Goal: Book appointment/travel/reservation

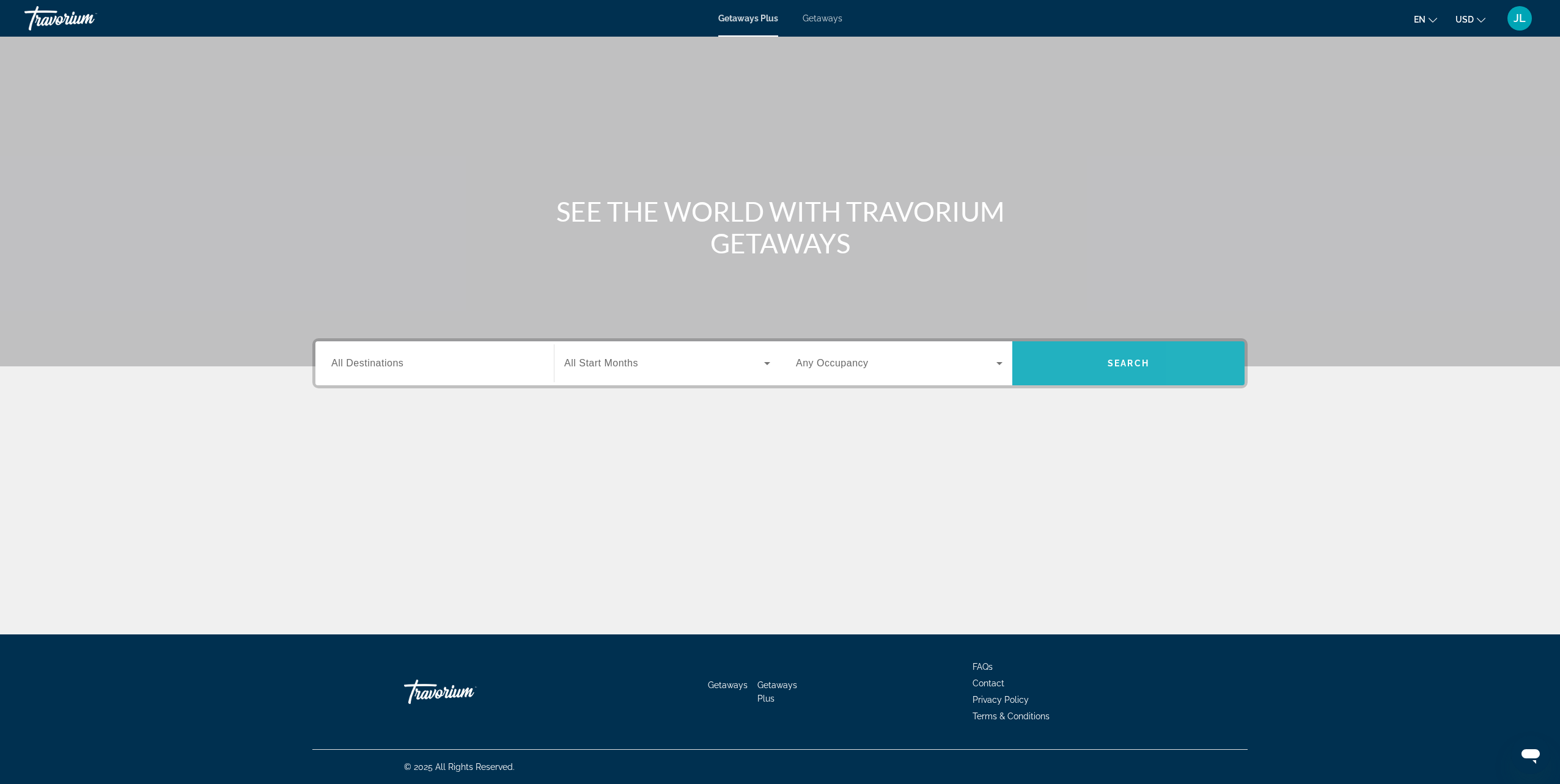
click at [1196, 361] on span "Search widget" at bounding box center [1129, 364] width 232 height 30
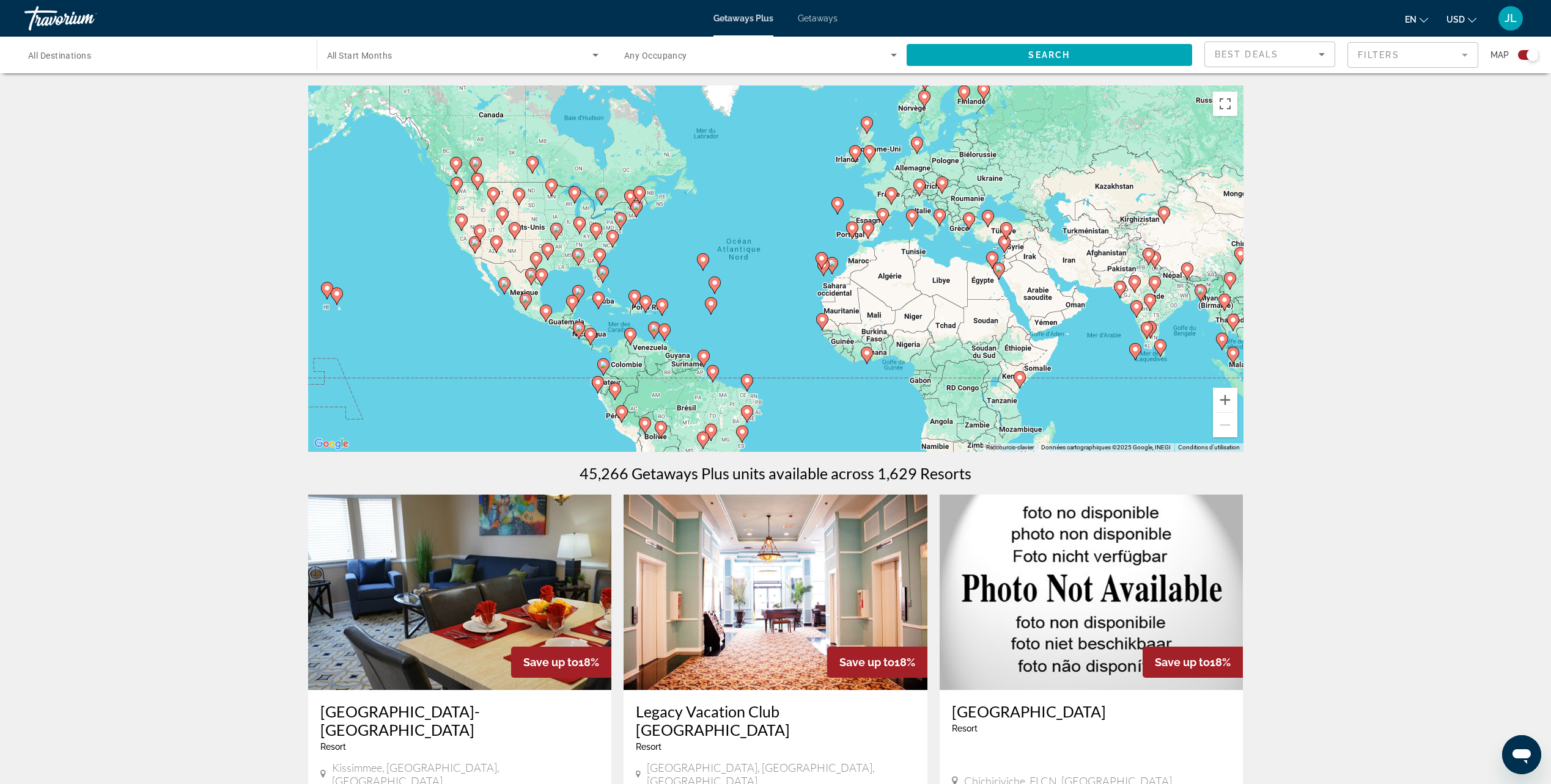
click at [326, 289] on image "Main content" at bounding box center [326, 287] width 7 height 7
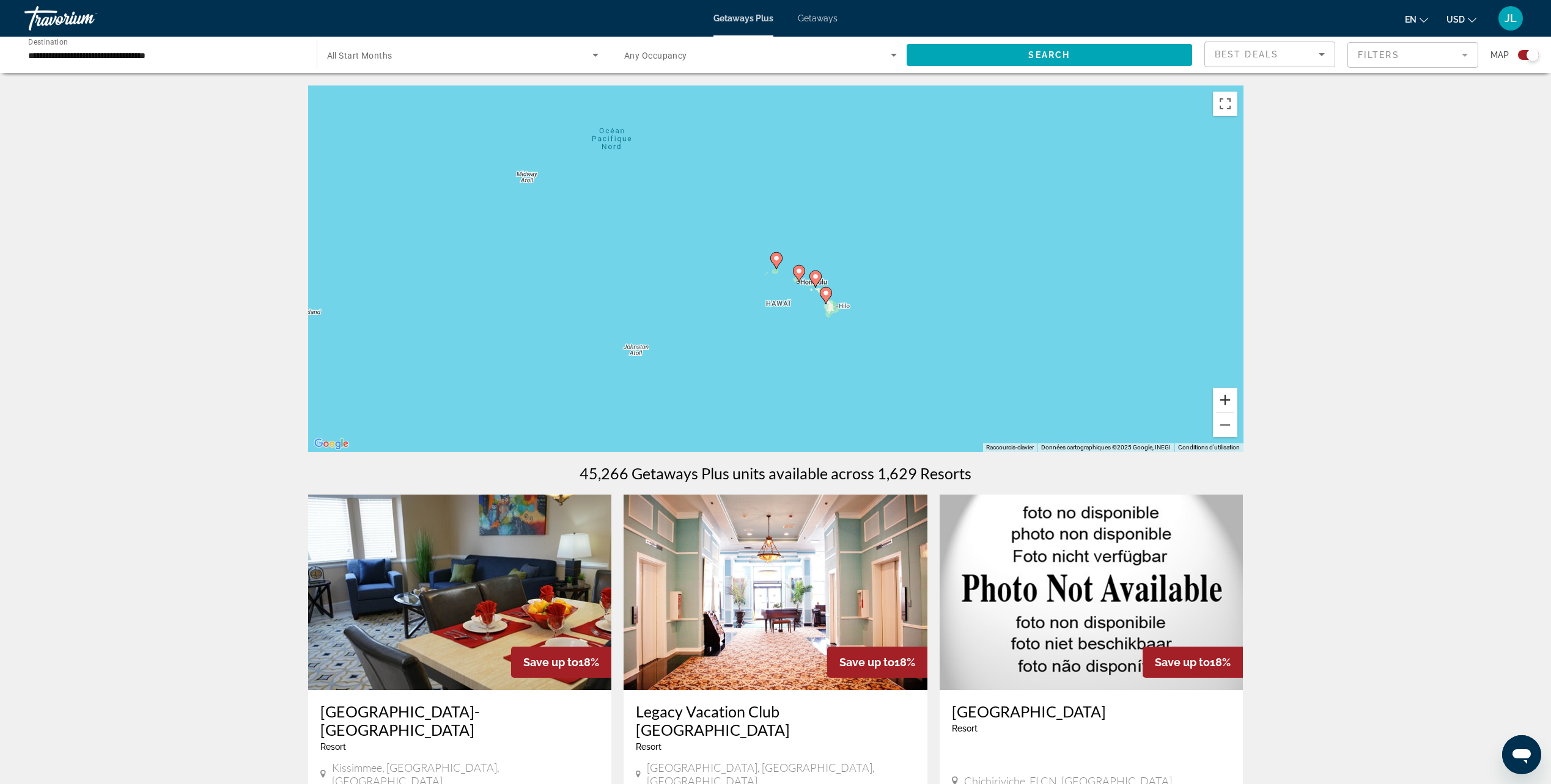
click at [1228, 405] on button "Zoom avant" at bounding box center [1225, 399] width 25 height 25
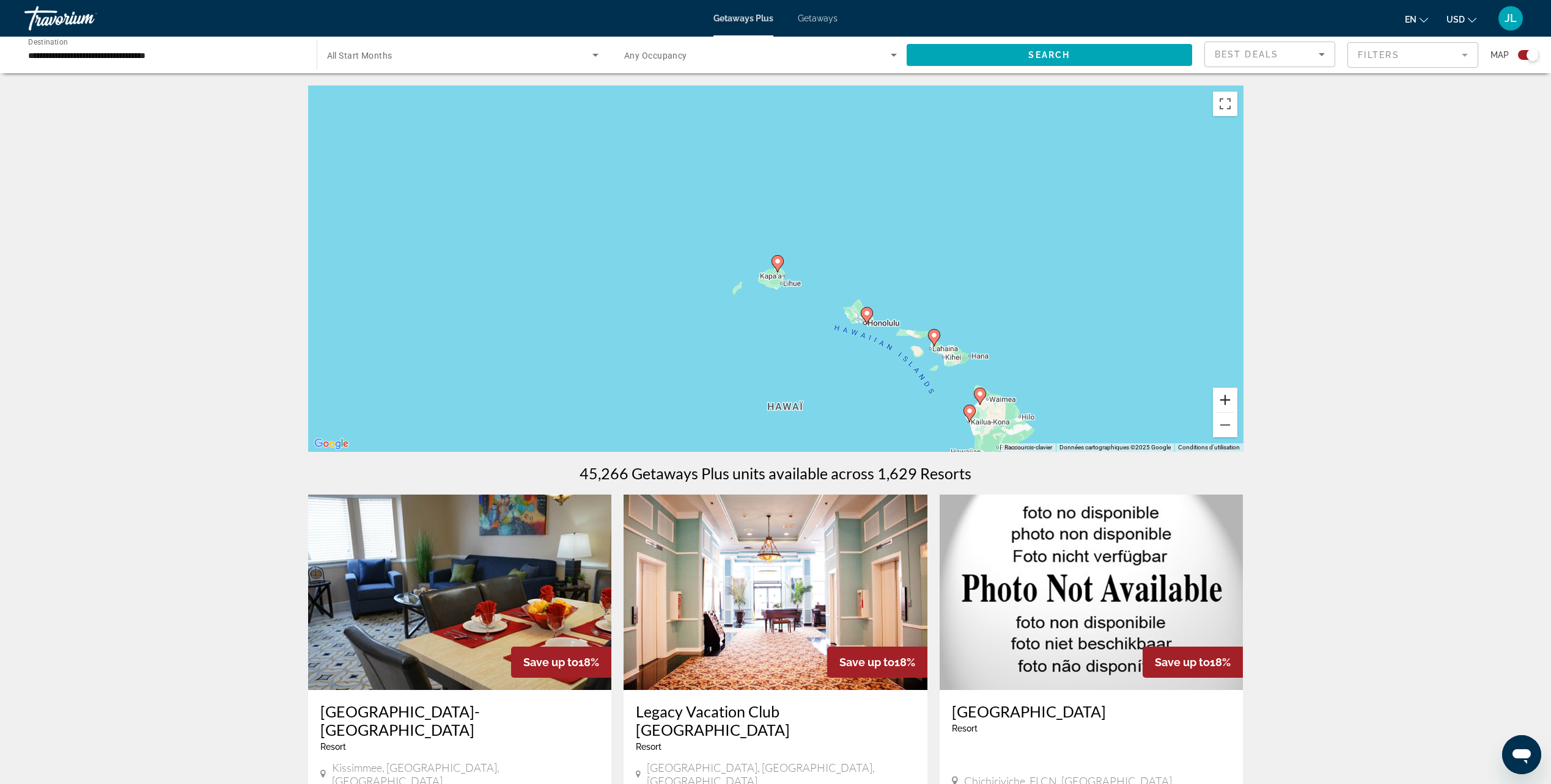
click at [1228, 405] on button "Zoom avant" at bounding box center [1225, 399] width 25 height 25
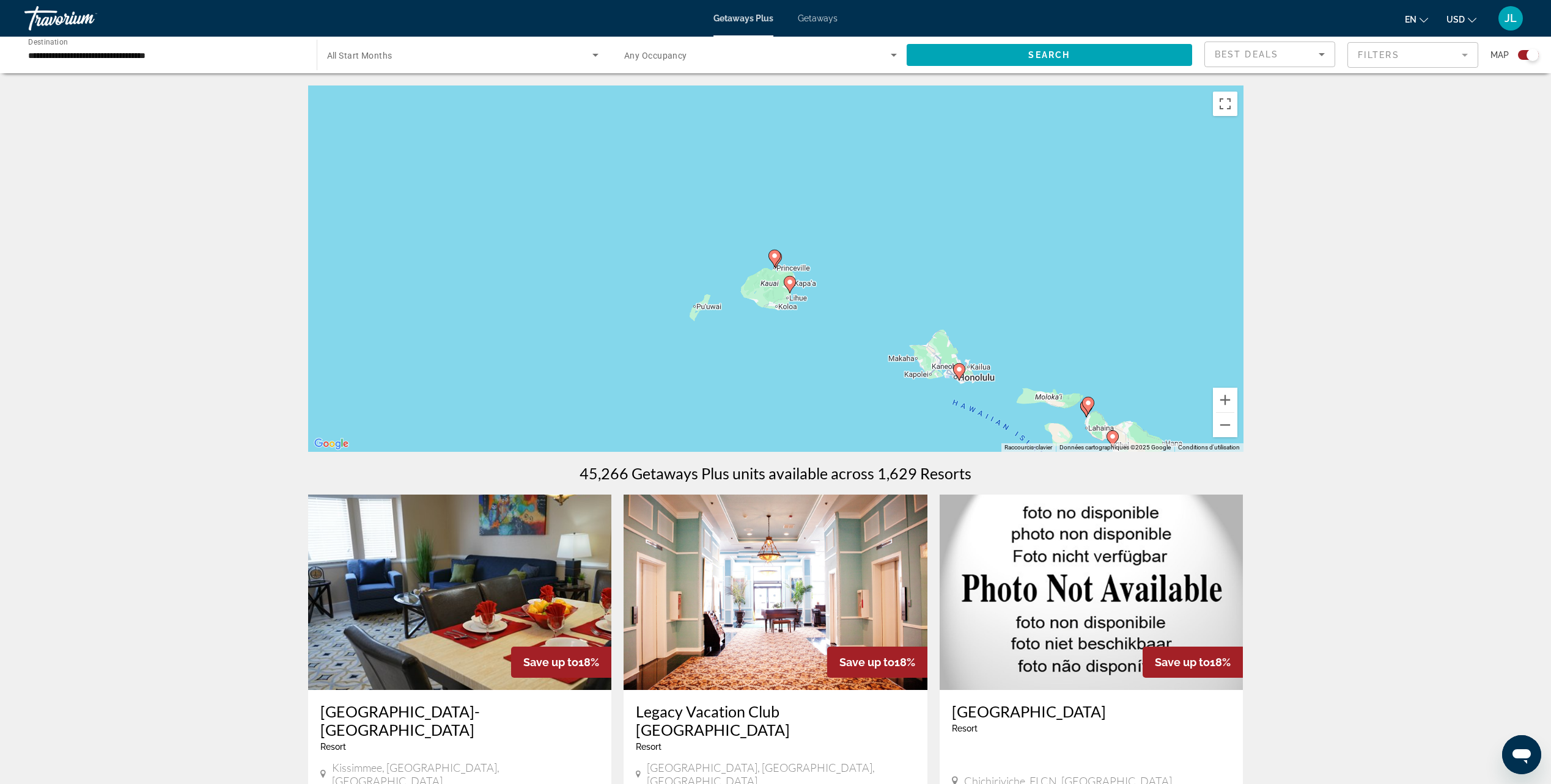
click at [958, 371] on image "Main content" at bounding box center [958, 369] width 7 height 7
type input "**********"
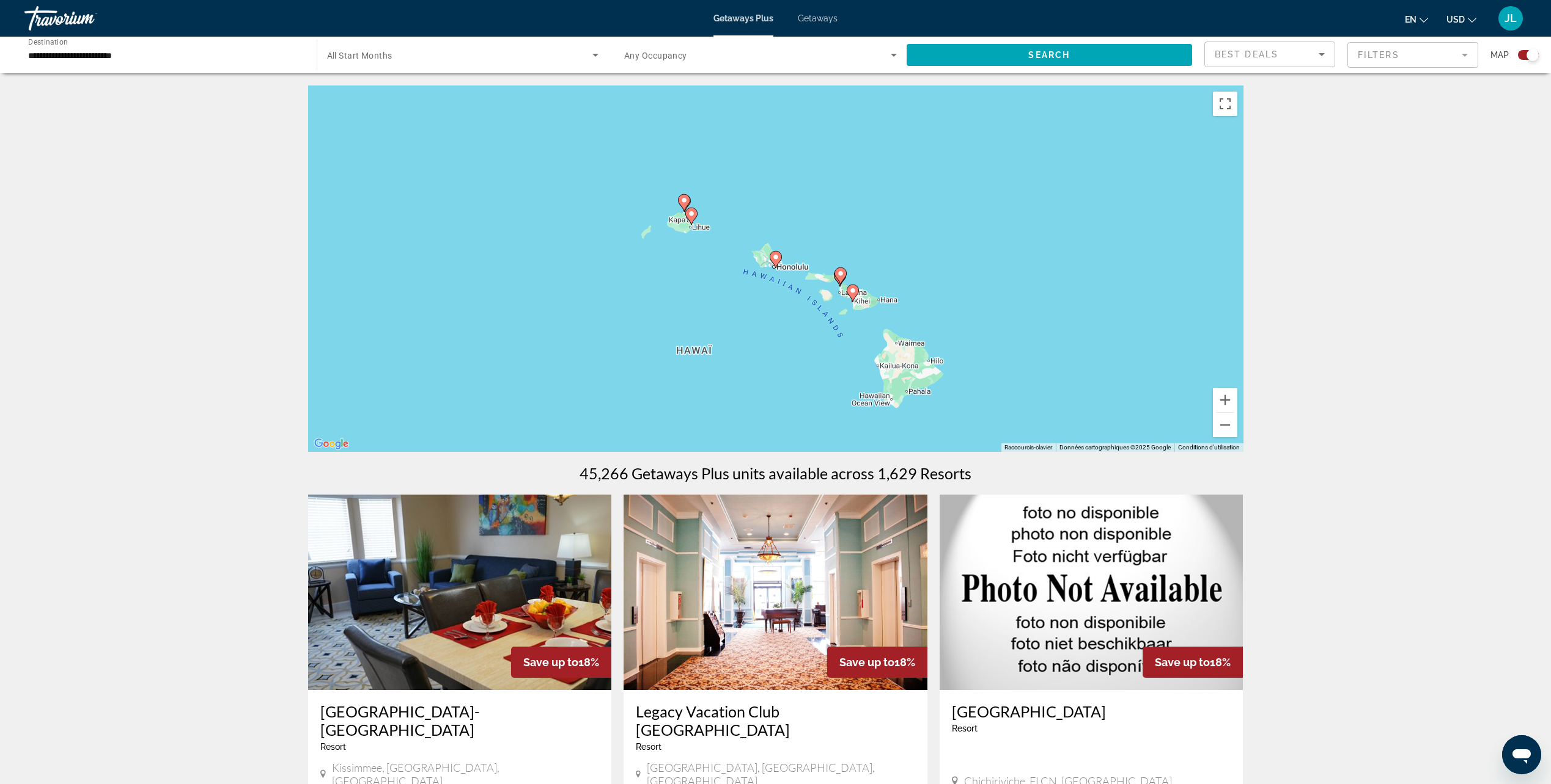
click at [776, 258] on image "Main content" at bounding box center [775, 257] width 7 height 7
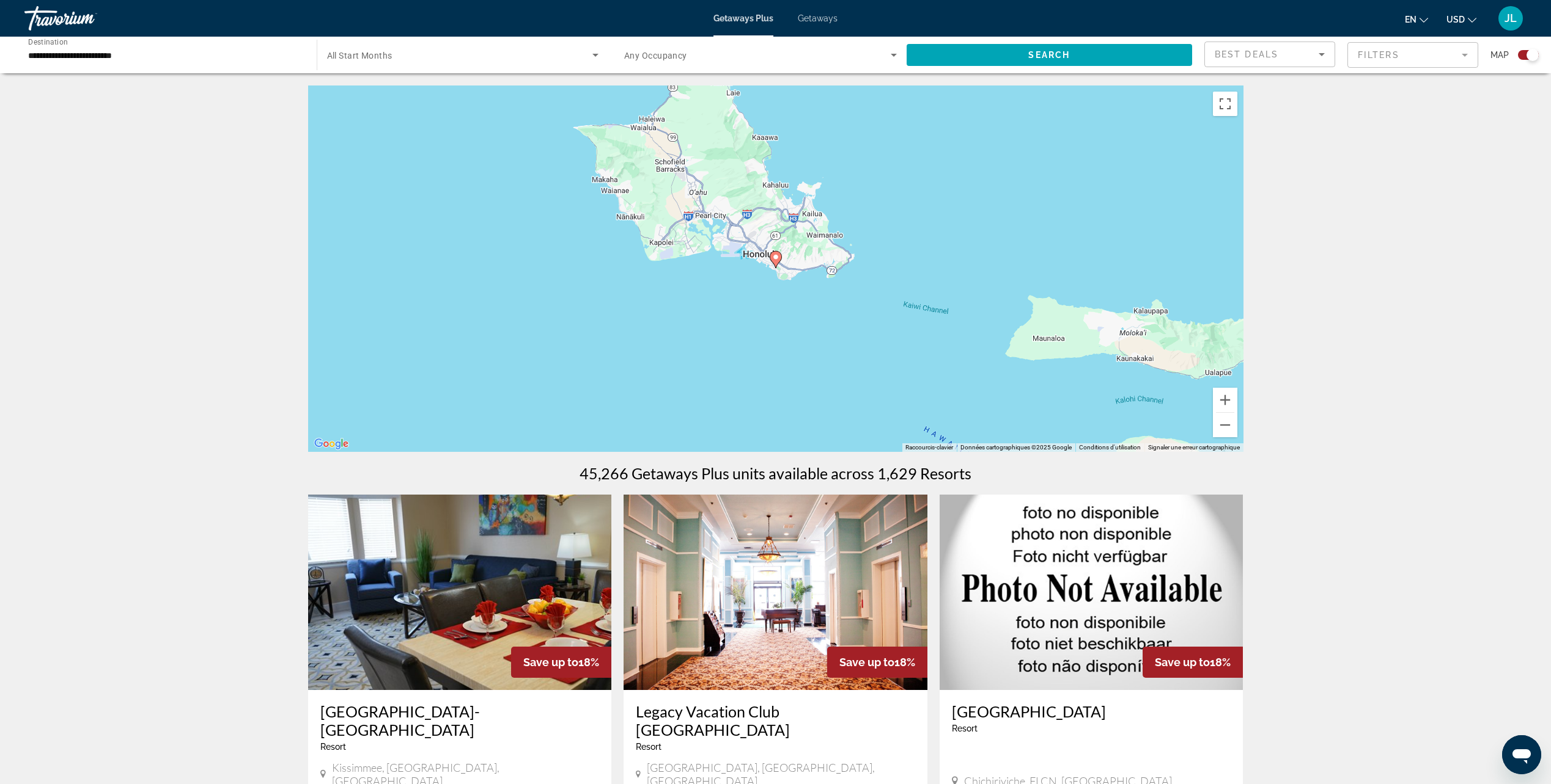
click at [776, 258] on image "Main content" at bounding box center [775, 257] width 7 height 7
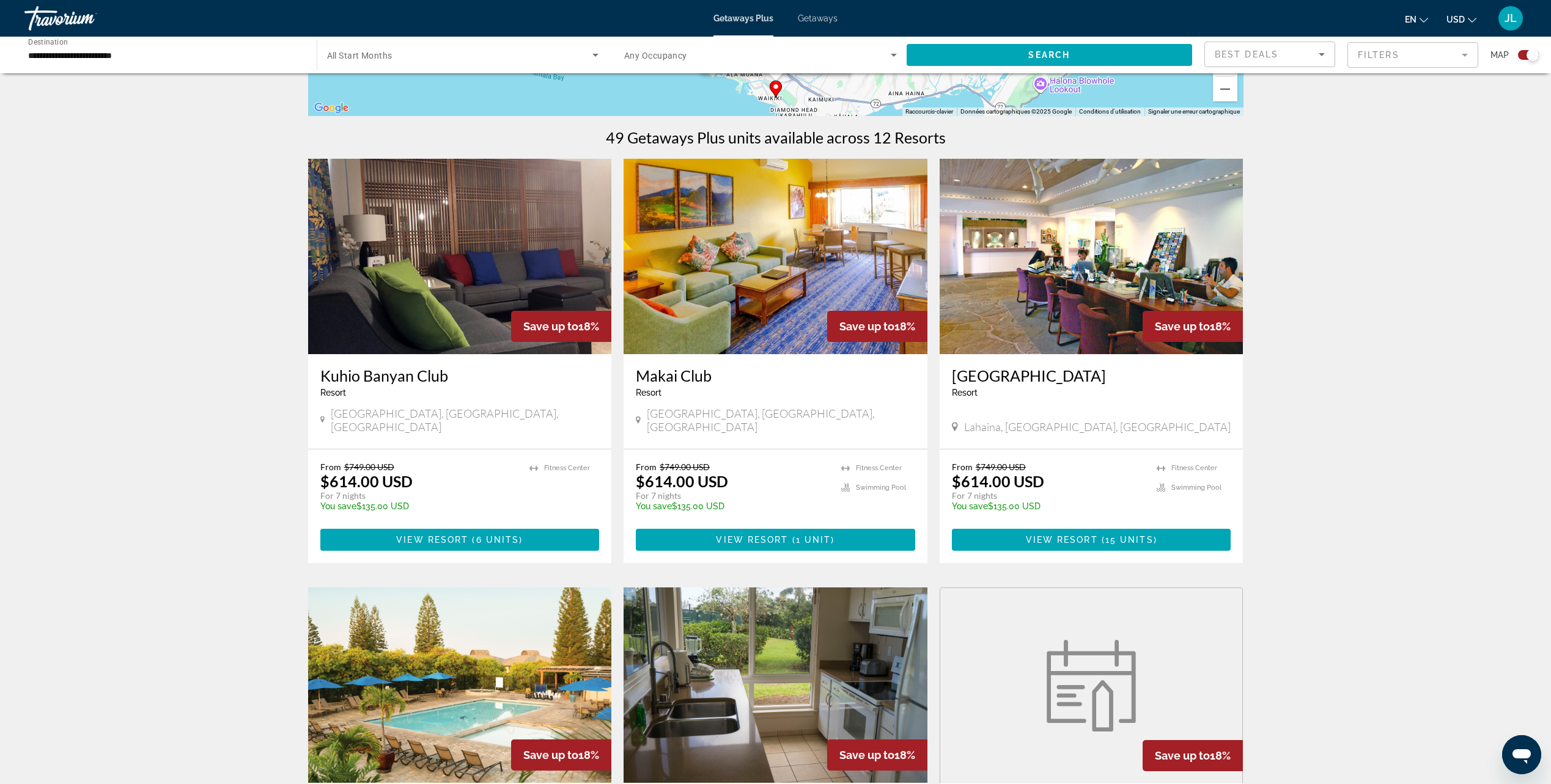
scroll to position [288, 0]
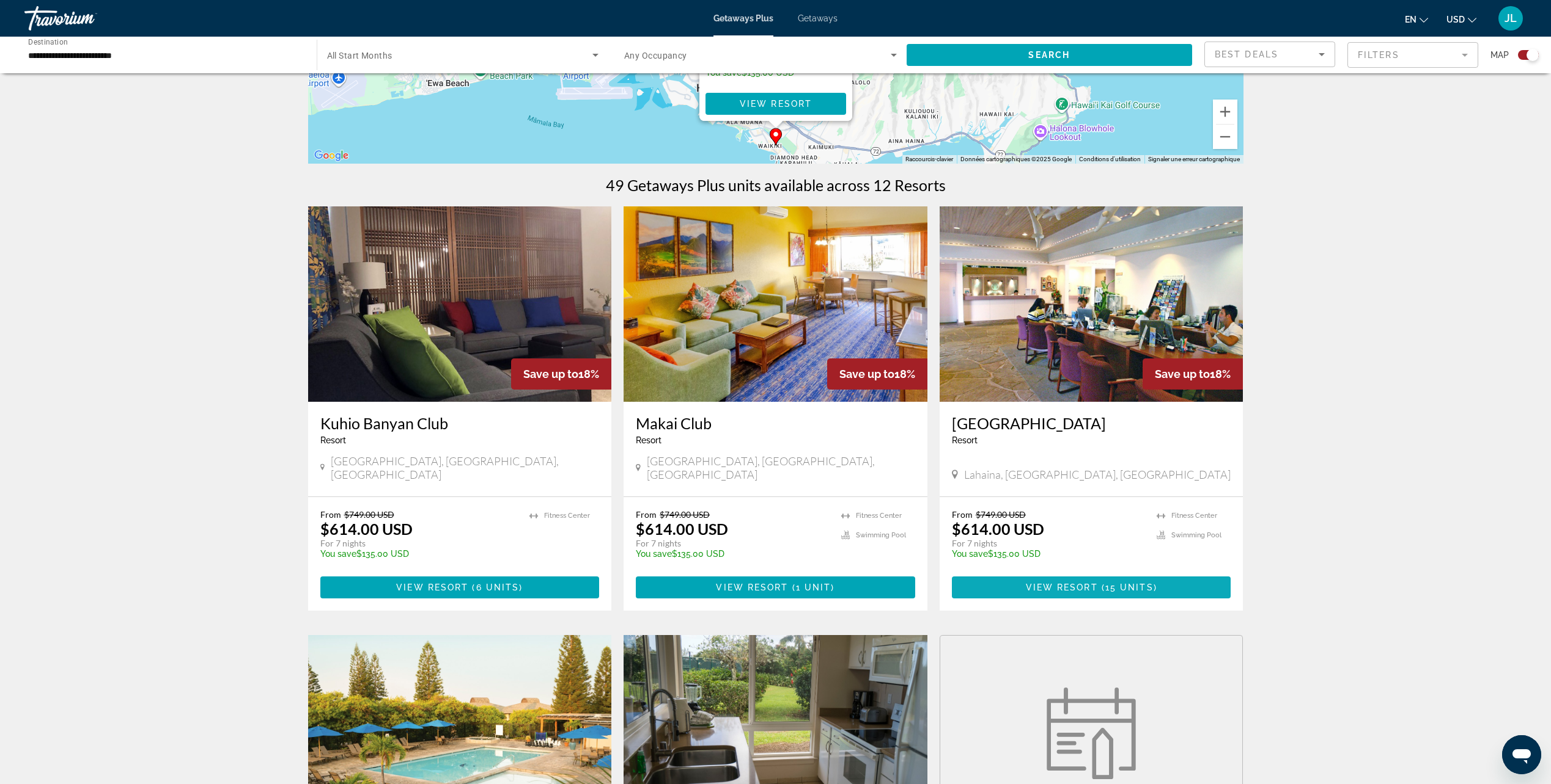
click at [1085, 583] on span "View Resort" at bounding box center [1061, 588] width 72 height 10
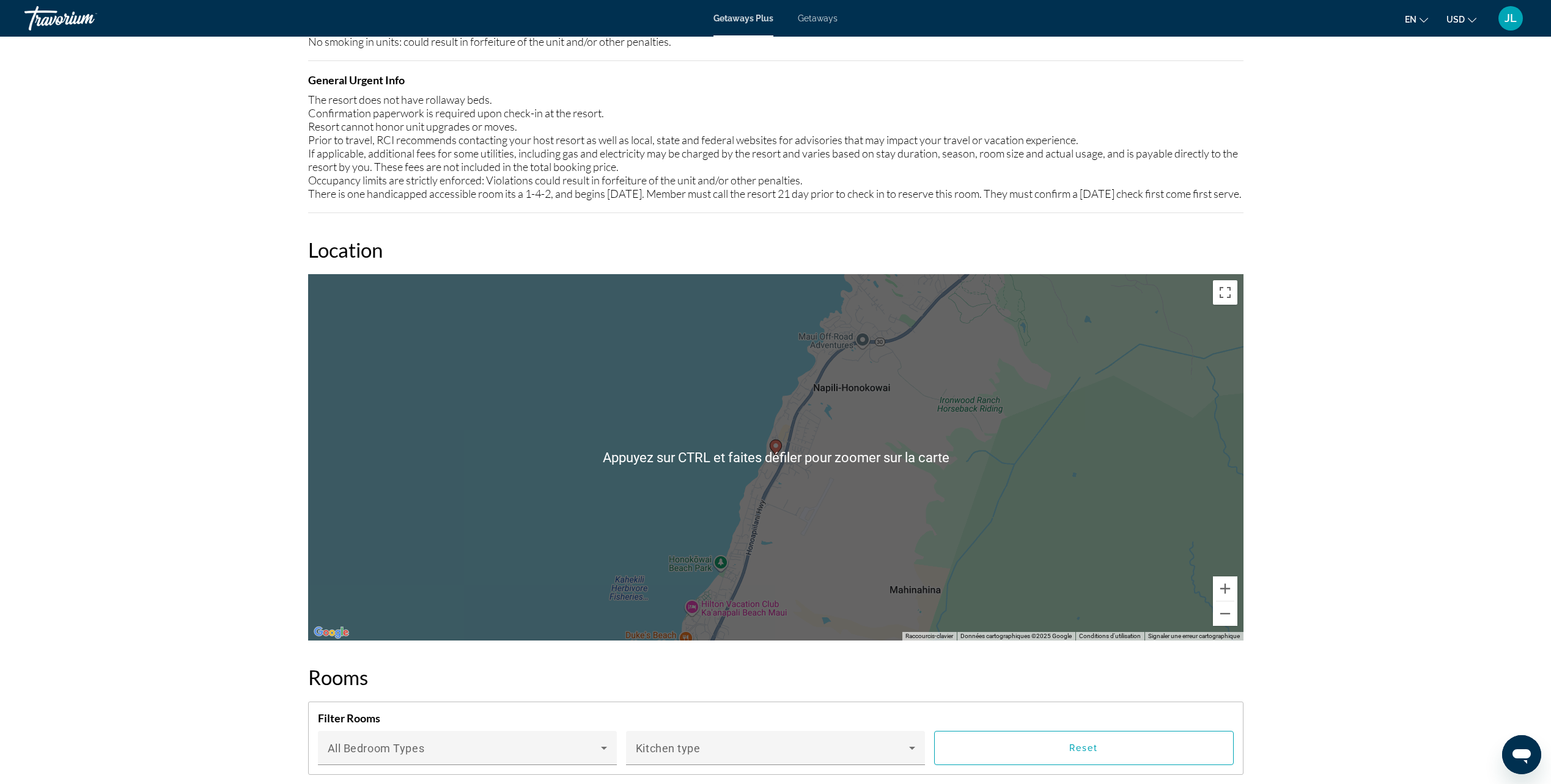
scroll to position [1405, 0]
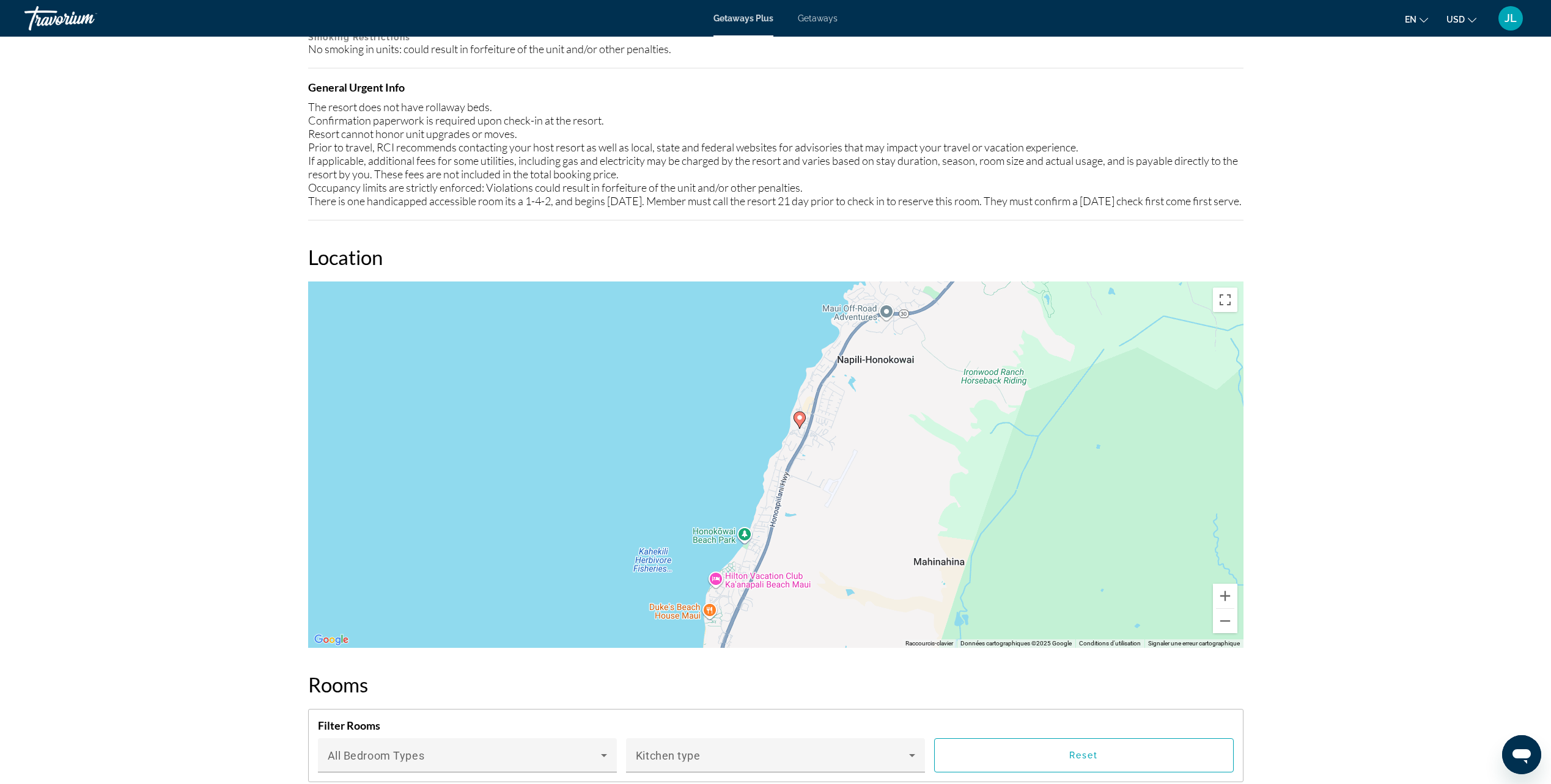
drag, startPoint x: 846, startPoint y: 445, endPoint x: 872, endPoint y: 410, distance: 43.6
click at [872, 410] on div "Pour activer le glissement du marqueur avec le clavier, appuyez sur Alt+Entrée.…" at bounding box center [776, 465] width 935 height 367
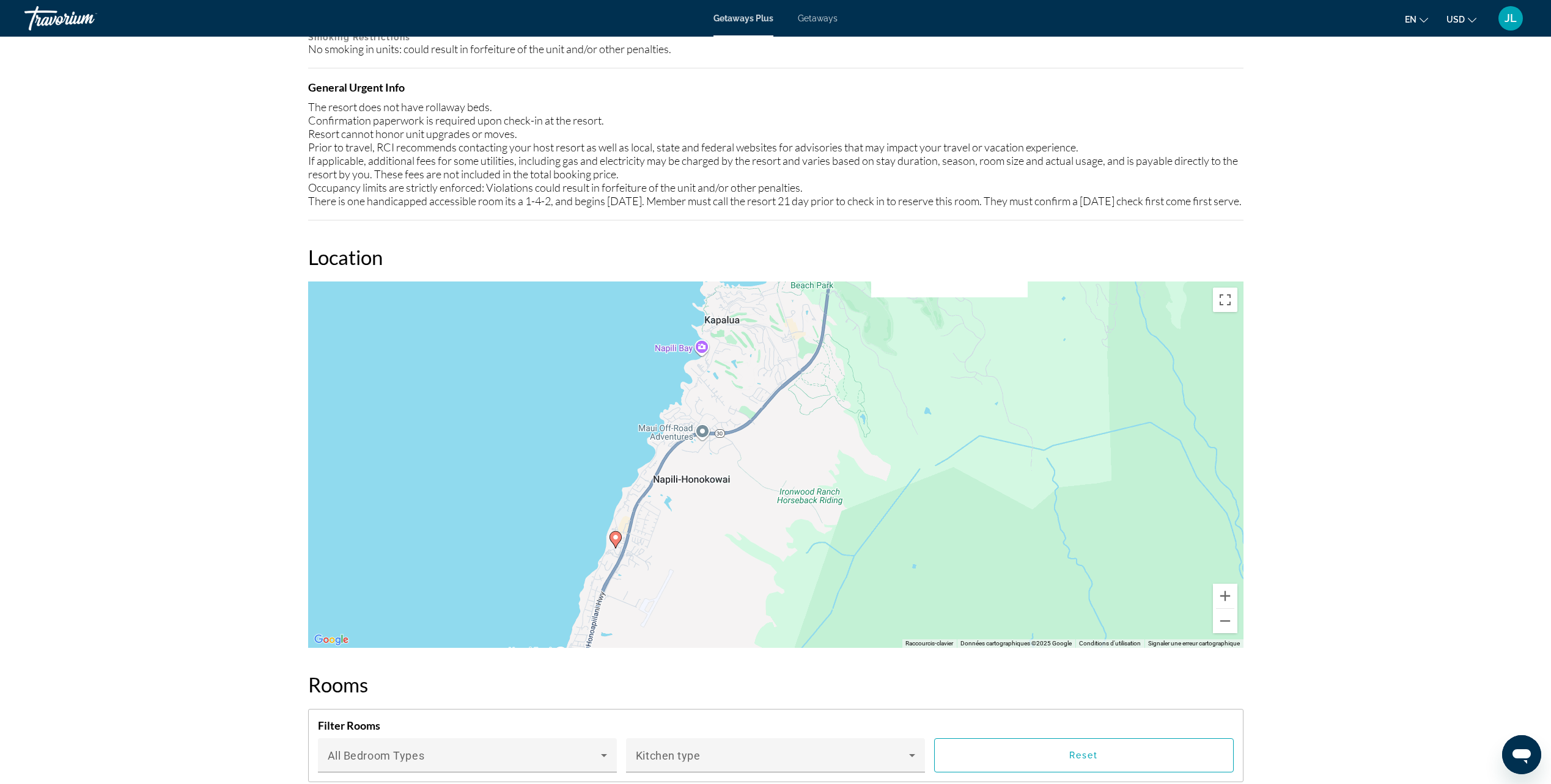
drag, startPoint x: 920, startPoint y: 441, endPoint x: 728, endPoint y: 568, distance: 230.2
click at [728, 568] on div "Pour activer le glissement du marqueur avec le clavier, appuyez sur Alt+Entrée.…" at bounding box center [776, 465] width 935 height 367
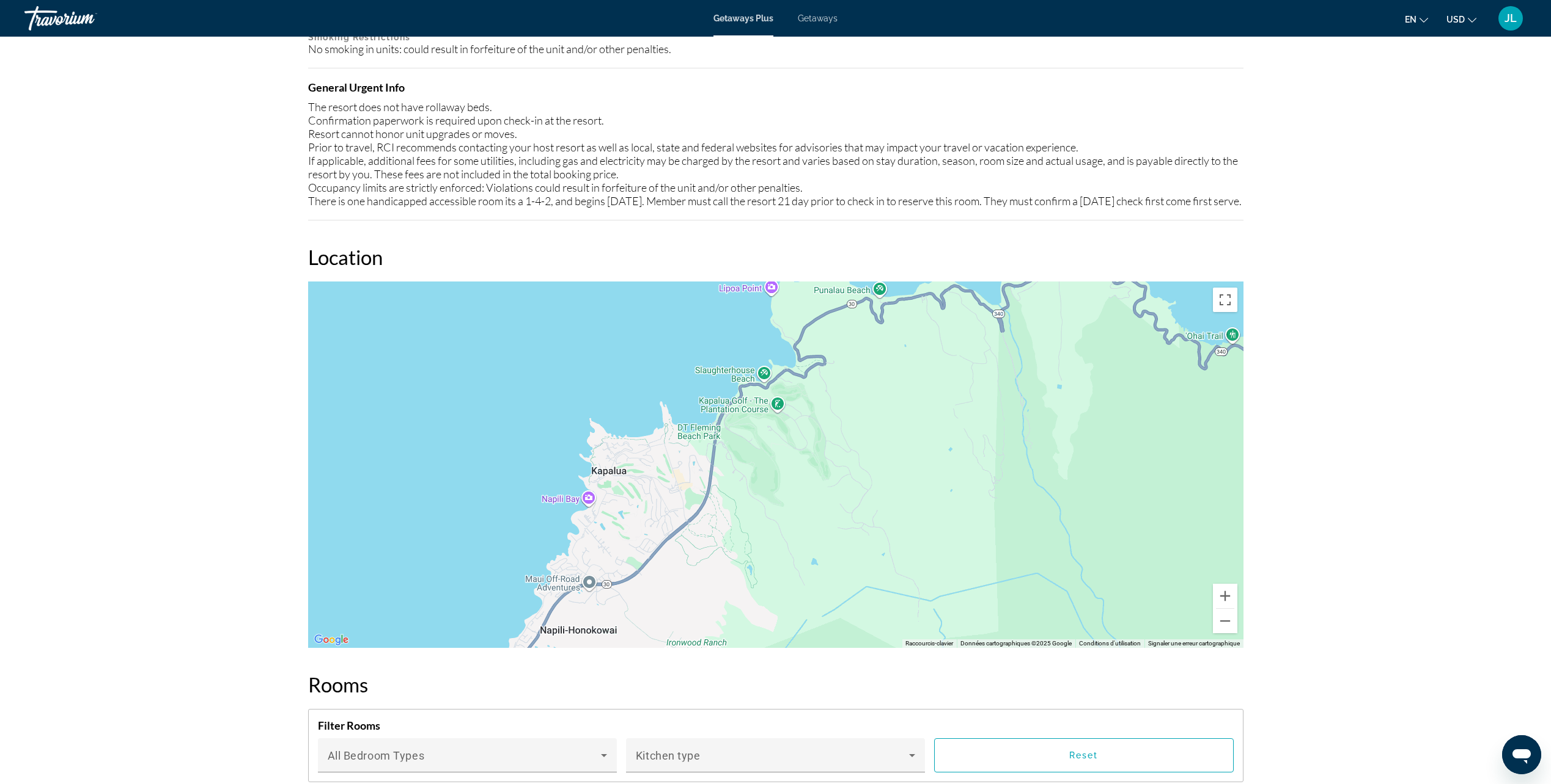
drag, startPoint x: 887, startPoint y: 405, endPoint x: 782, endPoint y: 550, distance: 179.0
click at [782, 550] on div "Pour activer le glissement du marqueur avec le clavier, appuyez sur Alt+Entrée.…" at bounding box center [776, 465] width 935 height 367
click at [1230, 633] on button "Zoom arrière" at bounding box center [1225, 621] width 25 height 25
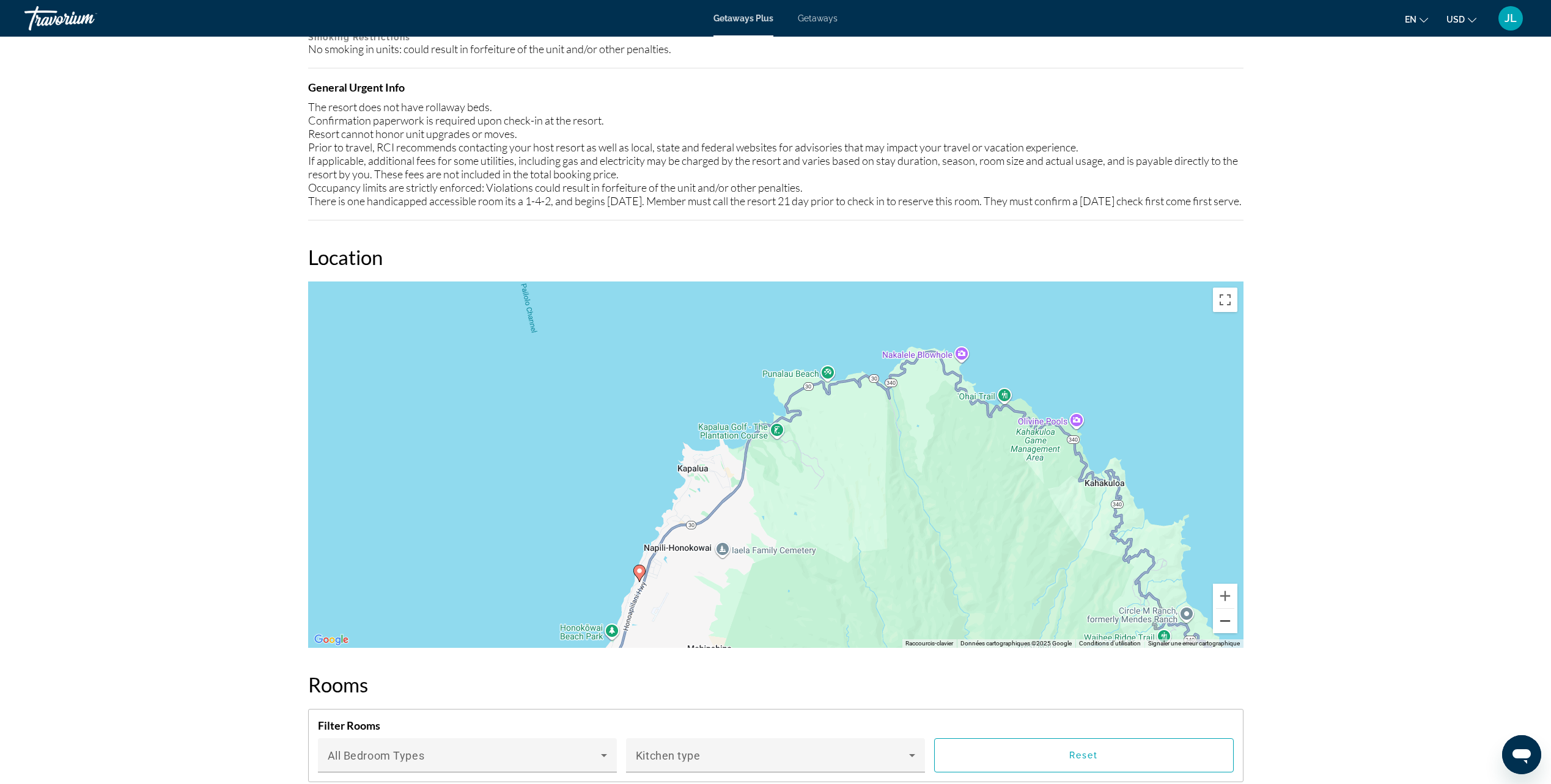
click at [1230, 633] on button "Zoom arrière" at bounding box center [1225, 621] width 25 height 25
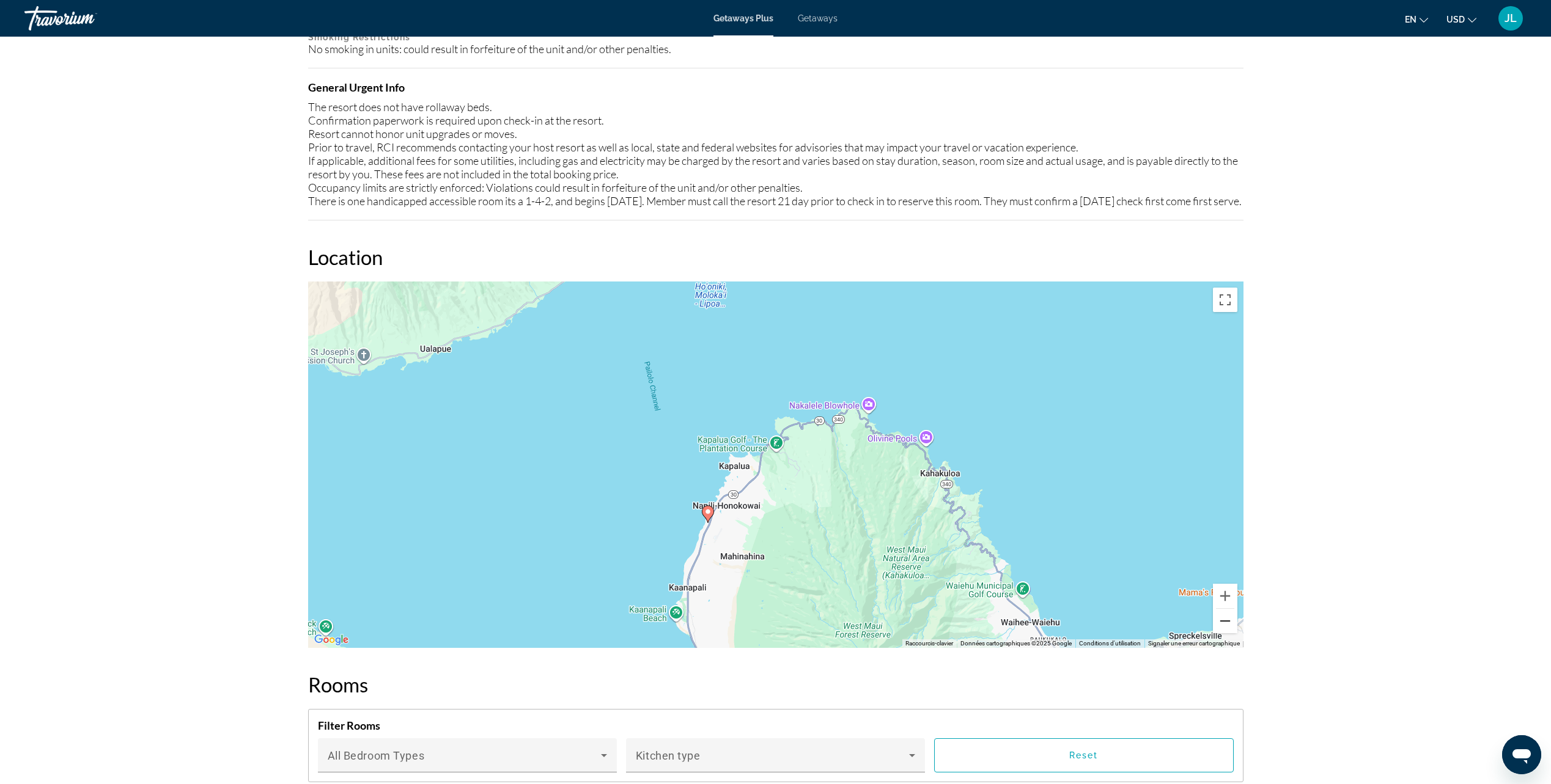
click at [1230, 633] on button "Zoom arrière" at bounding box center [1225, 621] width 25 height 25
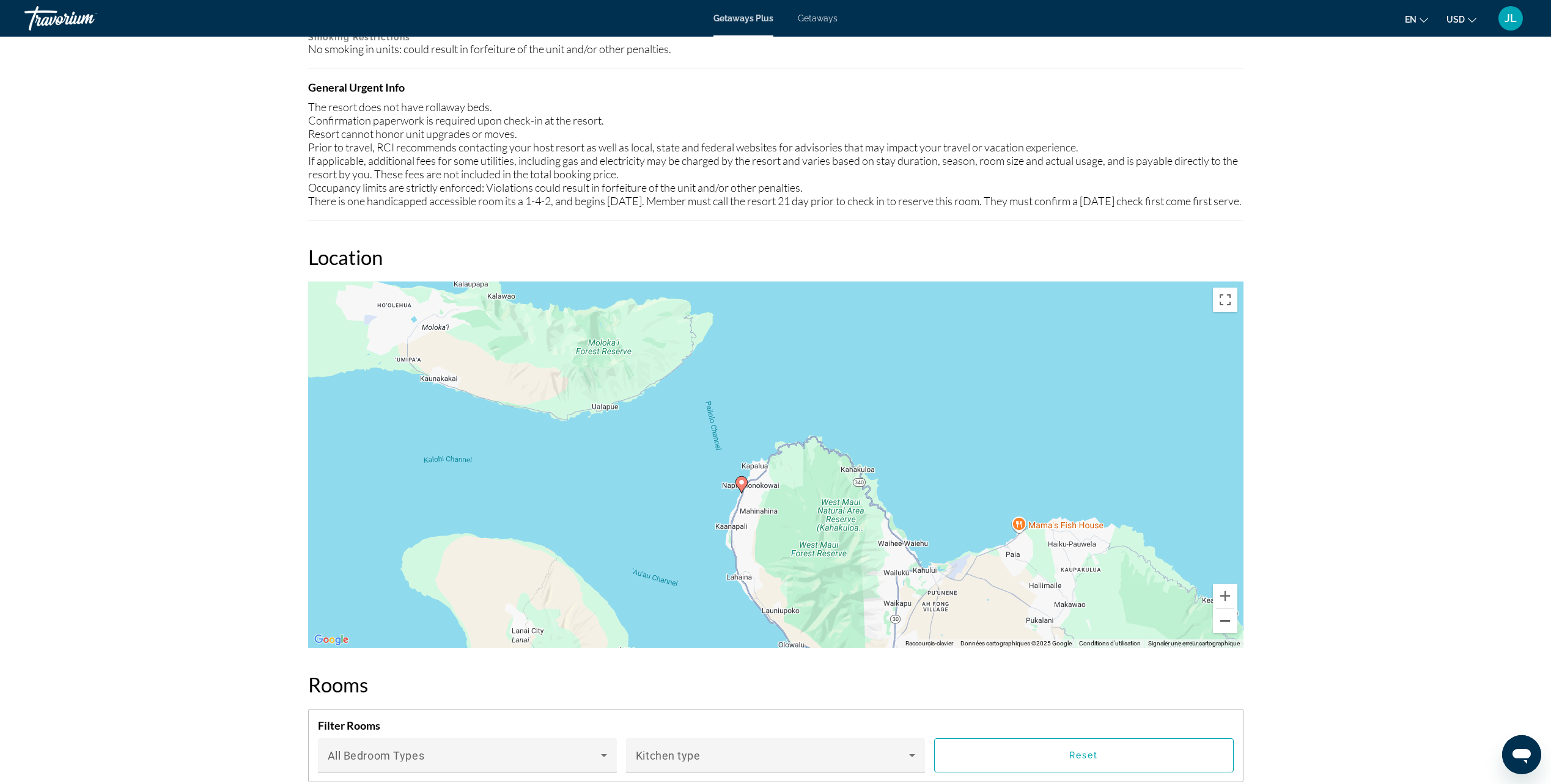
click at [1230, 633] on button "Zoom arrière" at bounding box center [1225, 621] width 25 height 25
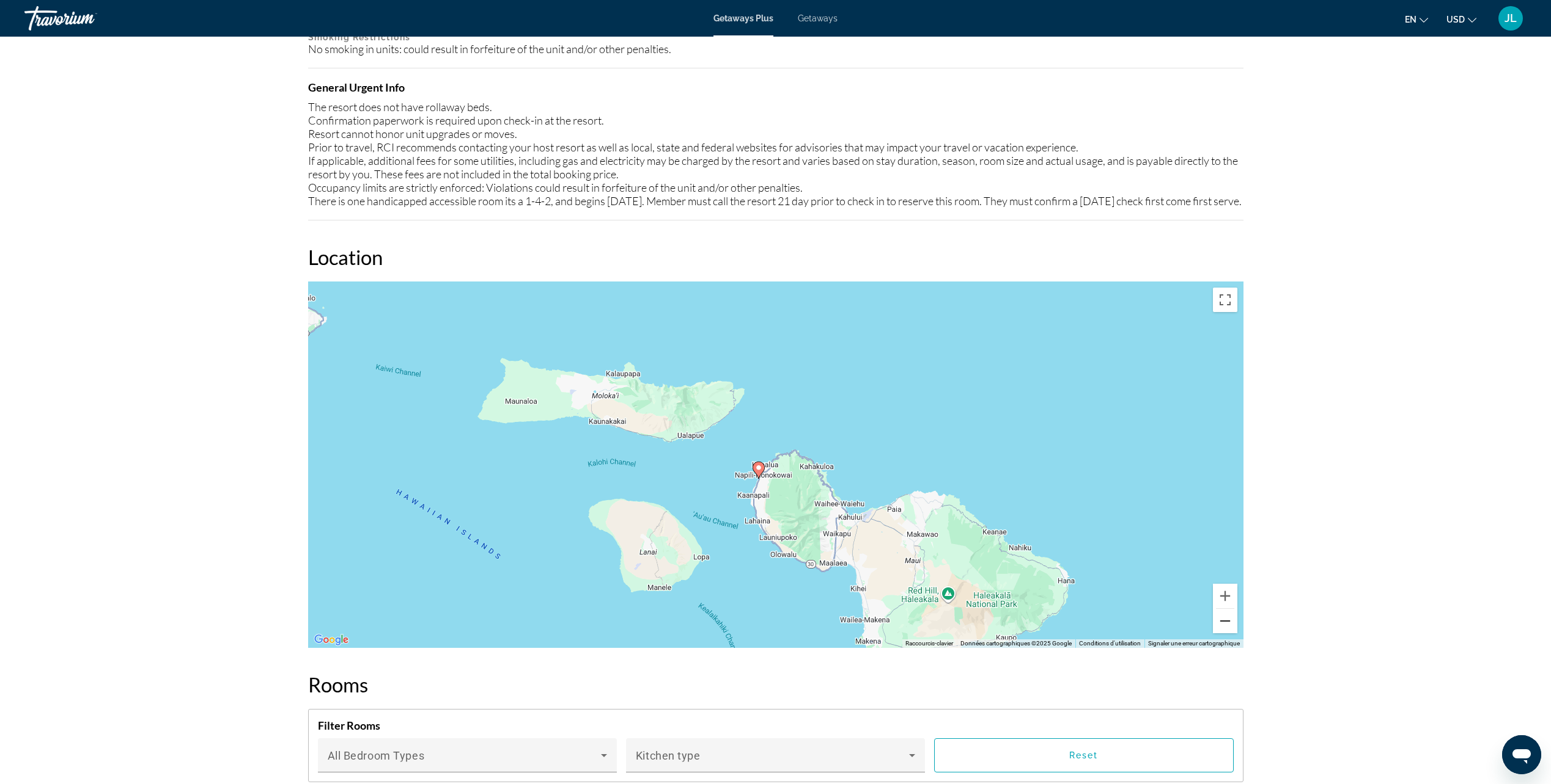
click at [1230, 633] on button "Zoom arrière" at bounding box center [1225, 621] width 25 height 25
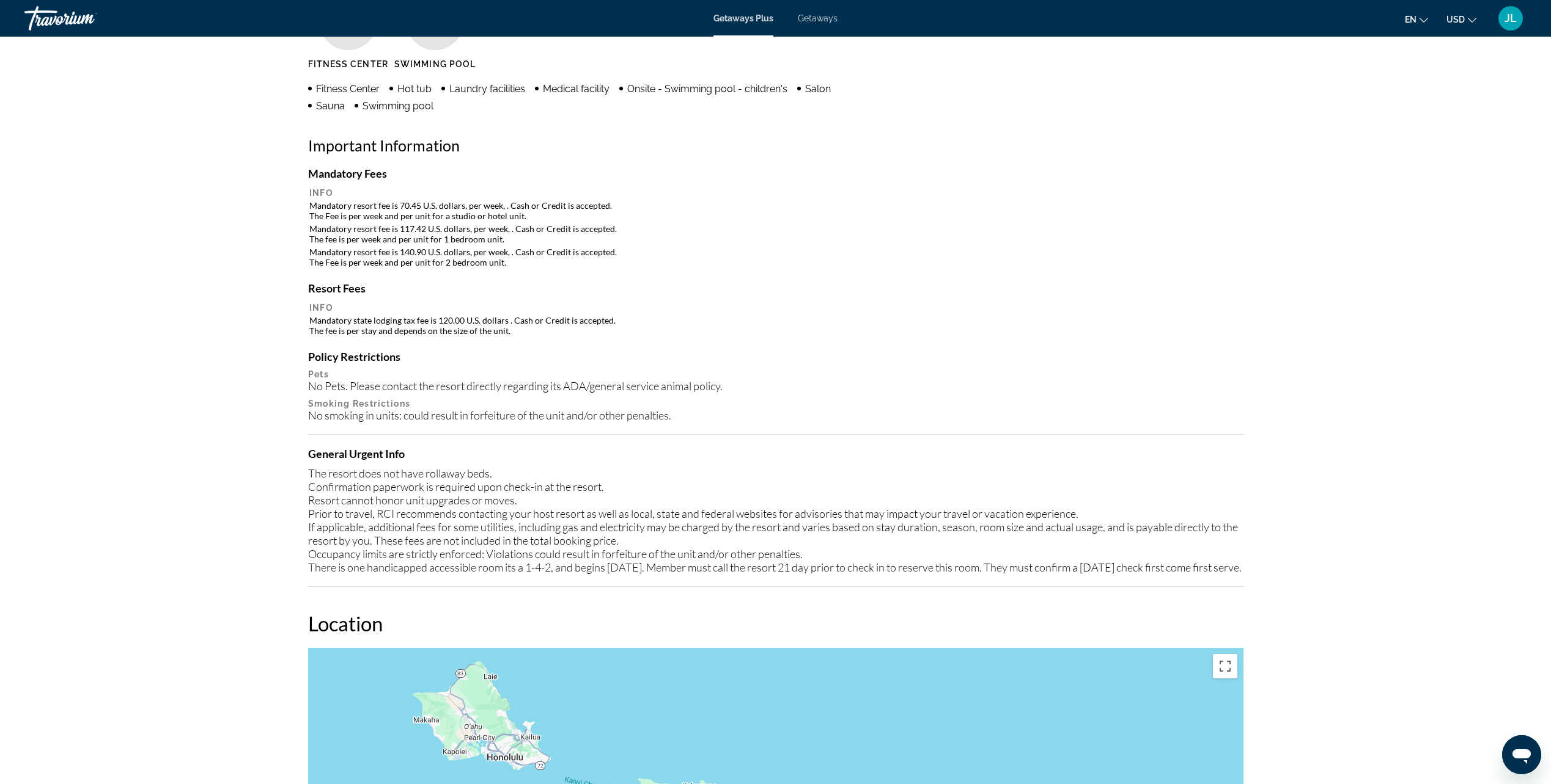
scroll to position [672, 0]
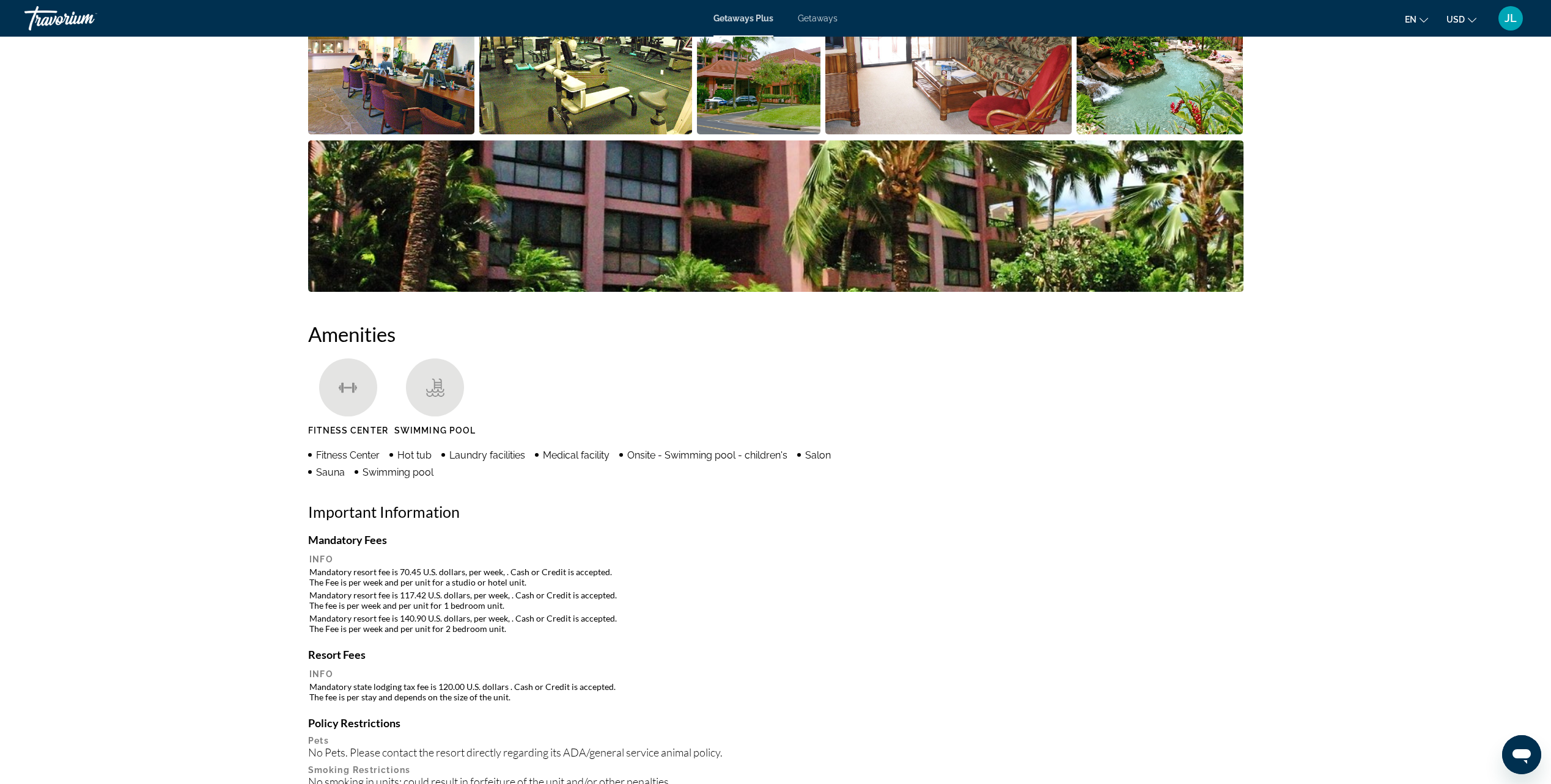
click at [1454, 17] on span "USD" at bounding box center [1455, 20] width 18 height 10
click at [1435, 79] on button "CAD (Can$)" at bounding box center [1436, 80] width 60 height 16
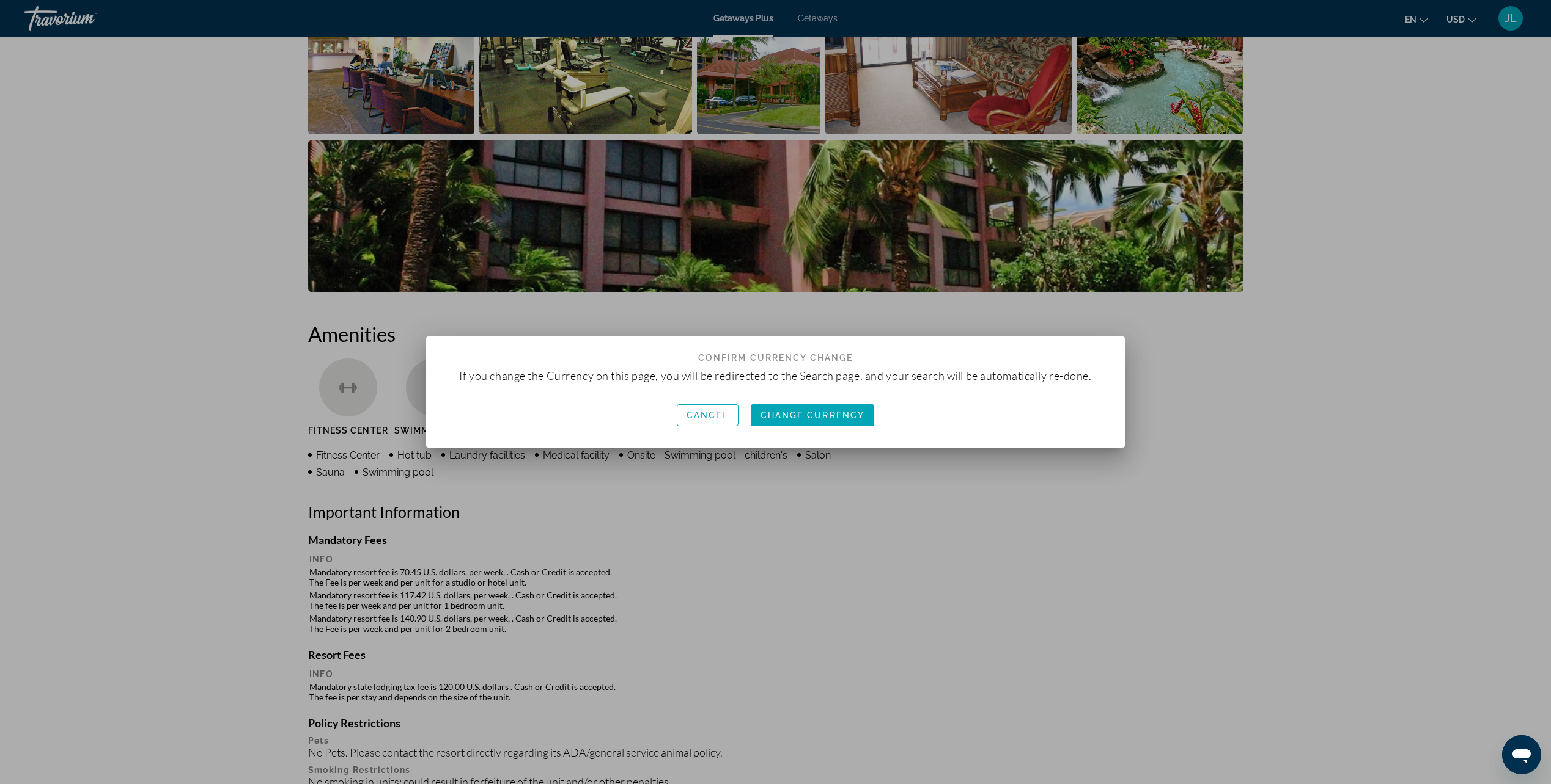
scroll to position [0, 0]
click at [802, 413] on span "Change Currency" at bounding box center [812, 415] width 104 height 10
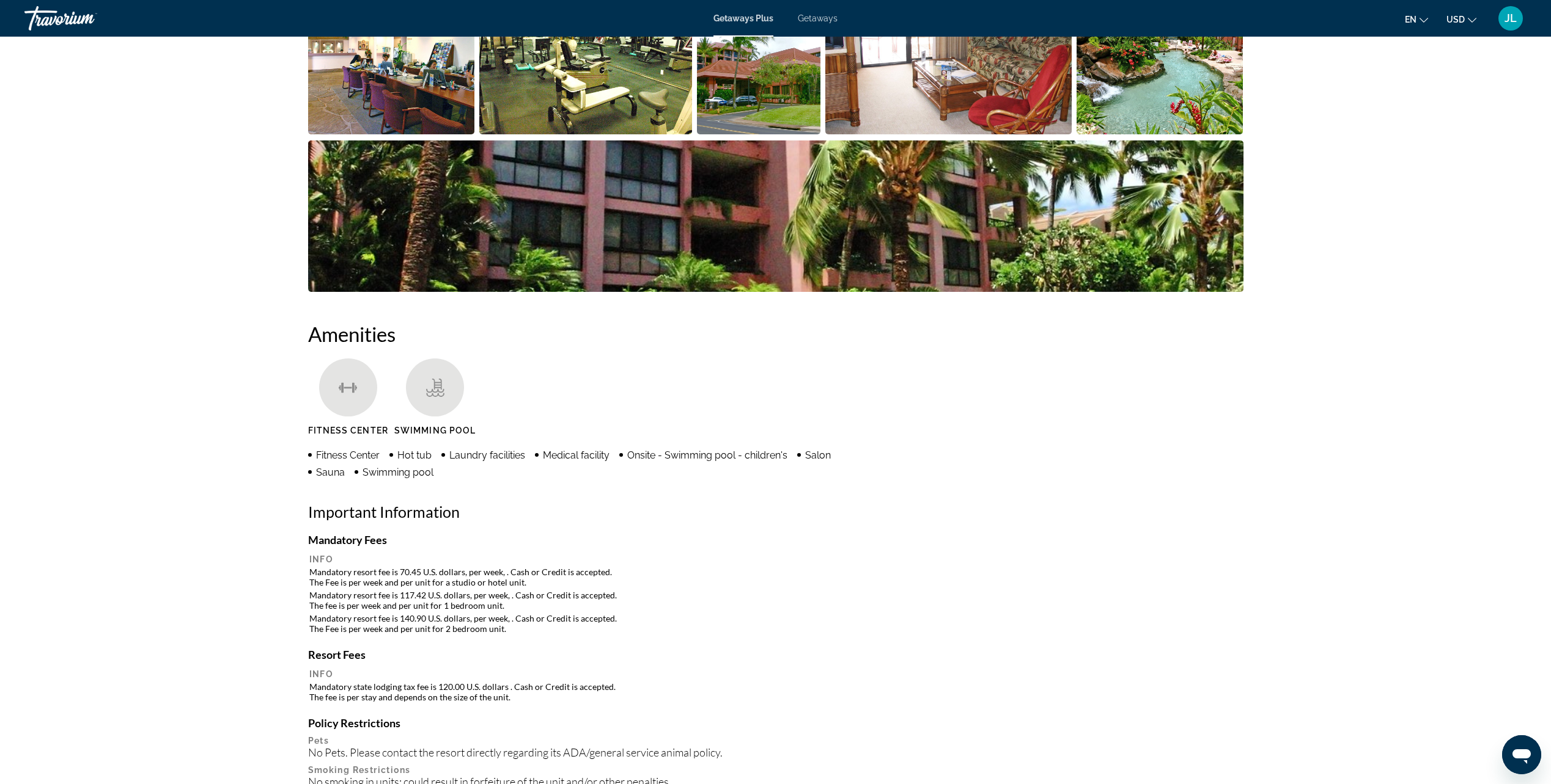
scroll to position [672, 0]
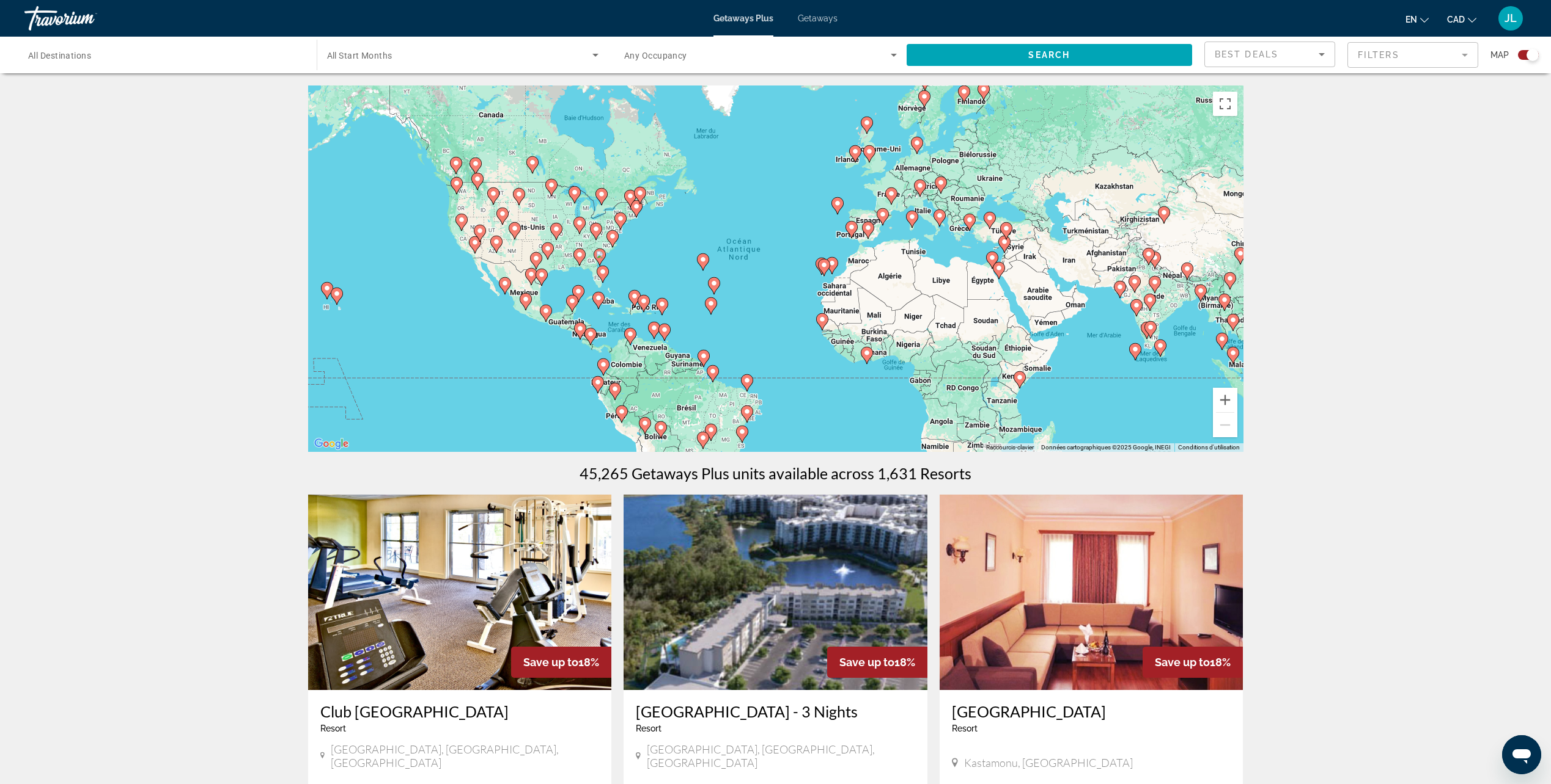
click at [151, 57] on input "Destination All Destinations" at bounding box center [164, 56] width 273 height 15
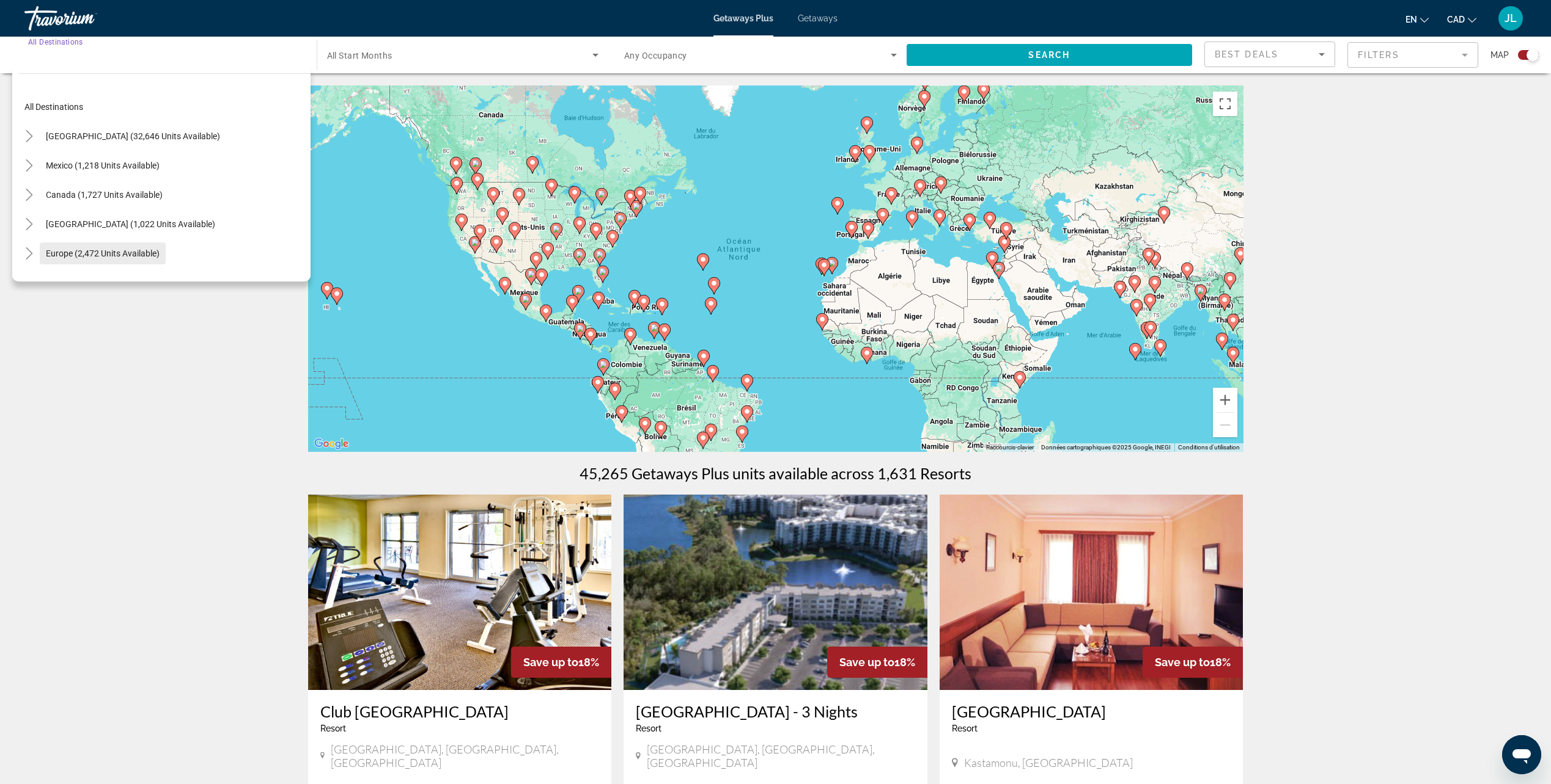
click at [99, 250] on span "Europe (2,472 units available)" at bounding box center [102, 254] width 114 height 10
type input "**********"
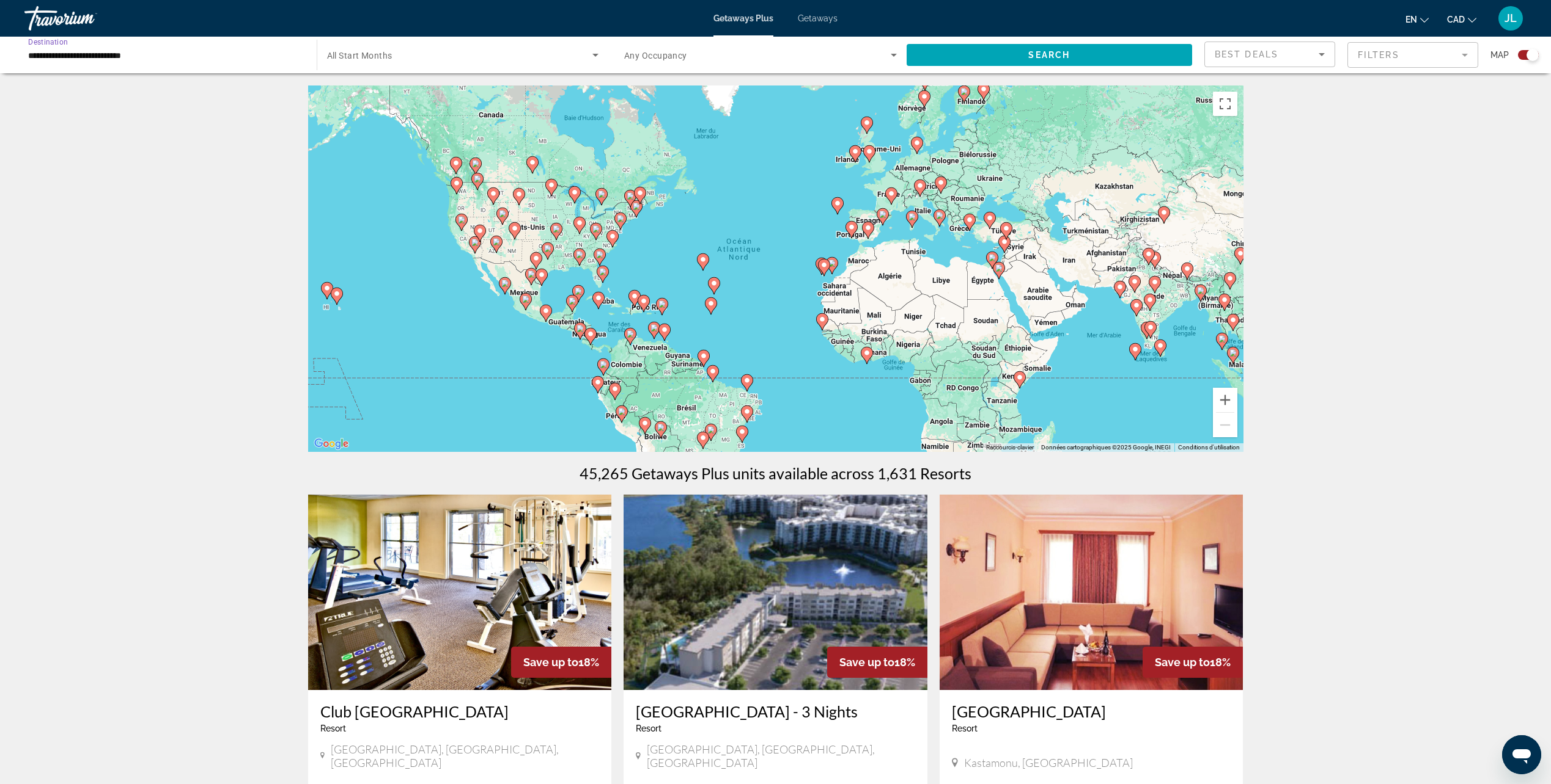
click at [537, 54] on span "Search widget" at bounding box center [460, 55] width 266 height 15
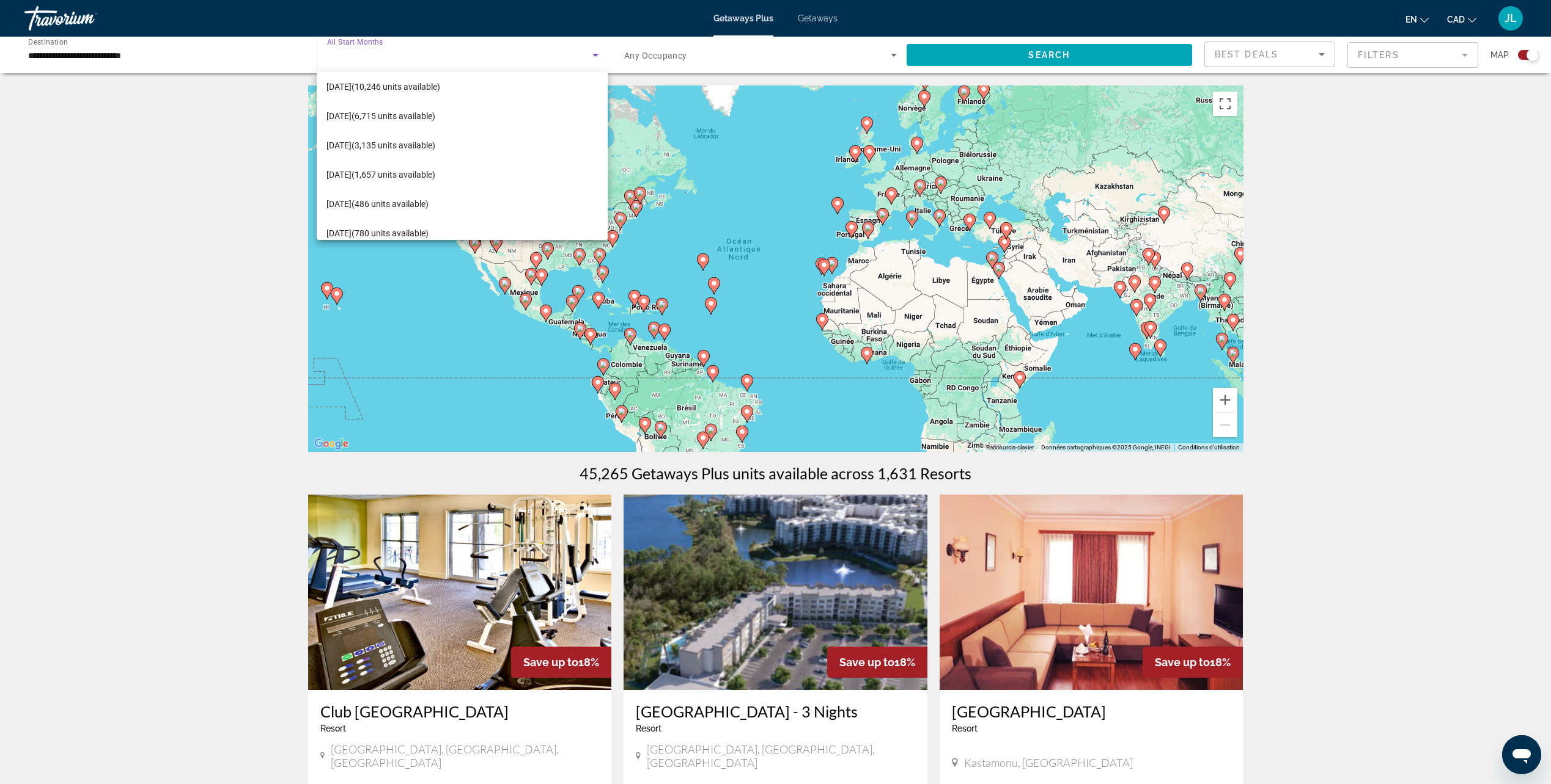
scroll to position [183, 0]
click at [370, 167] on span "[DATE] (780 units available)" at bounding box center [377, 171] width 102 height 15
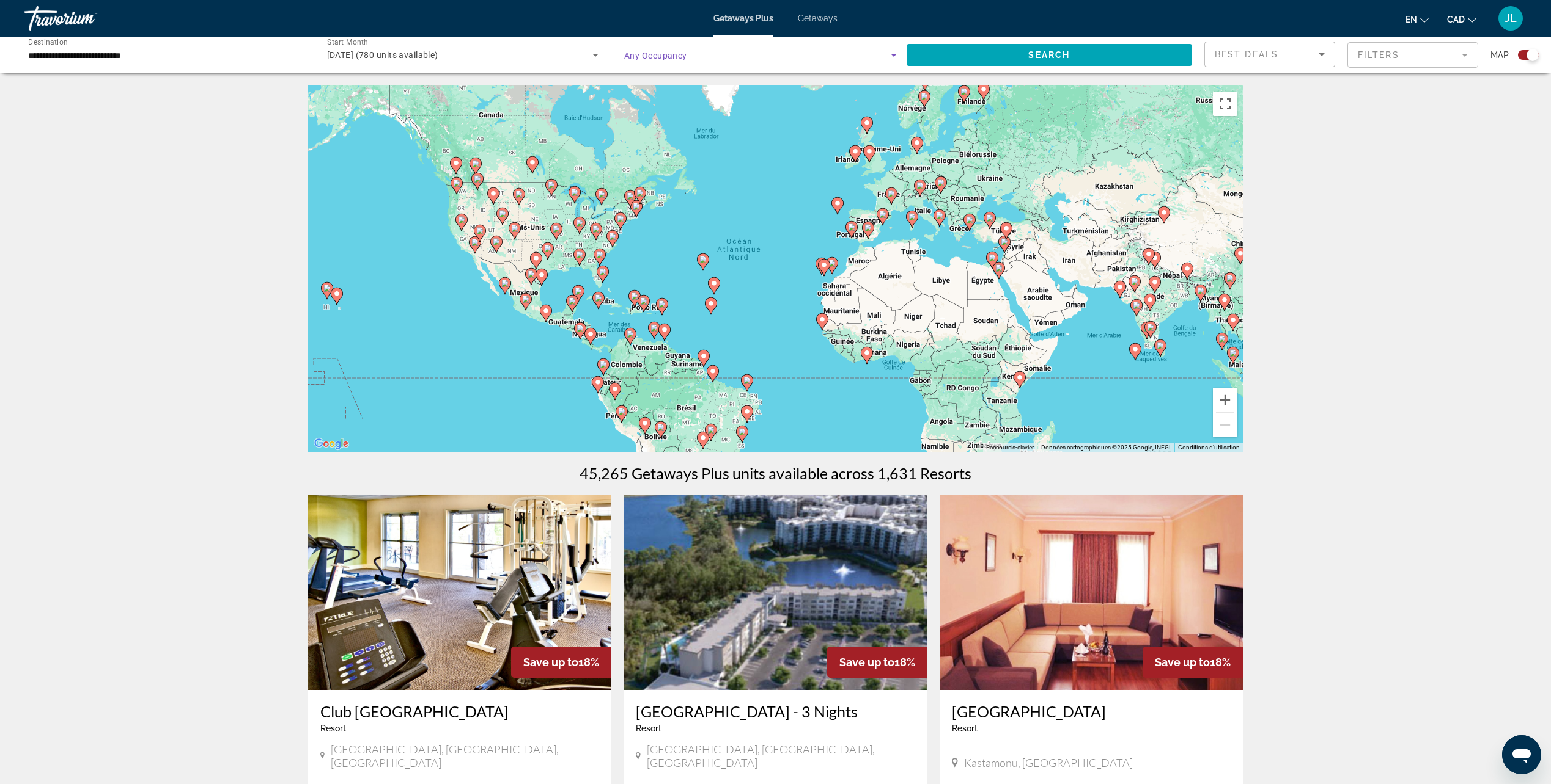
click at [779, 52] on span "Search widget" at bounding box center [757, 55] width 267 height 15
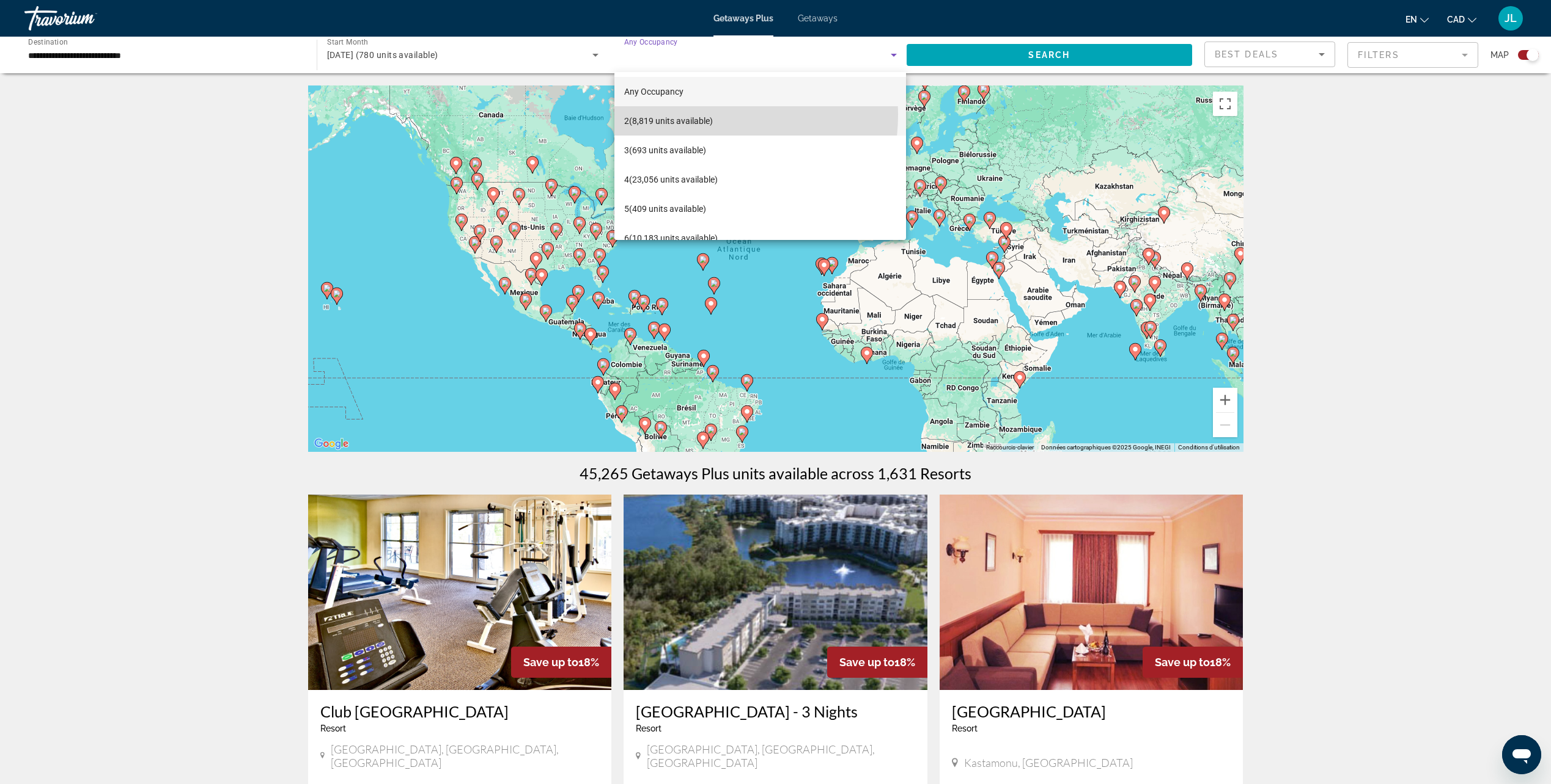
click at [690, 114] on span "2 (8,819 units available)" at bounding box center [667, 121] width 88 height 15
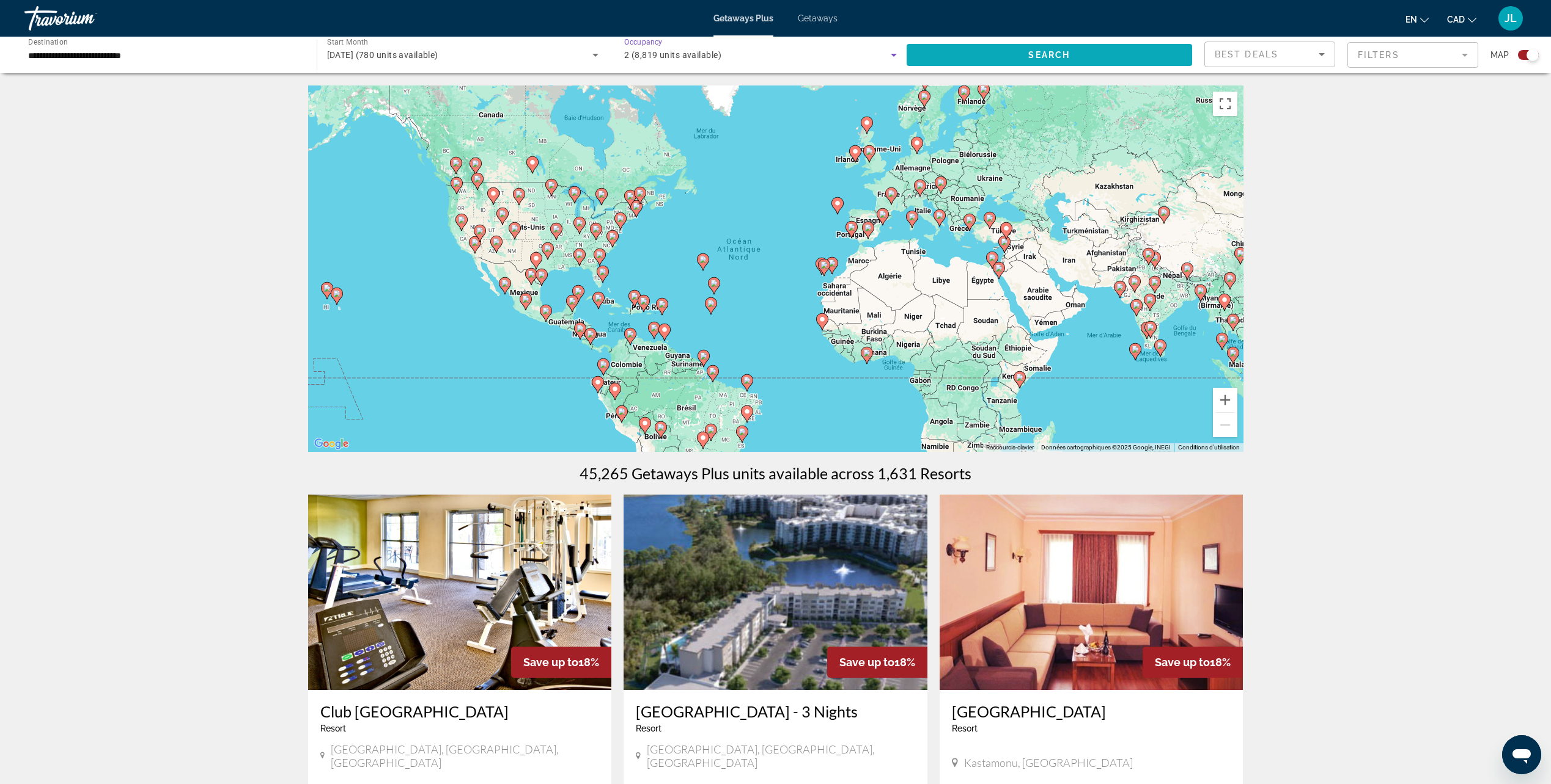
click at [1046, 55] on span "Search" at bounding box center [1049, 56] width 42 height 10
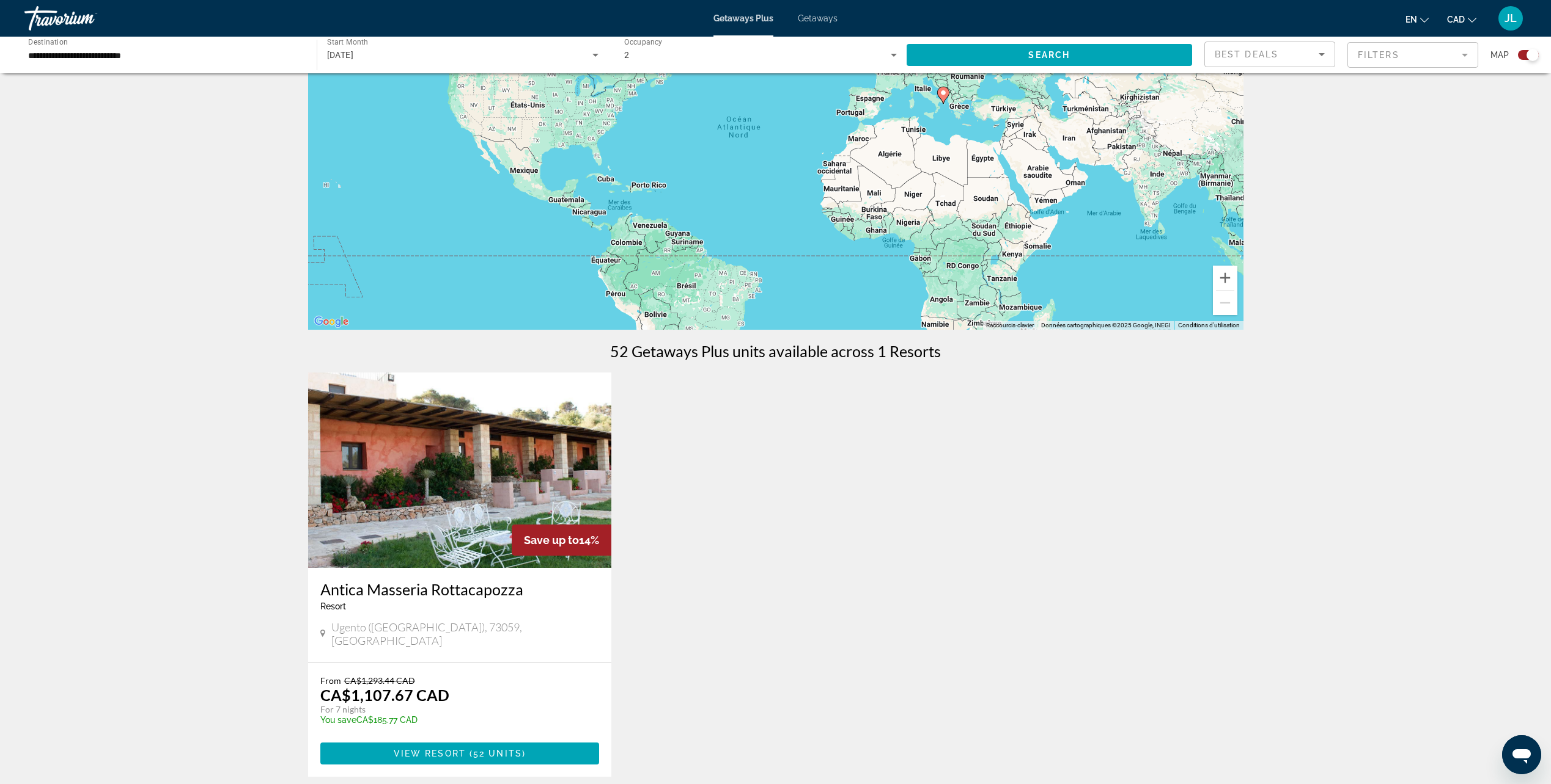
scroll to position [61, 0]
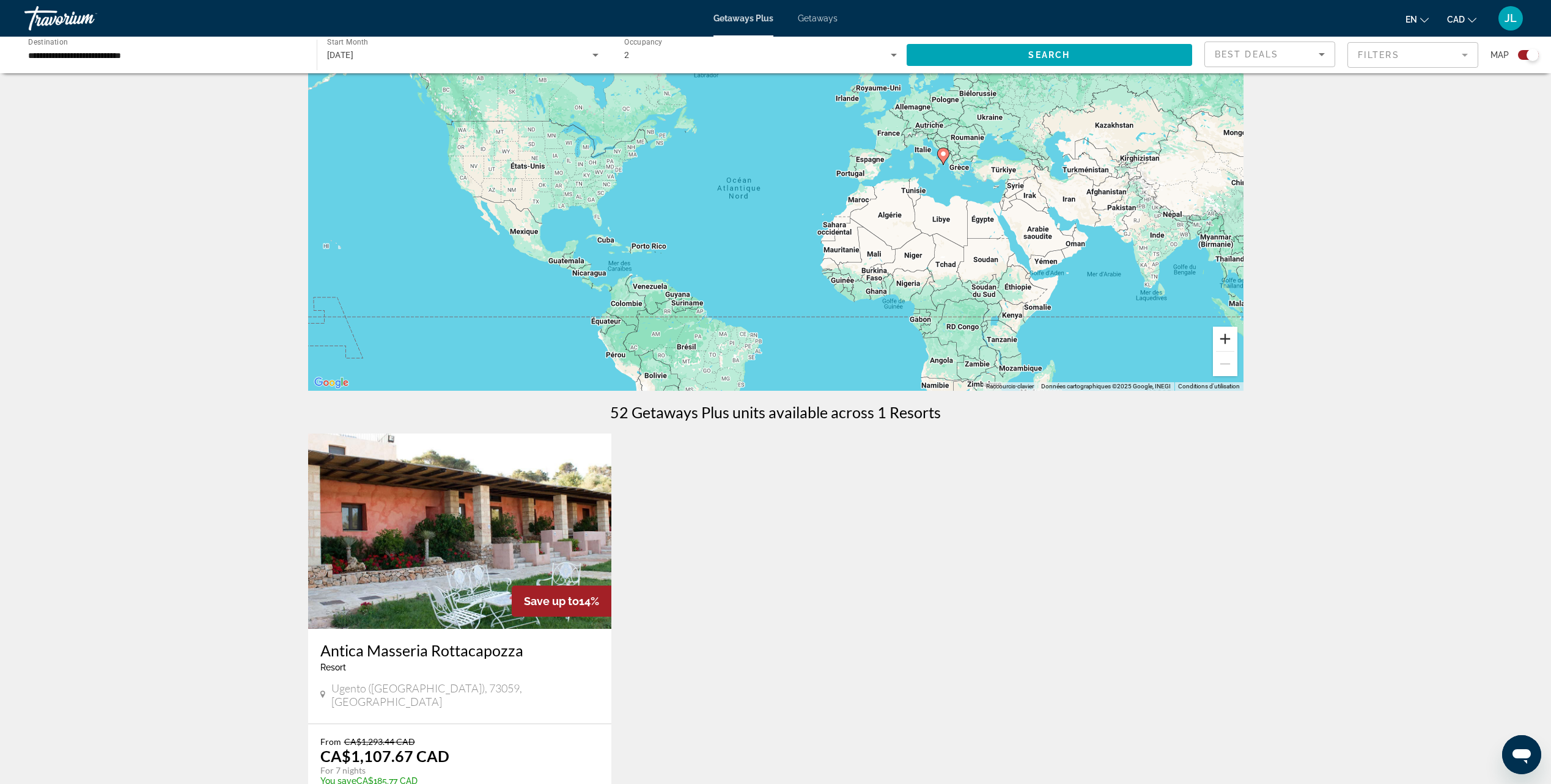
click at [1229, 335] on button "Zoom avant" at bounding box center [1225, 339] width 25 height 25
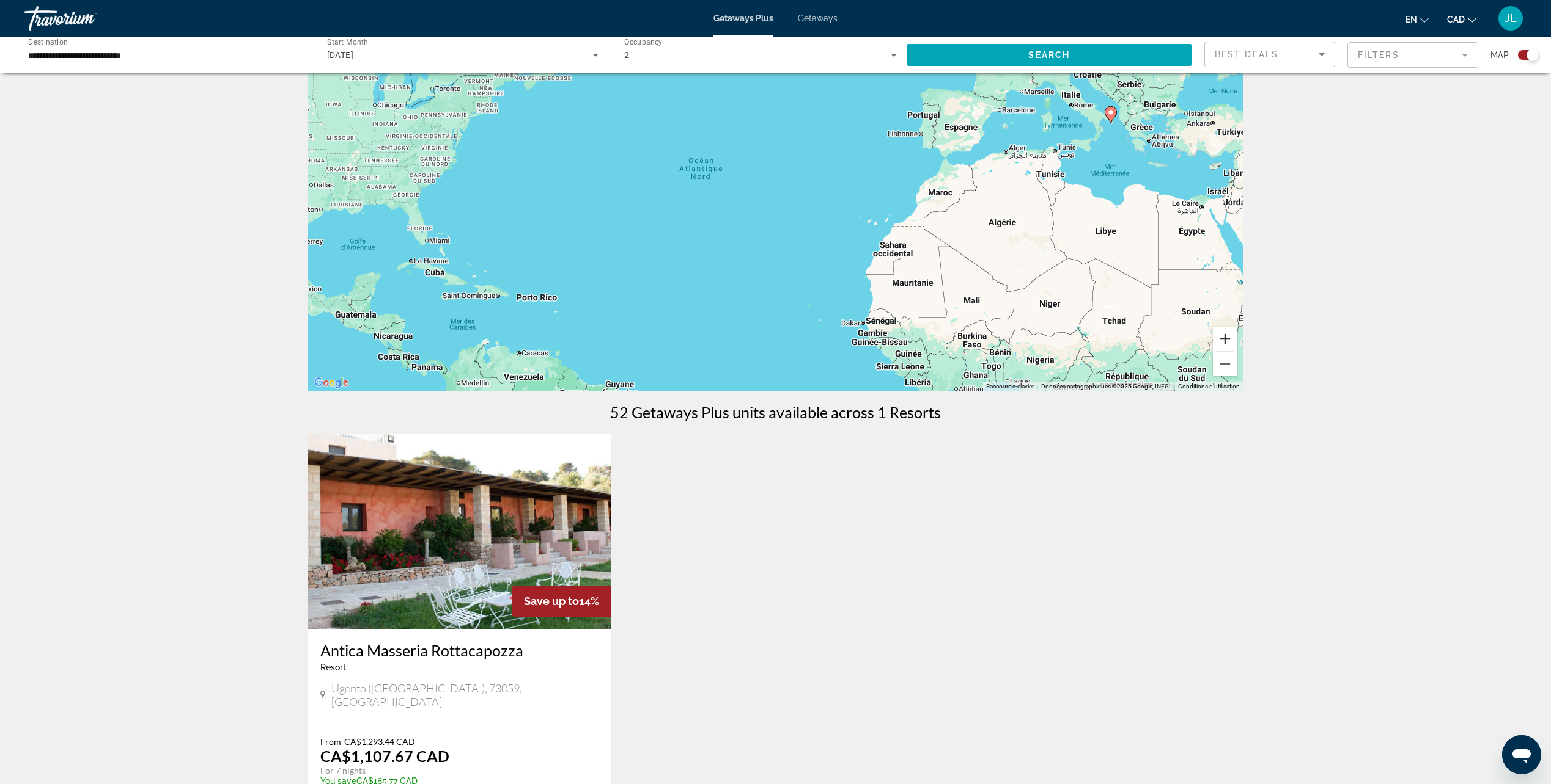
click at [1229, 335] on button "Zoom avant" at bounding box center [1225, 339] width 25 height 25
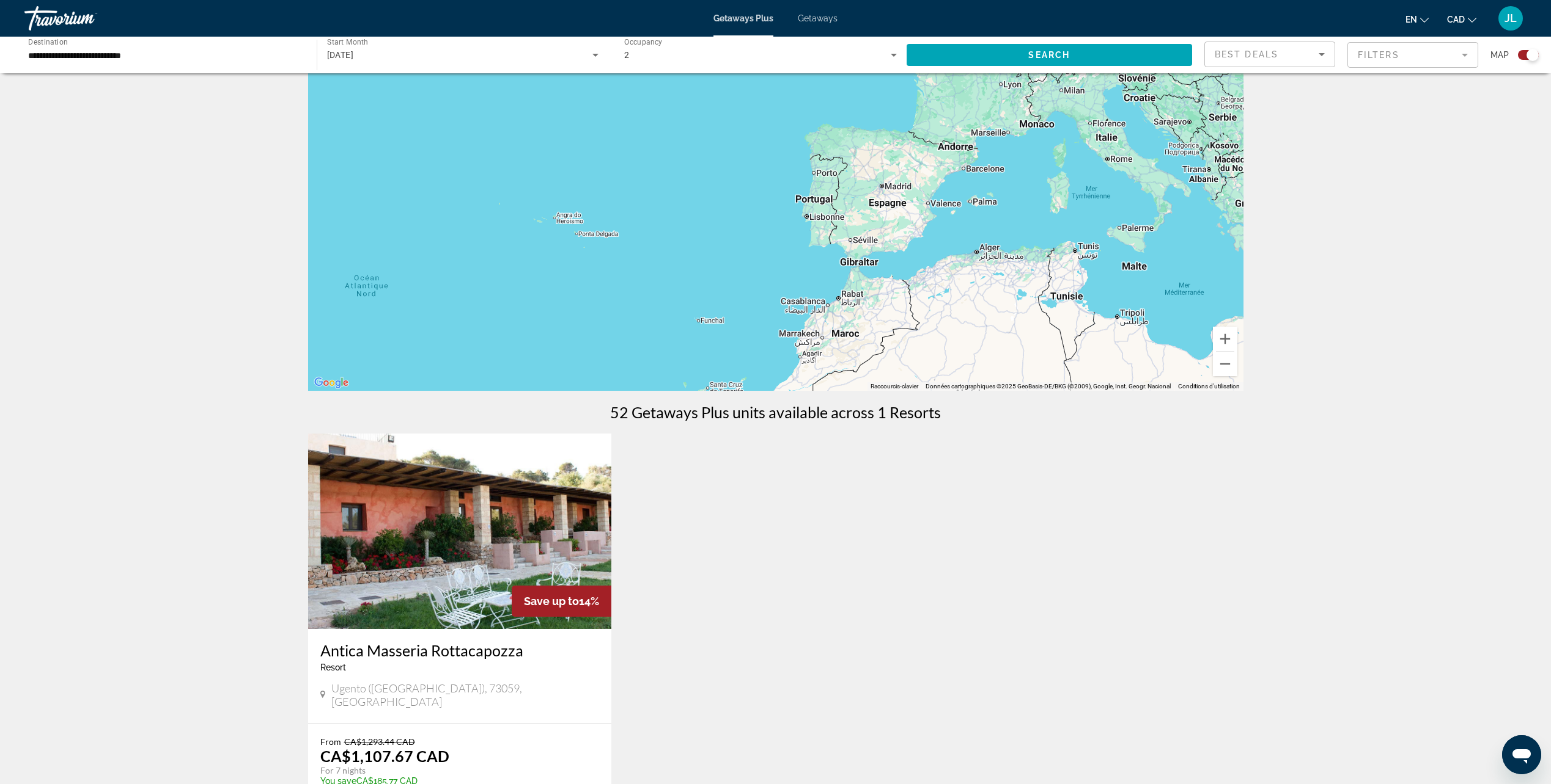
drag, startPoint x: 1172, startPoint y: 194, endPoint x: 910, endPoint y: 352, distance: 306.0
click at [910, 352] on div "Main content" at bounding box center [776, 208] width 935 height 367
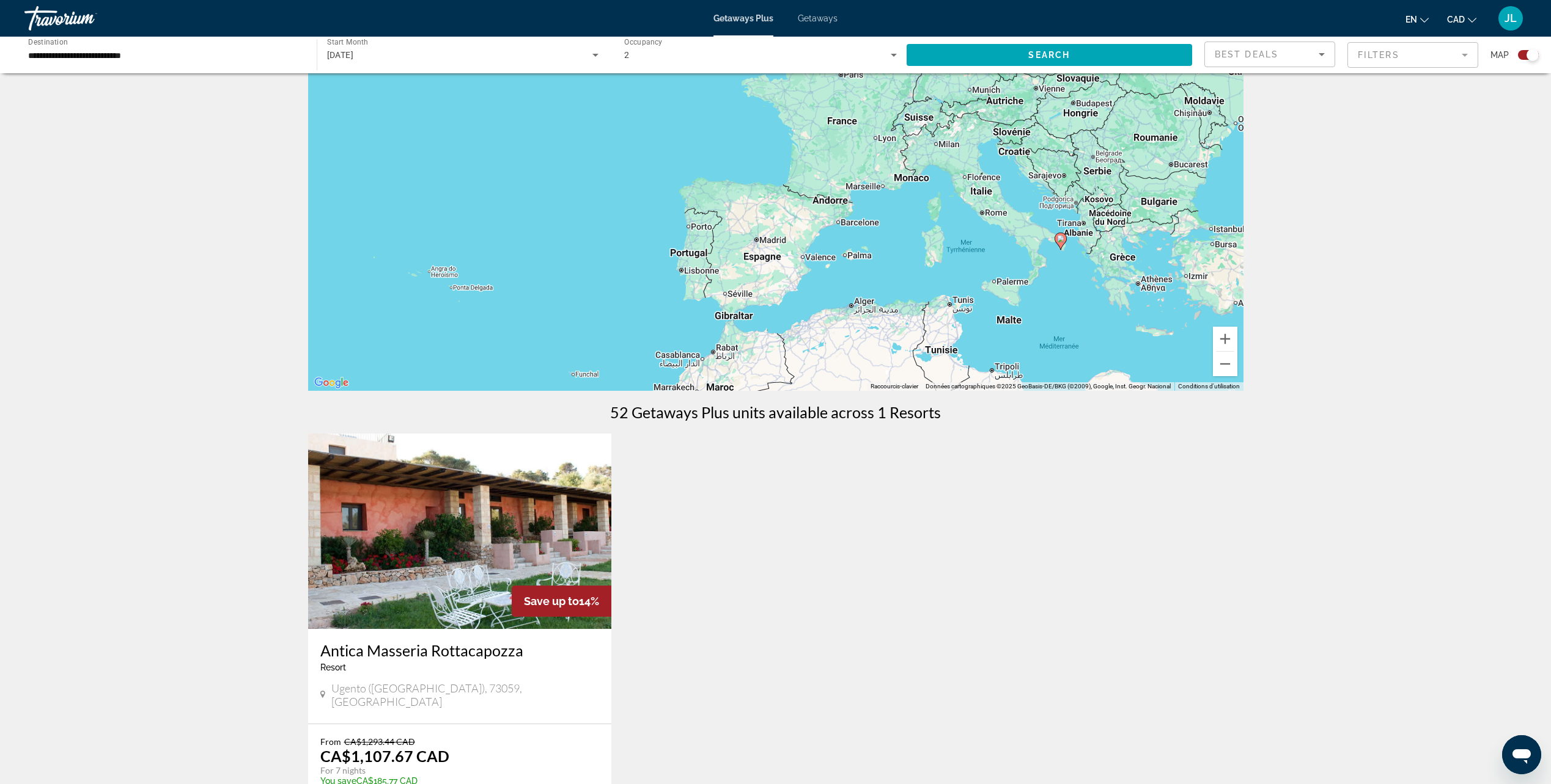
drag, startPoint x: 1076, startPoint y: 223, endPoint x: 954, endPoint y: 275, distance: 132.6
click at [954, 275] on div "Pour activer le glissement du marqueur avec le clavier, appuyez sur Alt+Entrée.…" at bounding box center [776, 208] width 935 height 367
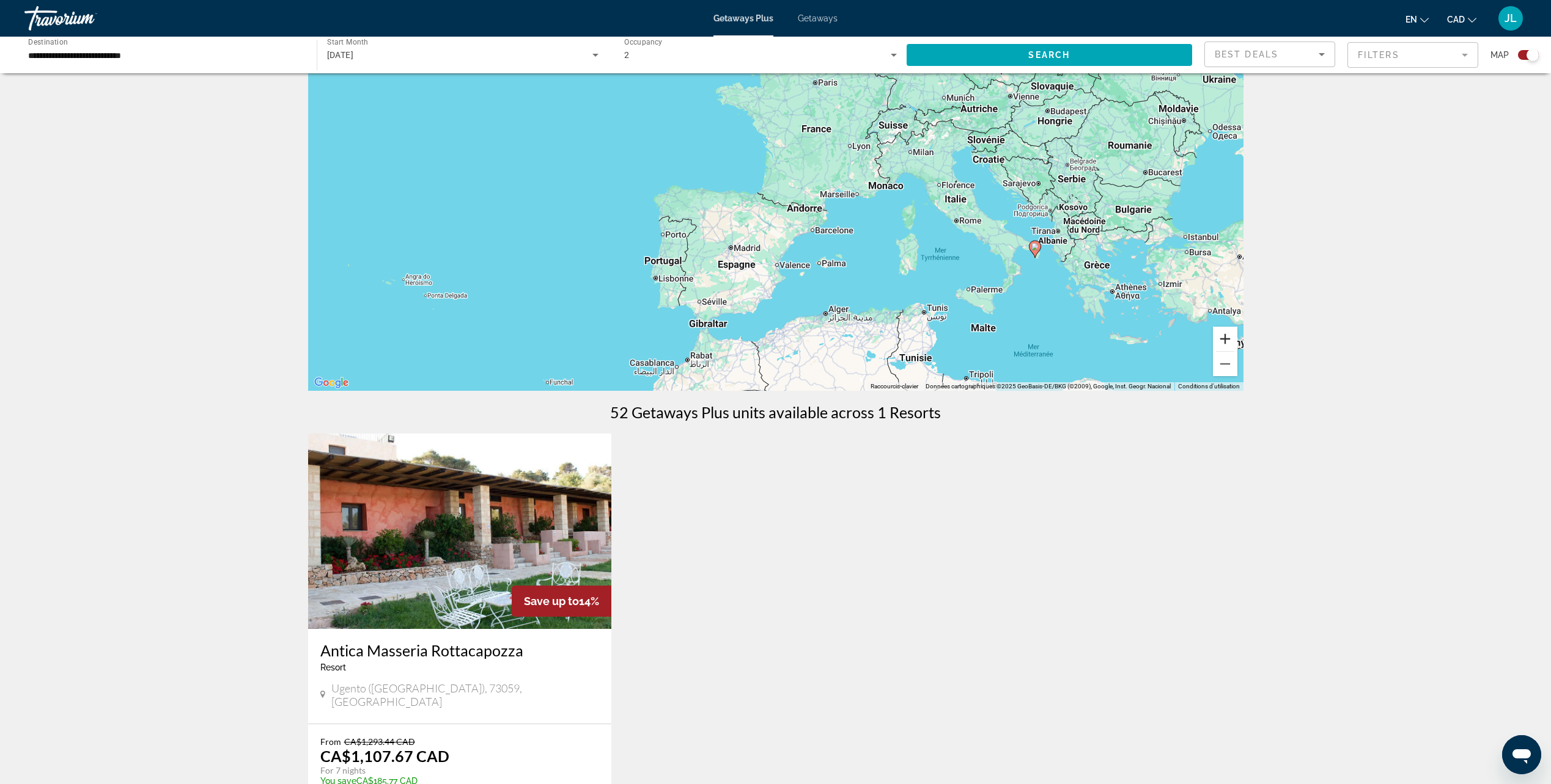
click at [1223, 335] on button "Zoom avant" at bounding box center [1225, 339] width 25 height 25
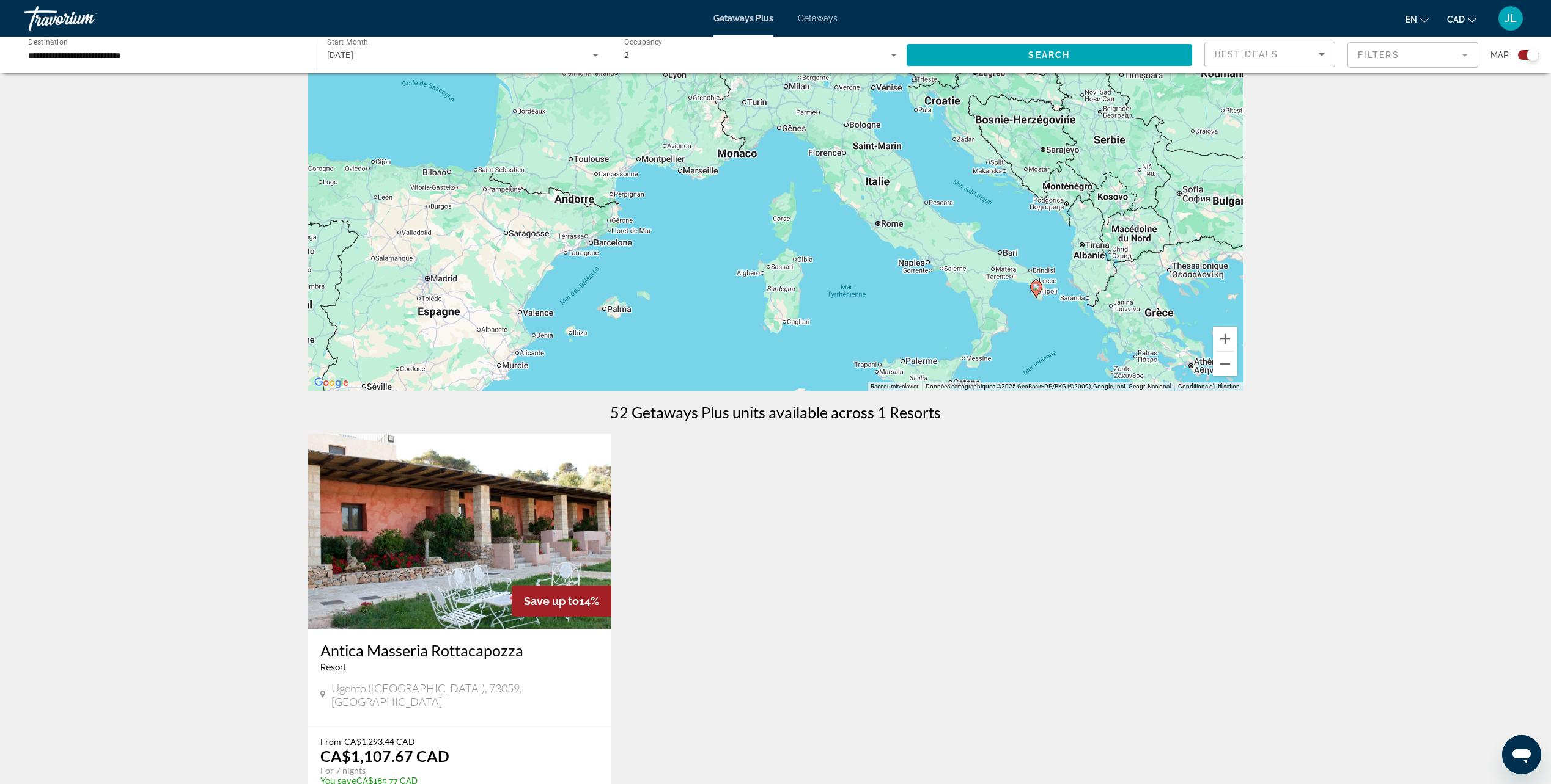
drag, startPoint x: 1142, startPoint y: 285, endPoint x: 881, endPoint y: 275, distance: 261.2
click at [877, 275] on div "Pour activer le glissement du marqueur avec le clavier, appuyez sur Alt+Entrée.…" at bounding box center [776, 208] width 935 height 367
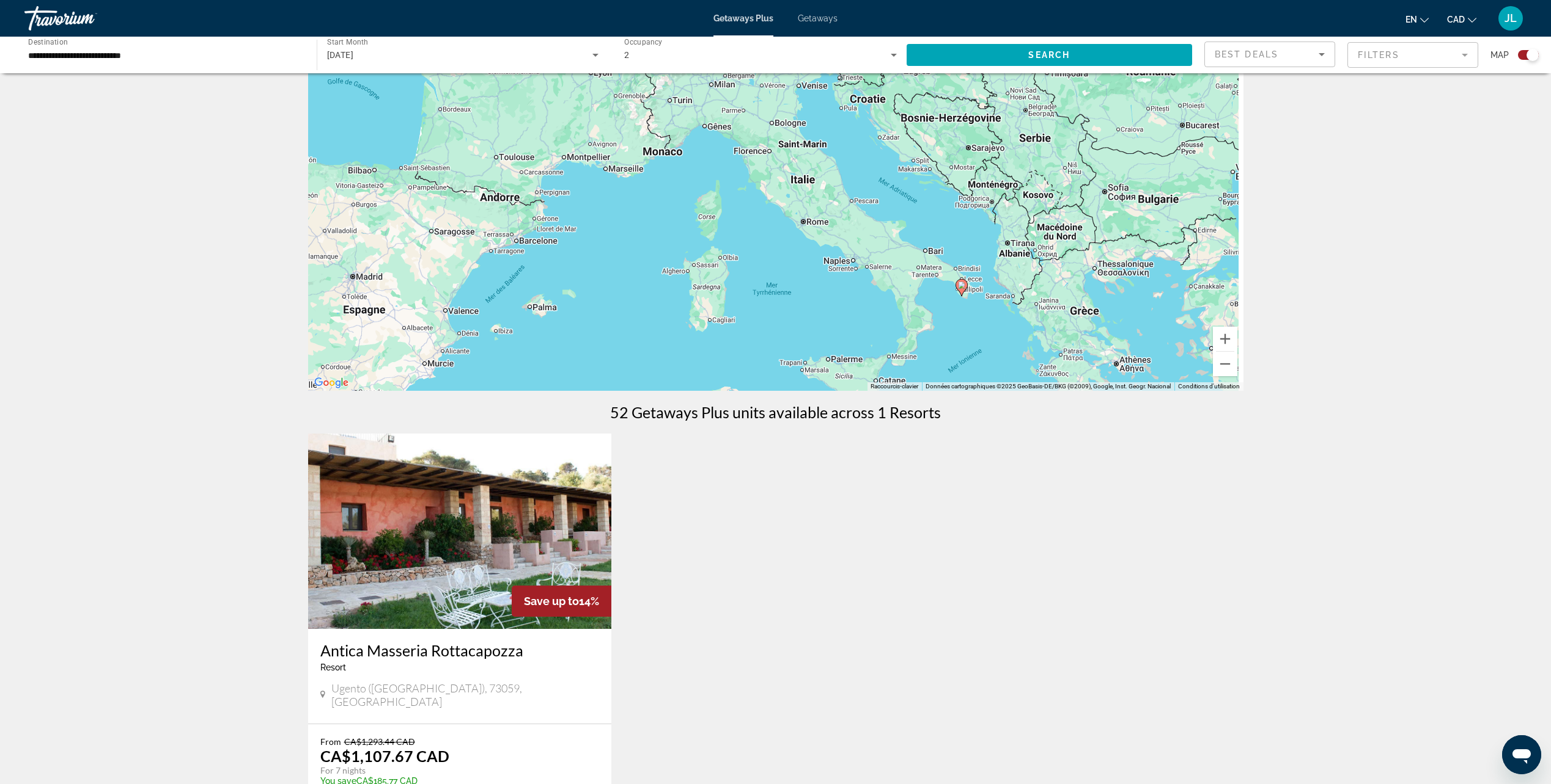
drag, startPoint x: 1105, startPoint y: 293, endPoint x: 1027, endPoint y: 292, distance: 78.0
click at [1027, 292] on div "Pour activer le glissement du marqueur avec le clavier, appuyez sur Alt+Entrée.…" at bounding box center [776, 208] width 935 height 367
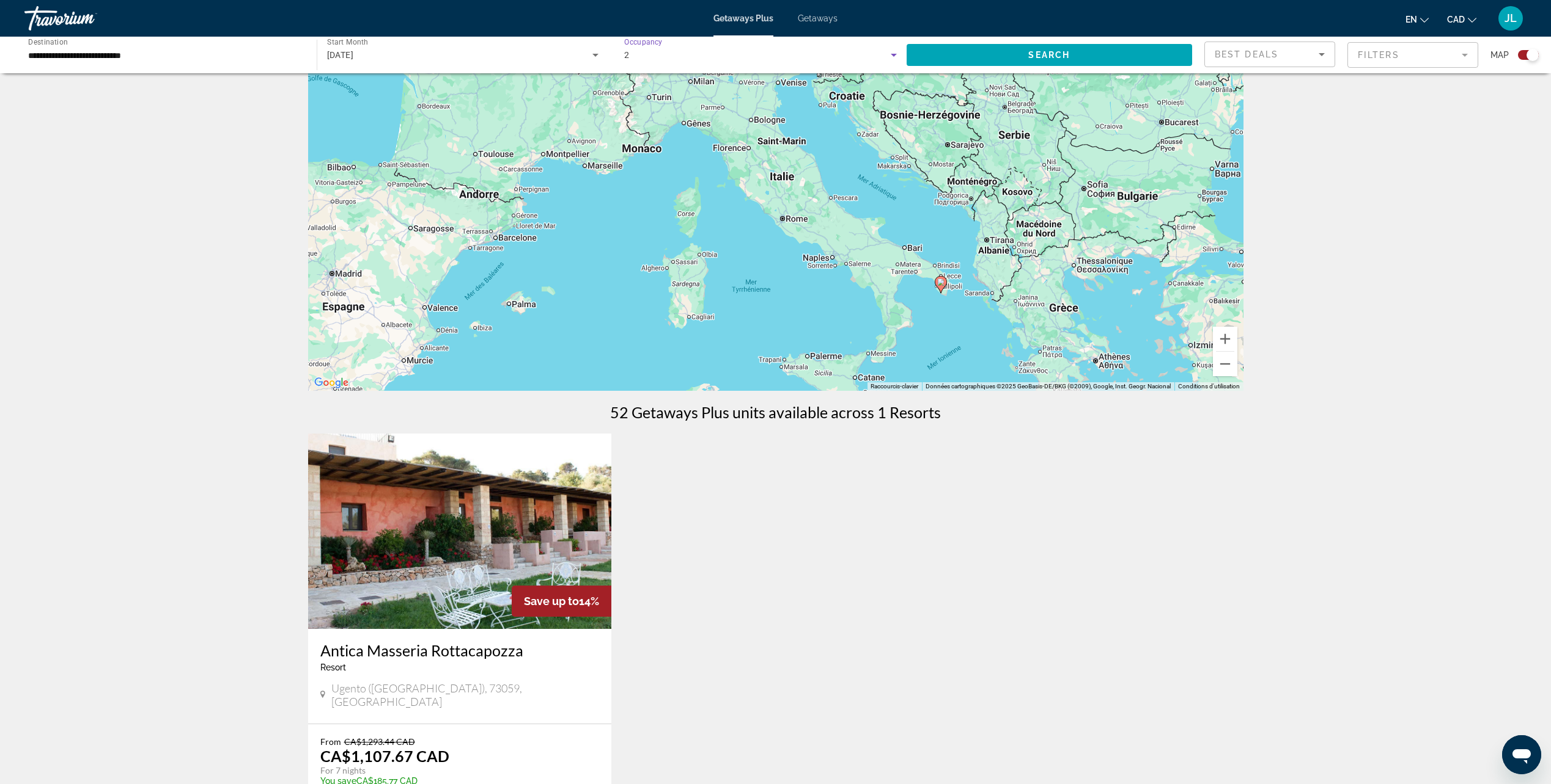
click at [690, 58] on div "2" at bounding box center [757, 55] width 267 height 15
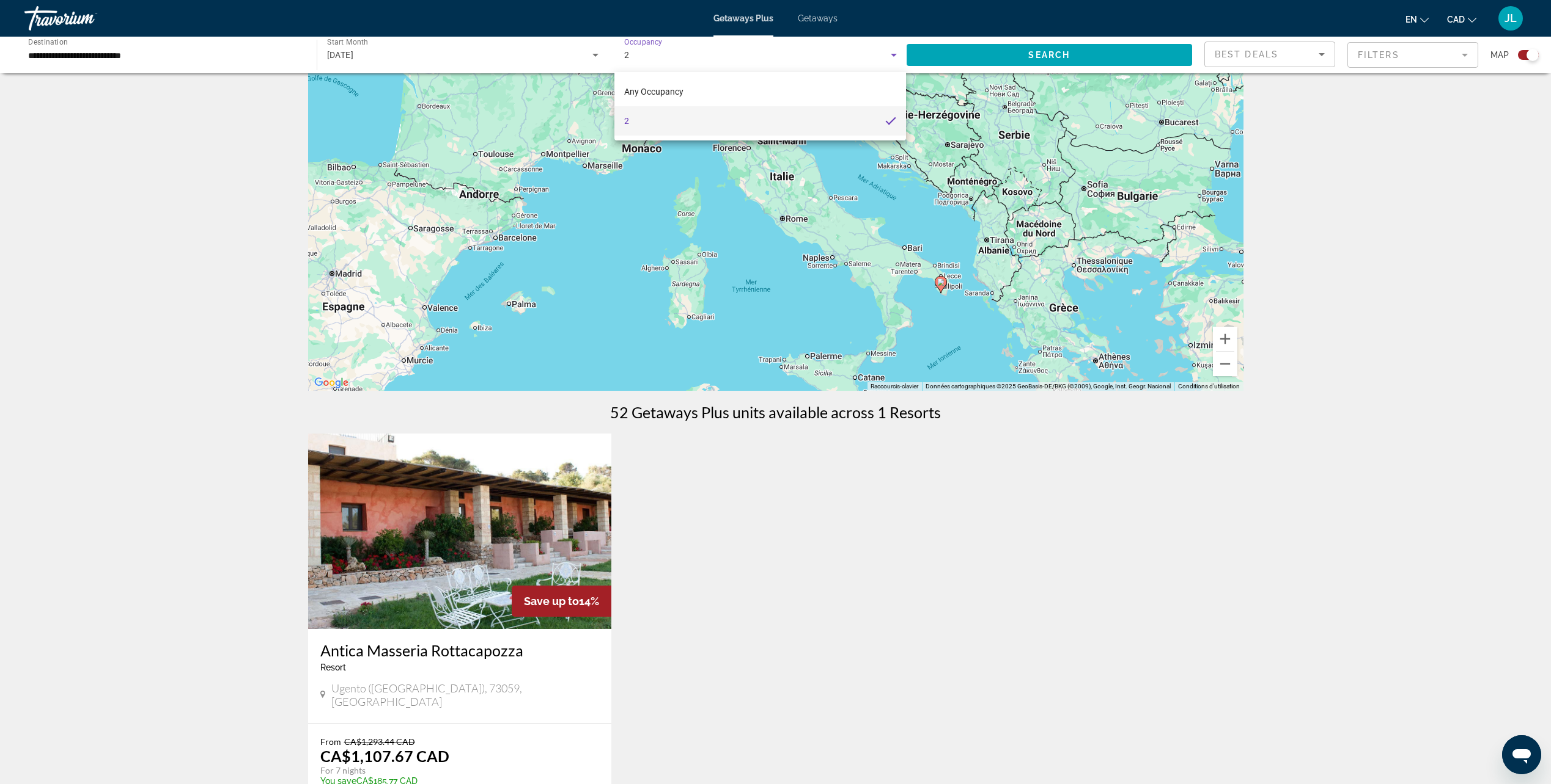
click at [636, 120] on mat-option "2" at bounding box center [760, 121] width 292 height 30
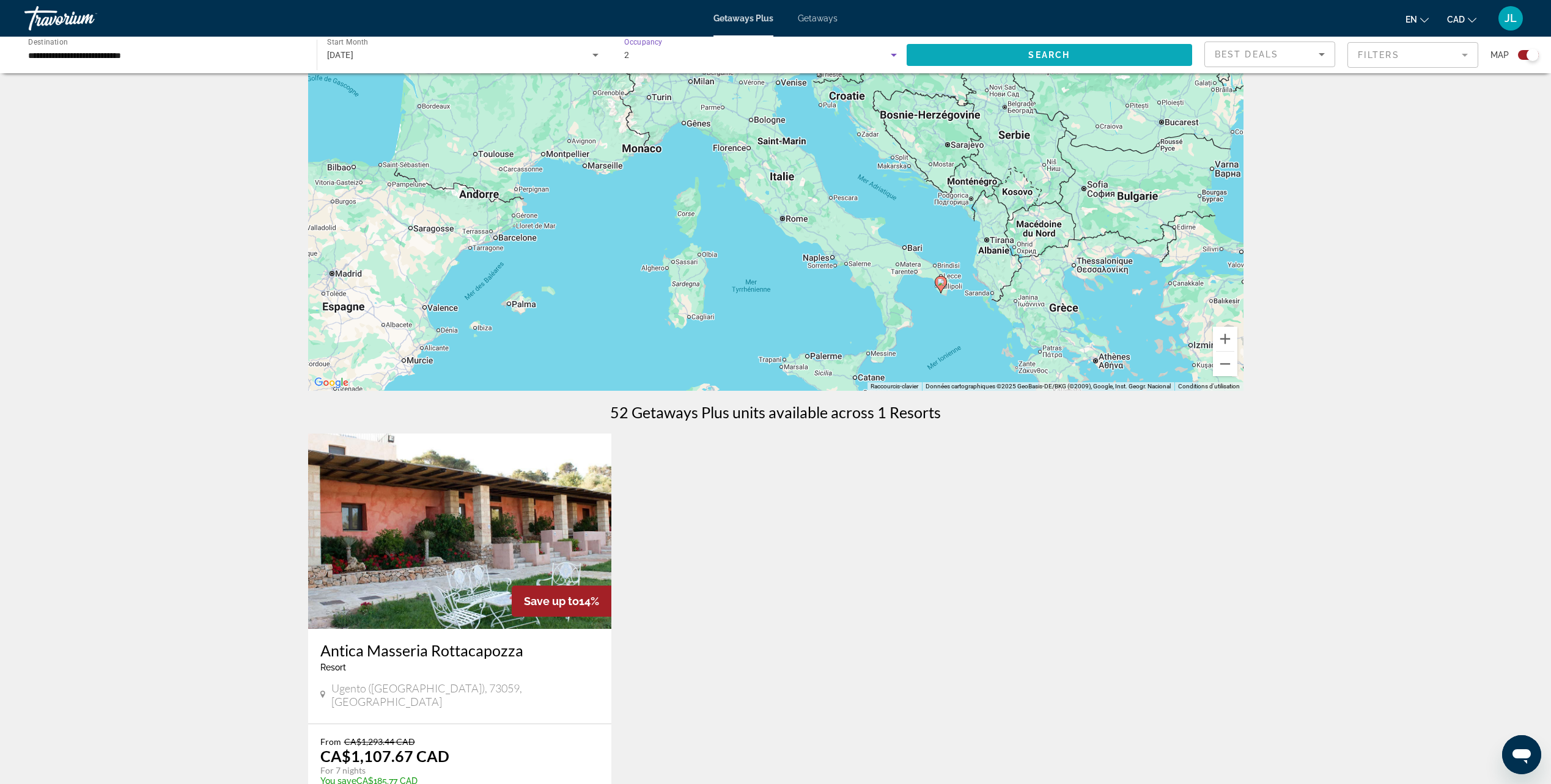
click at [1037, 50] on span "Search widget" at bounding box center [1049, 56] width 286 height 30
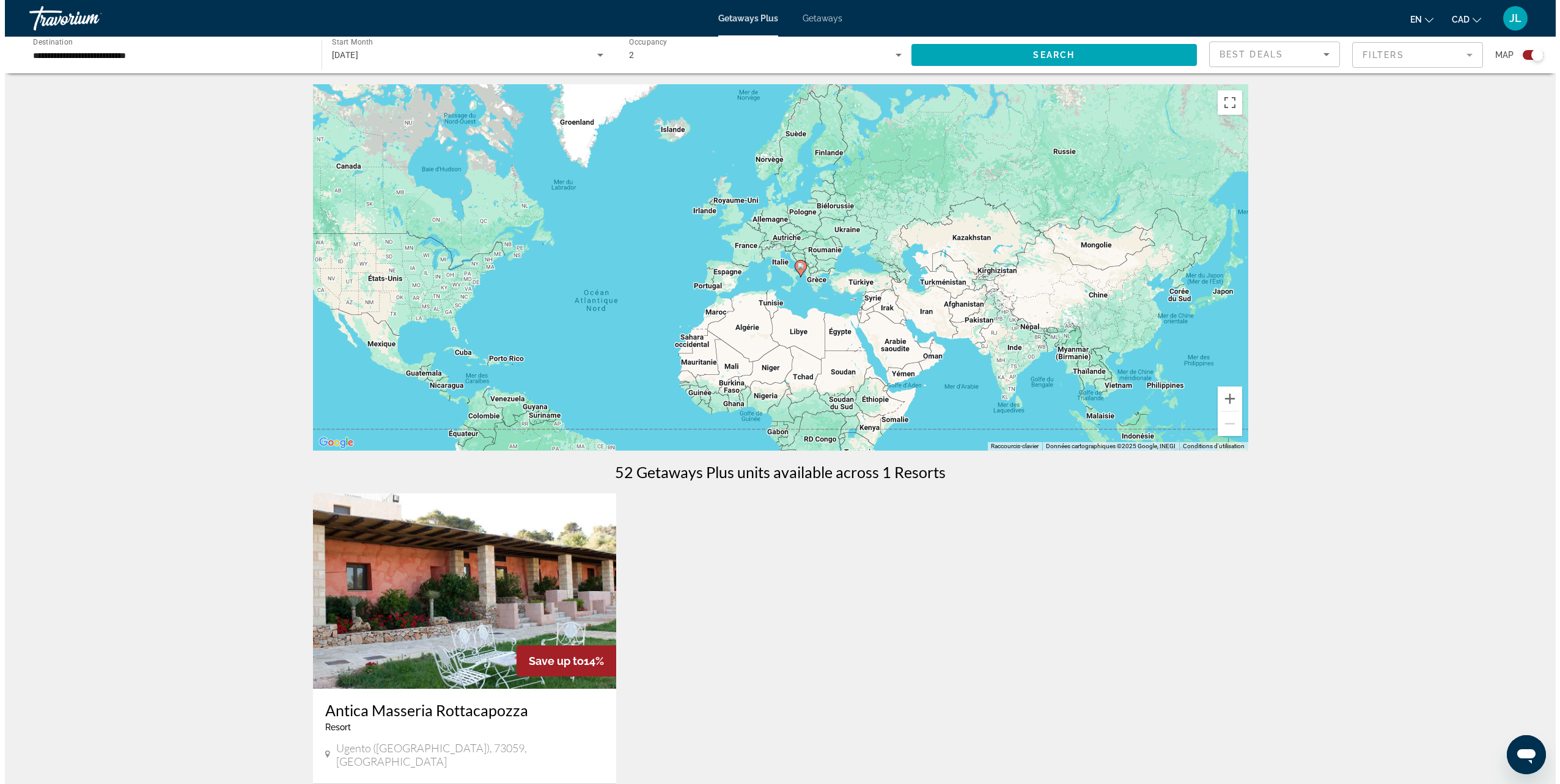
scroll to position [0, 0]
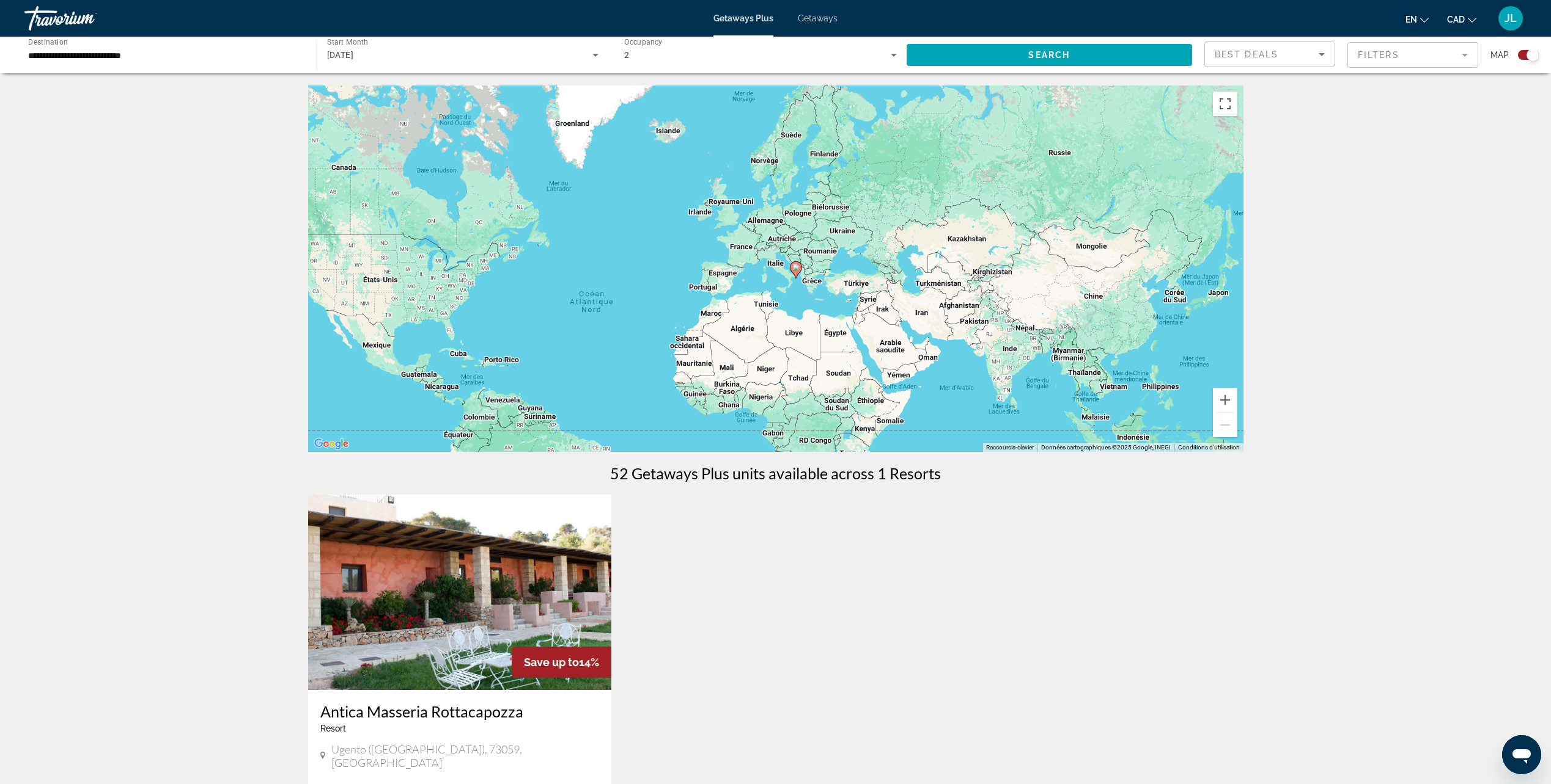
click at [820, 22] on span "Getaways" at bounding box center [817, 19] width 40 height 10
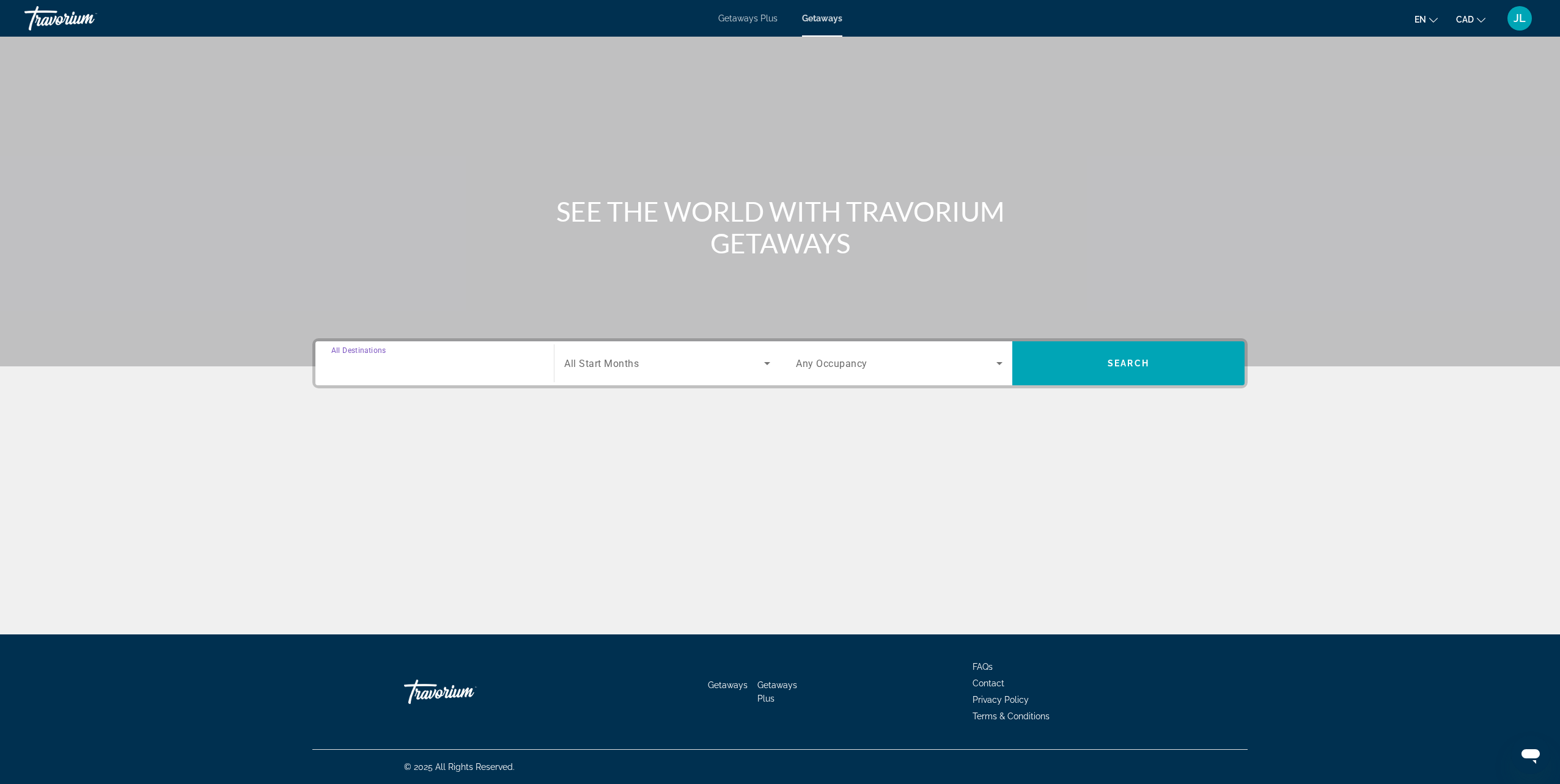
click at [444, 361] on input "Destination All Destinations" at bounding box center [434, 364] width 206 height 15
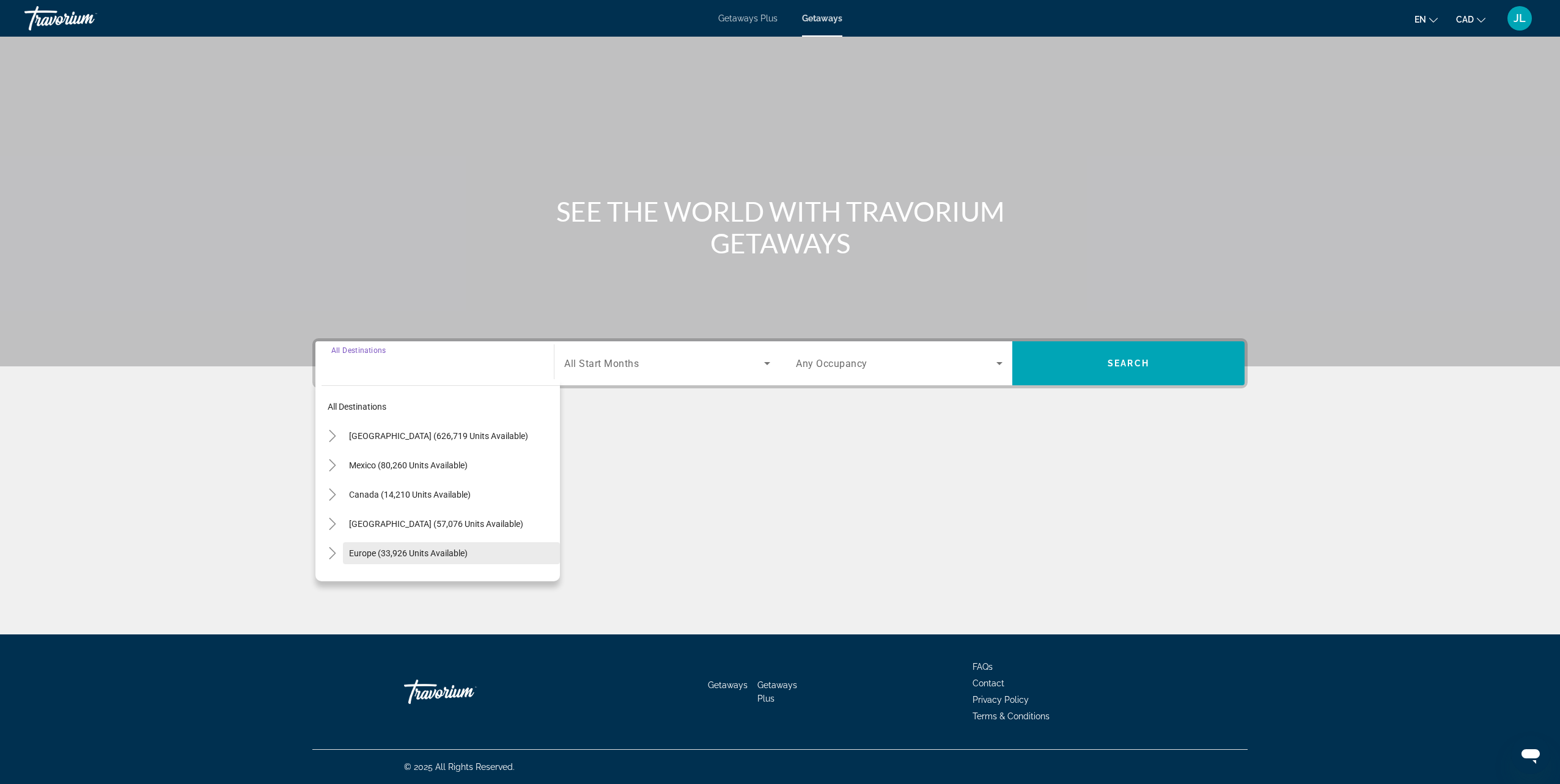
click at [424, 550] on span "Europe (33,926 units available)" at bounding box center [409, 554] width 119 height 10
type input "**********"
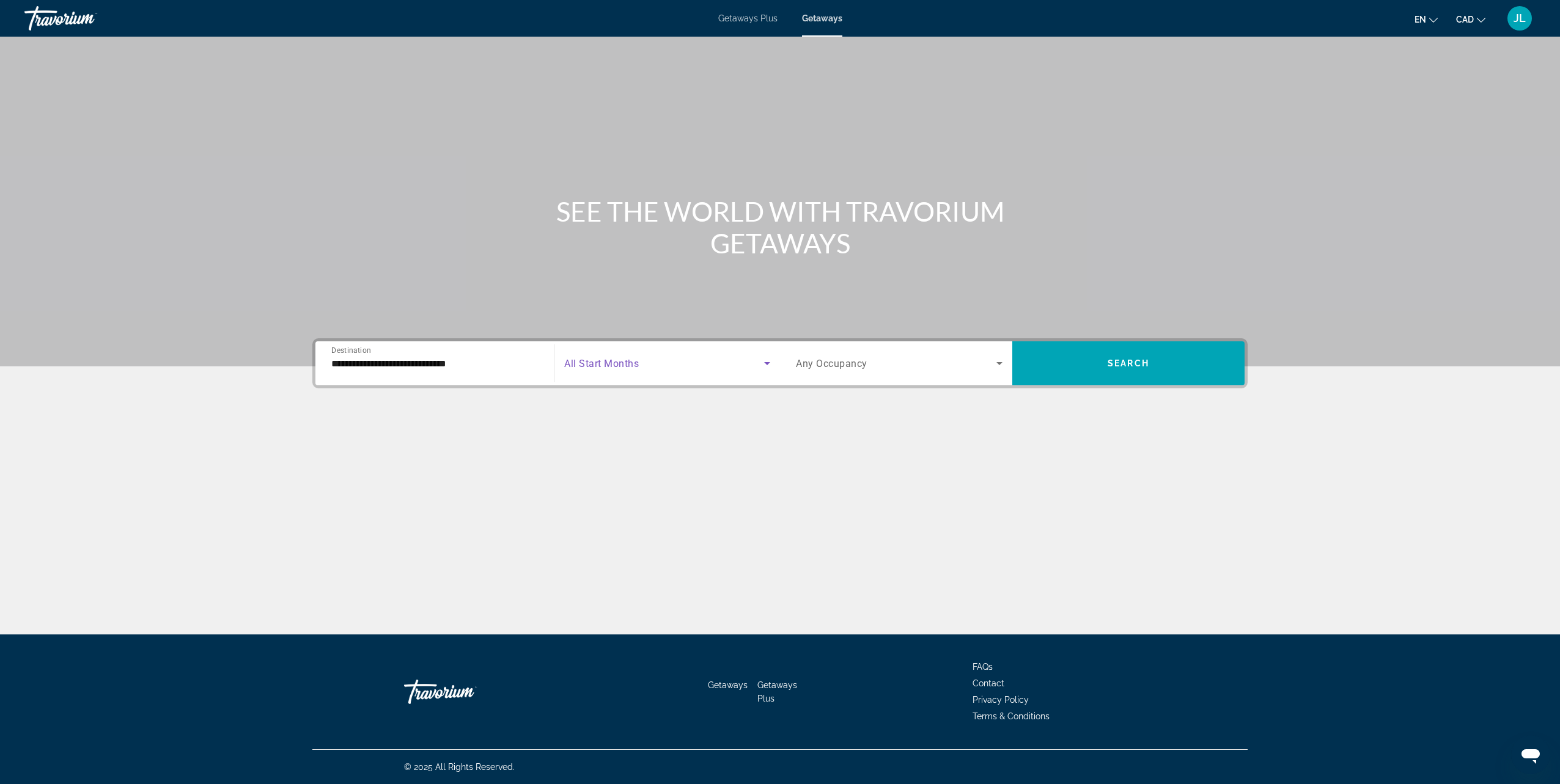
click at [669, 363] on span "Search widget" at bounding box center [664, 363] width 200 height 15
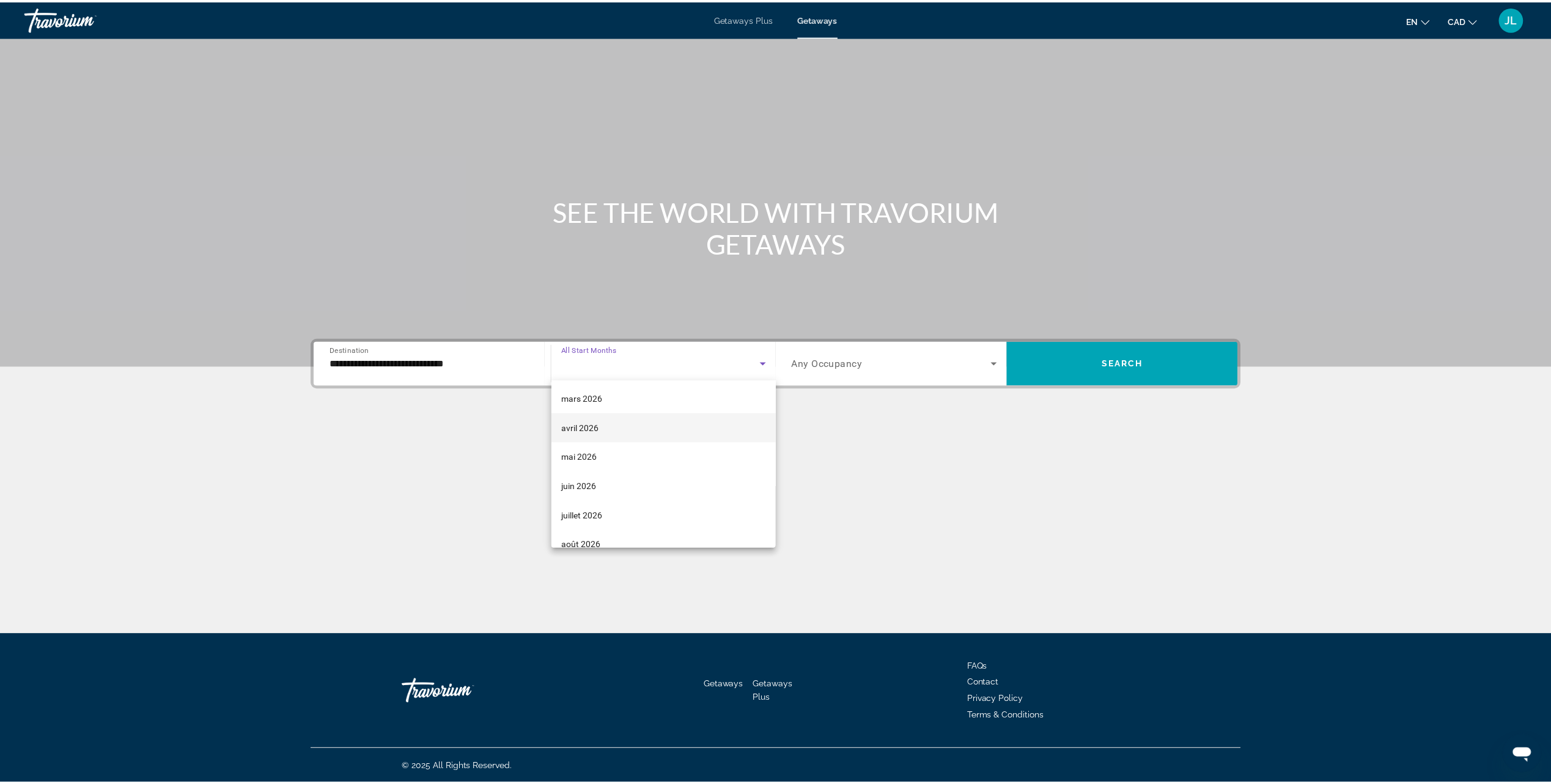
scroll to position [245, 0]
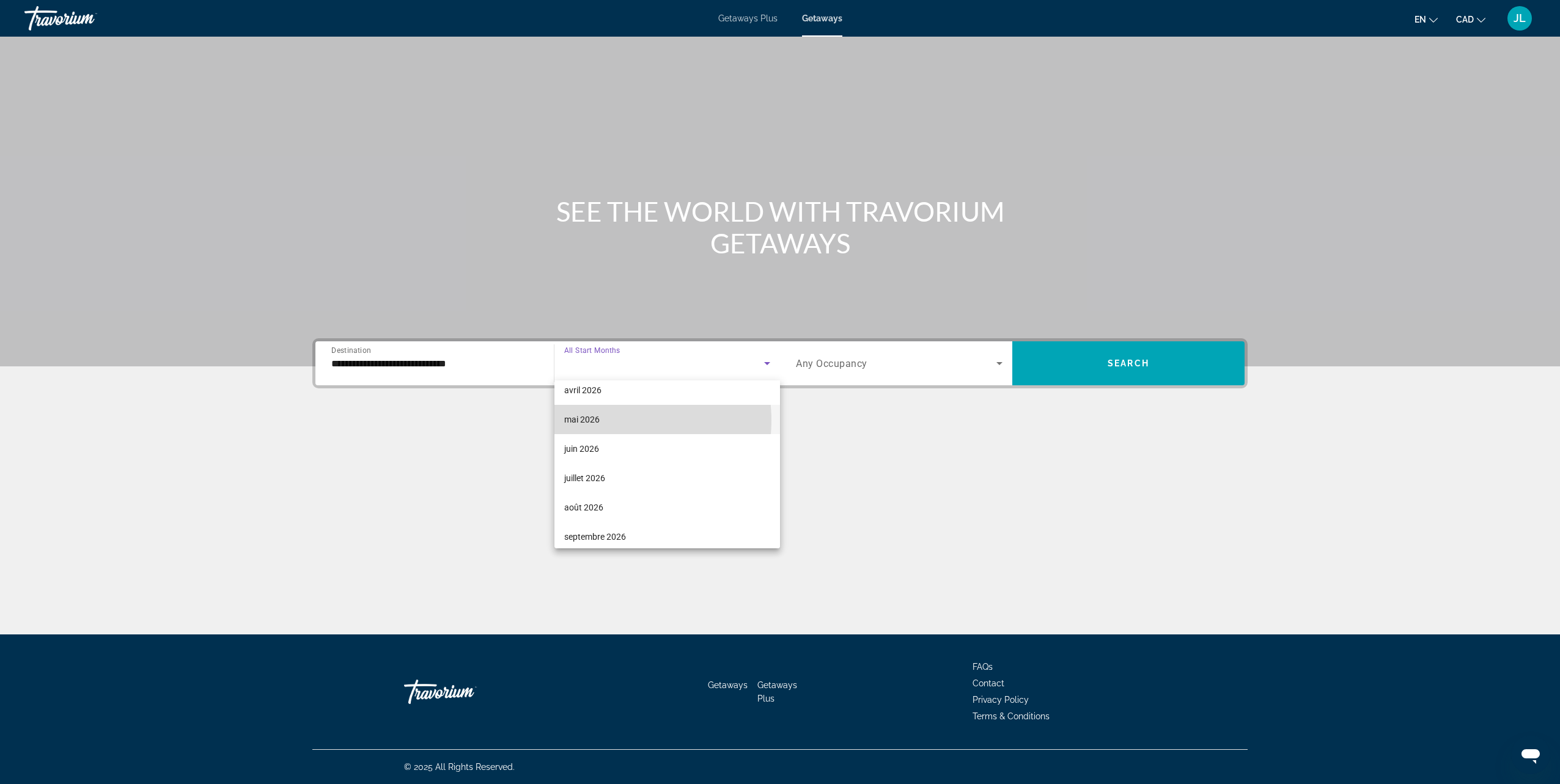
click at [605, 421] on mat-option "mai 2026" at bounding box center [666, 420] width 225 height 30
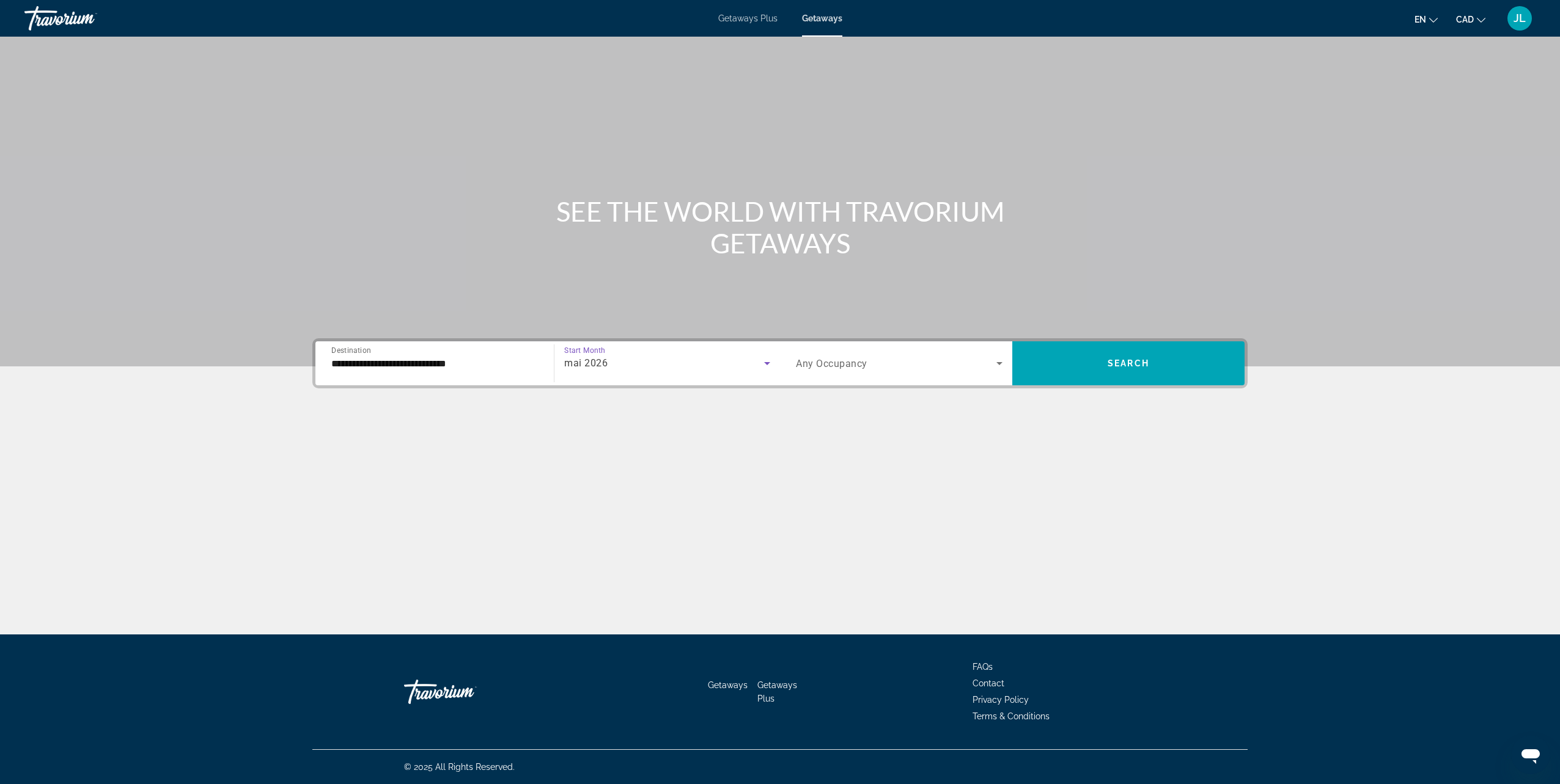
click at [918, 364] on span "Search widget" at bounding box center [897, 363] width 200 height 15
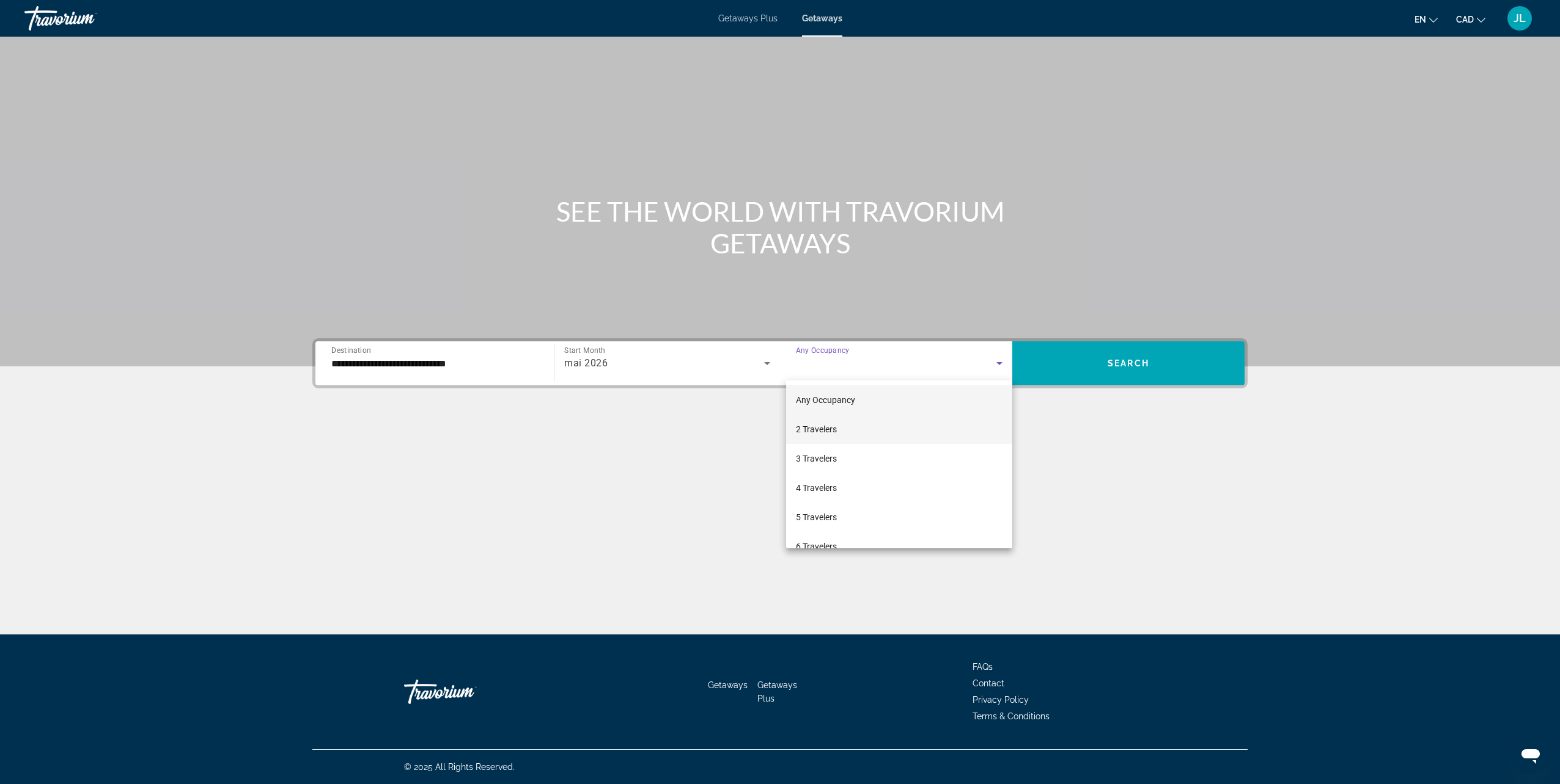
click at [821, 424] on span "2 Travelers" at bounding box center [816, 429] width 41 height 15
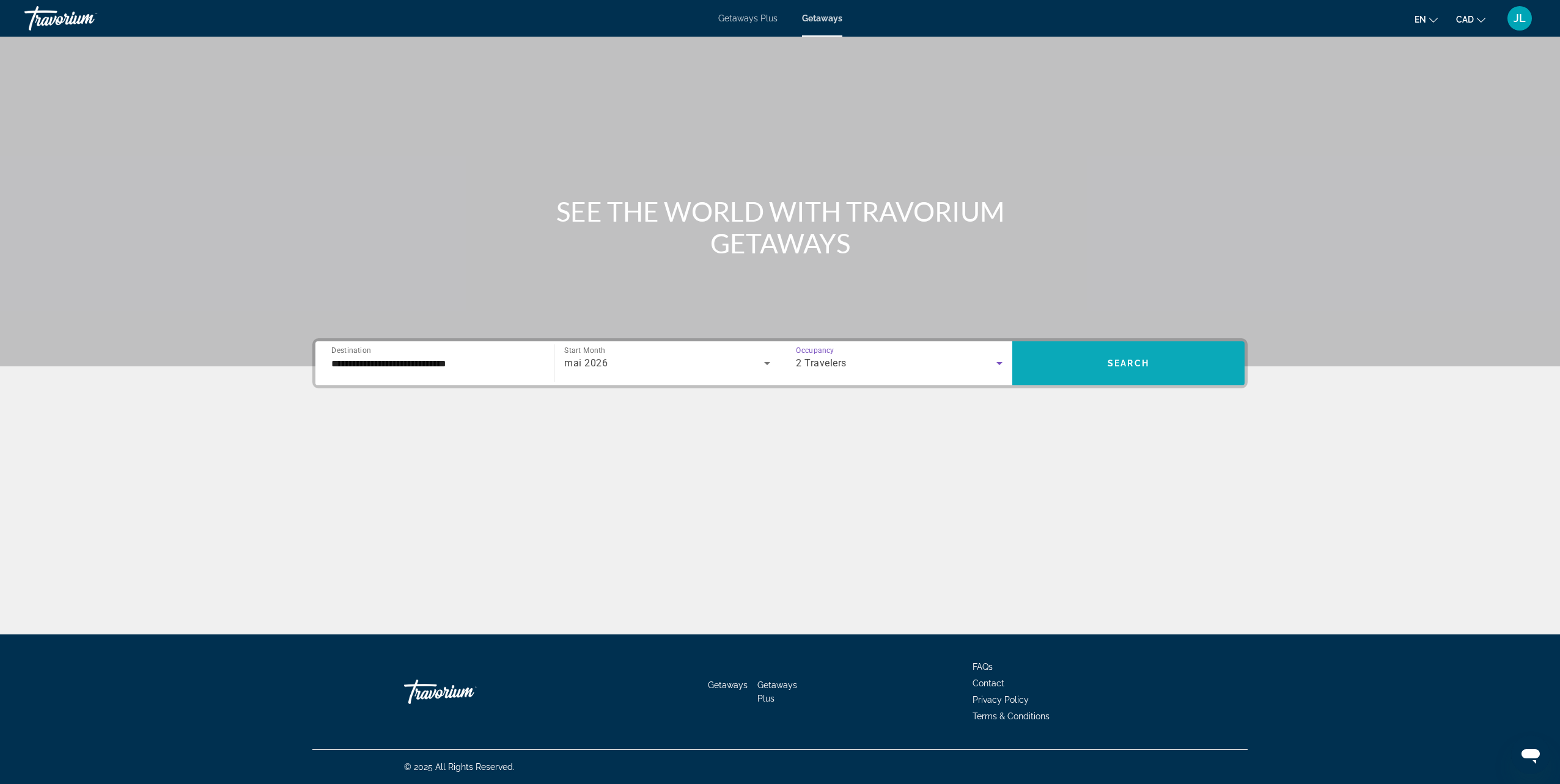
click at [1104, 366] on span "Search widget" at bounding box center [1129, 364] width 232 height 30
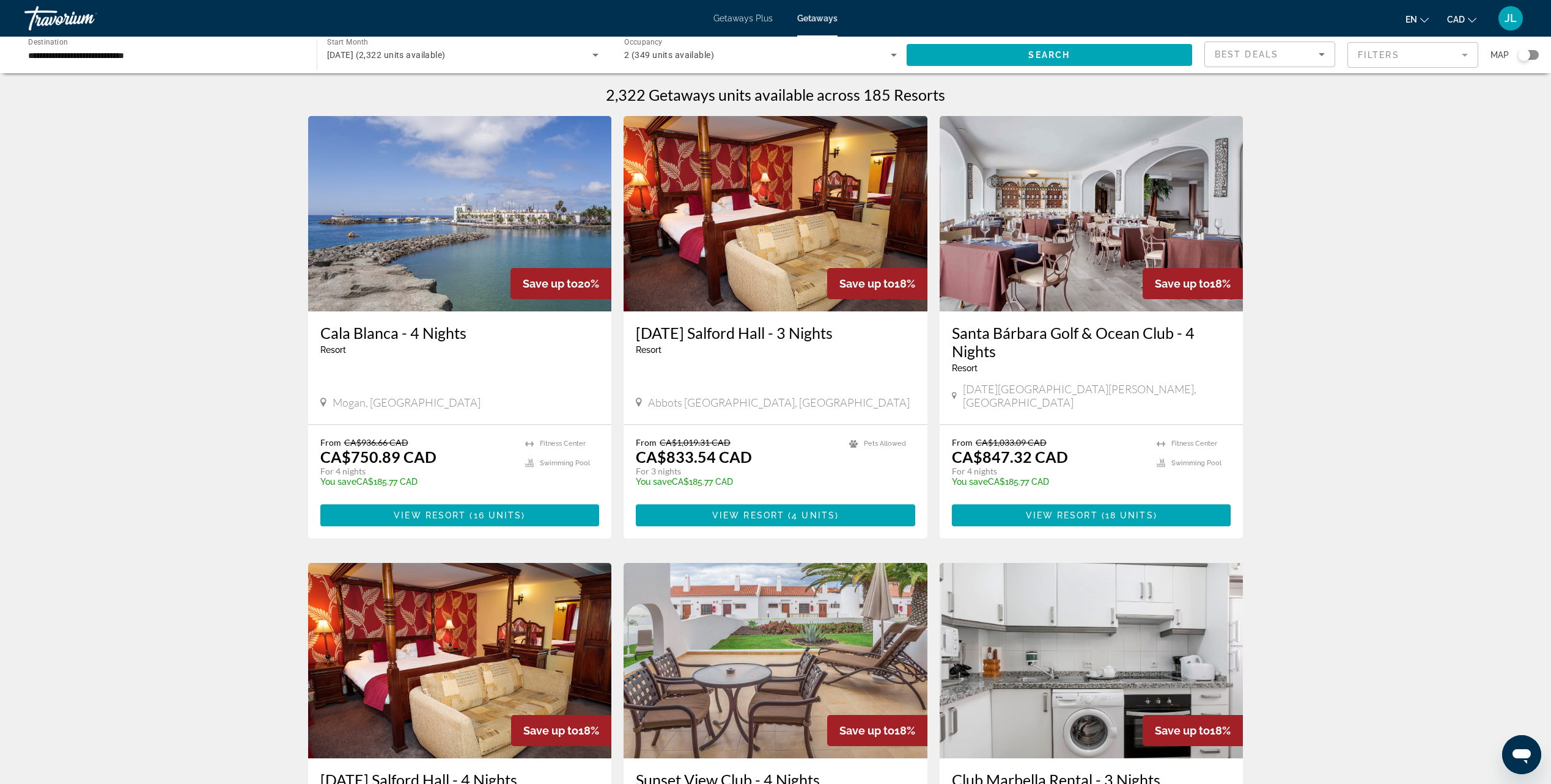
click at [1383, 61] on mat-form-field "Filters" at bounding box center [1412, 56] width 131 height 26
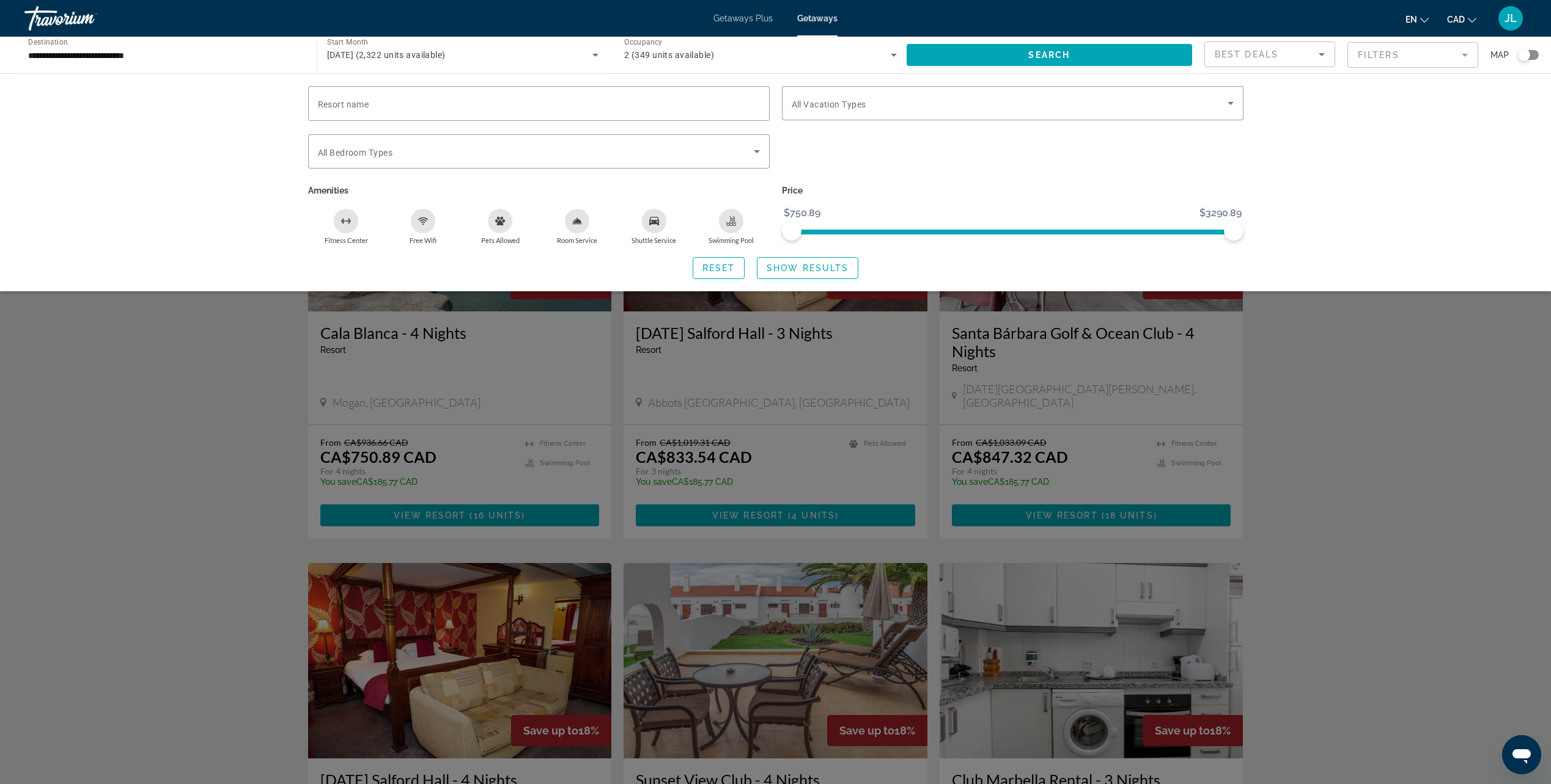
click at [1383, 61] on mat-form-field "Filters" at bounding box center [1412, 56] width 131 height 26
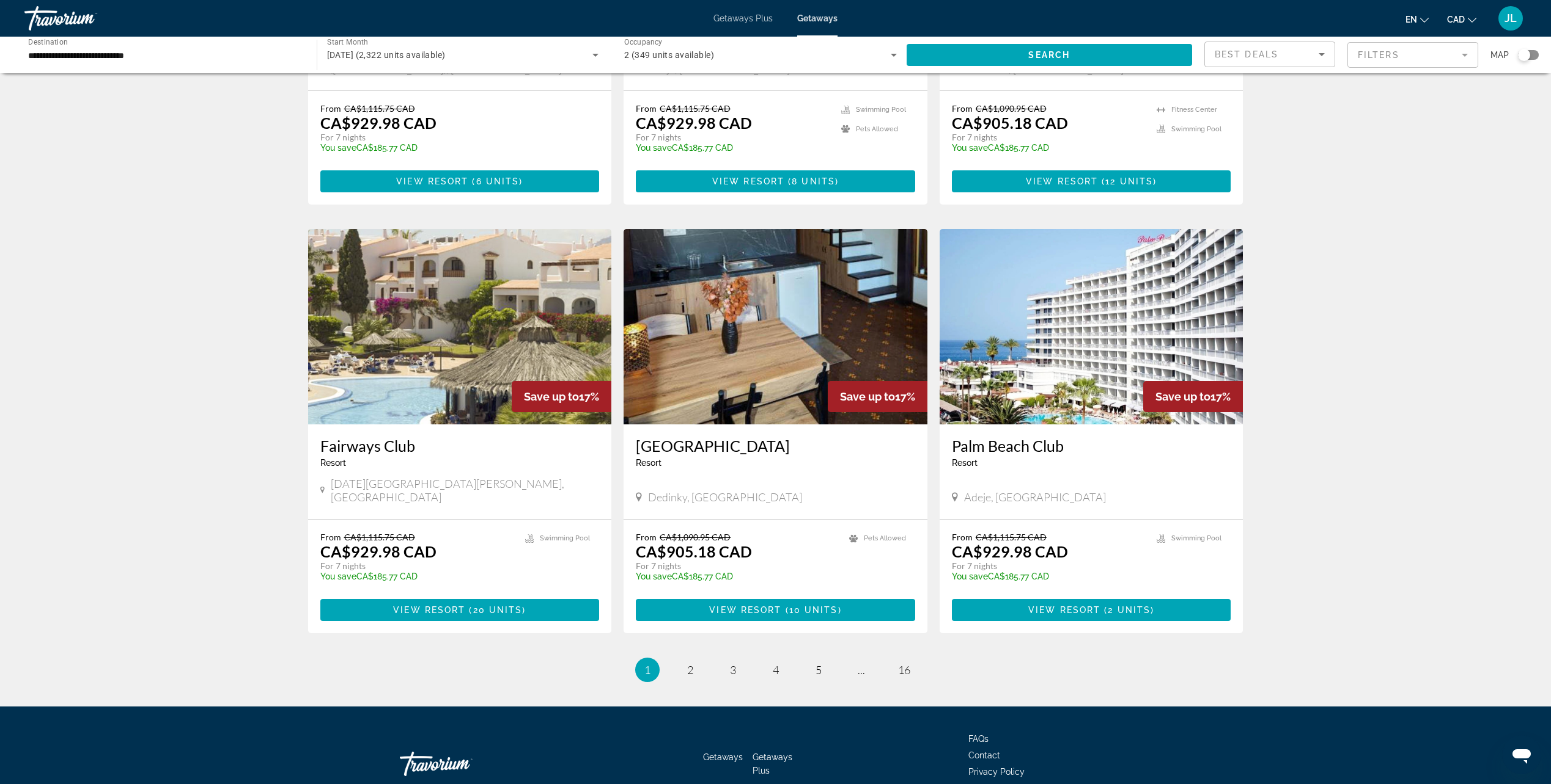
scroll to position [1210, 0]
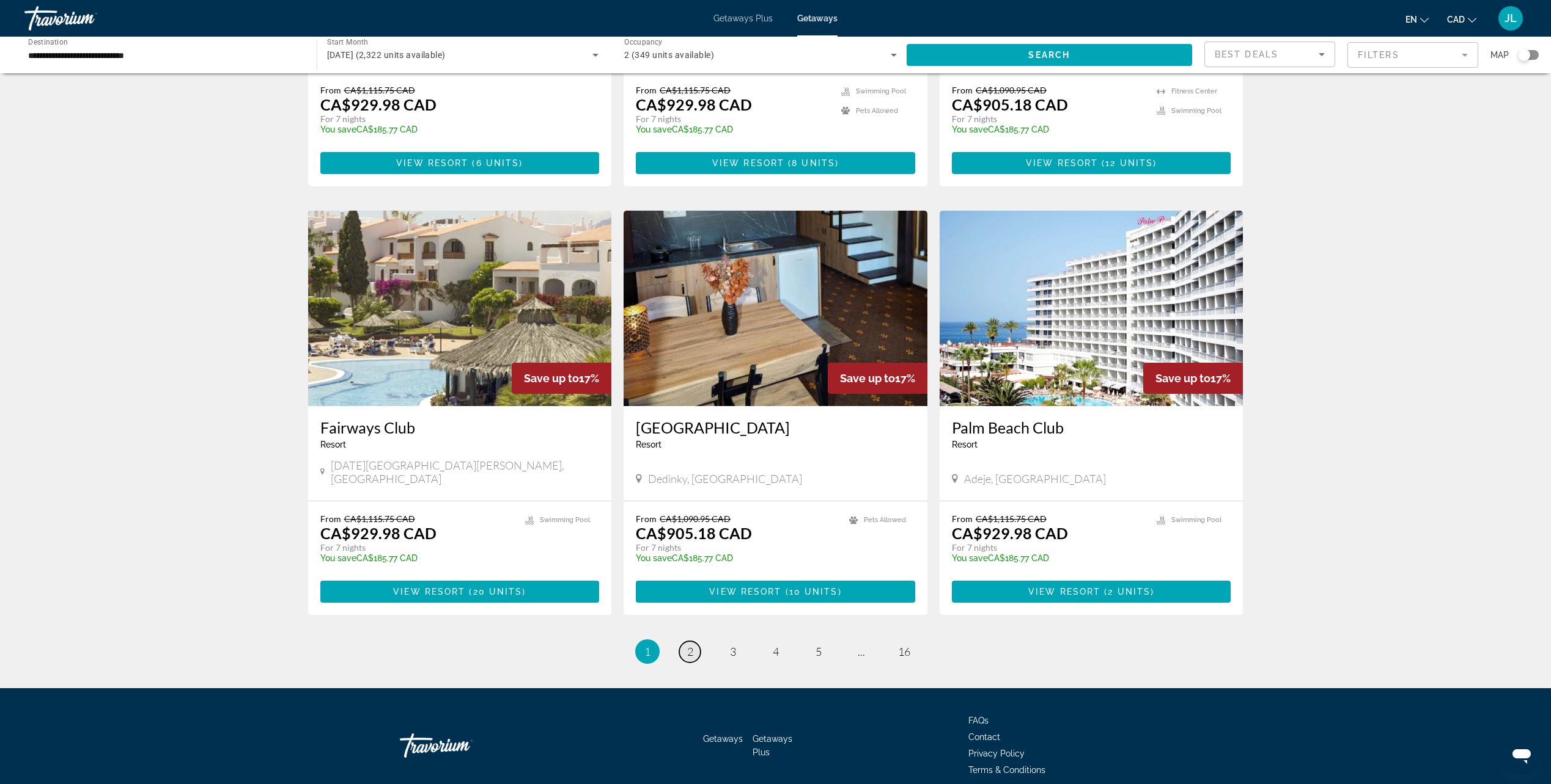
click at [691, 645] on span "2" at bounding box center [690, 652] width 6 height 14
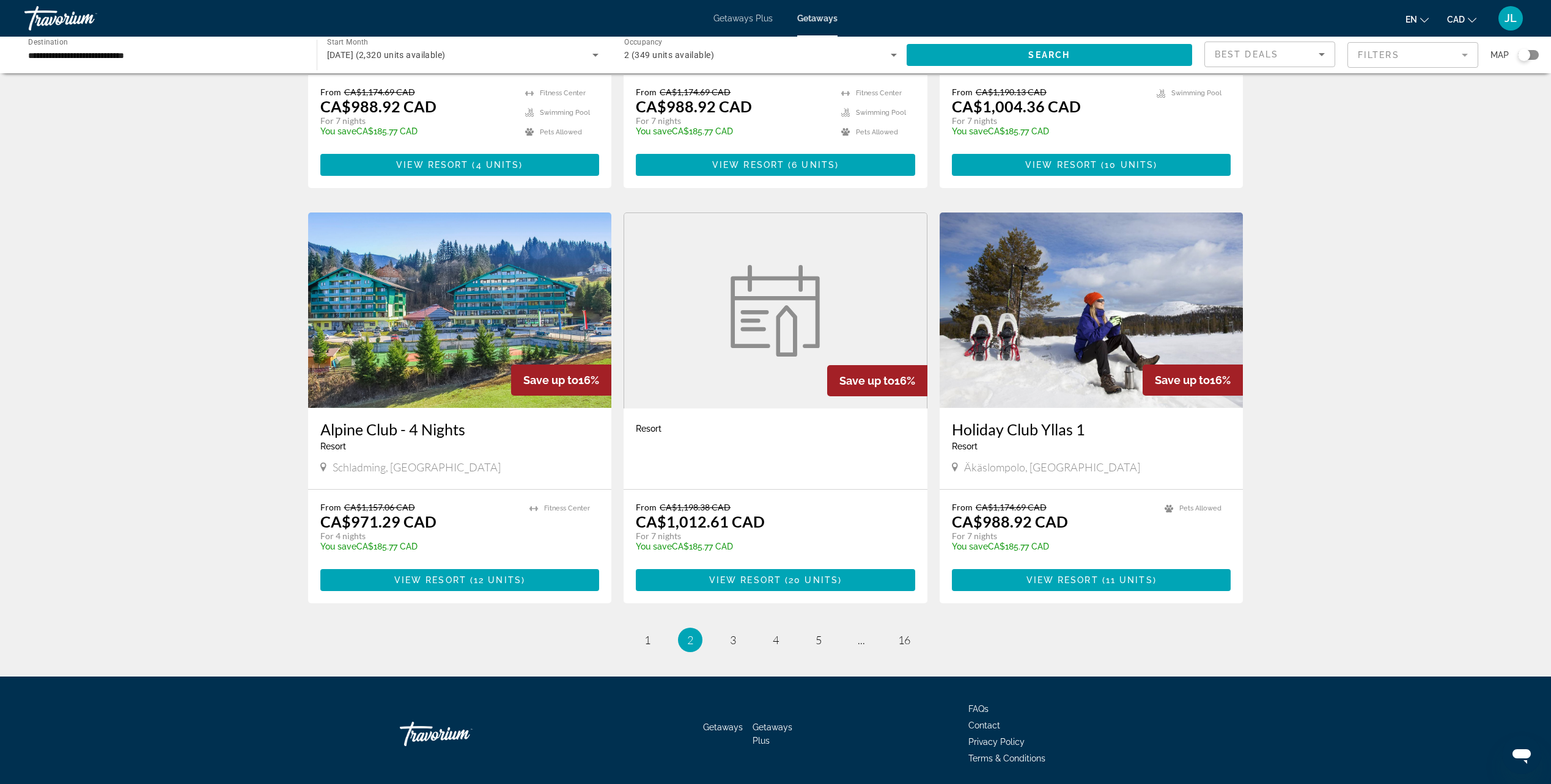
scroll to position [1192, 0]
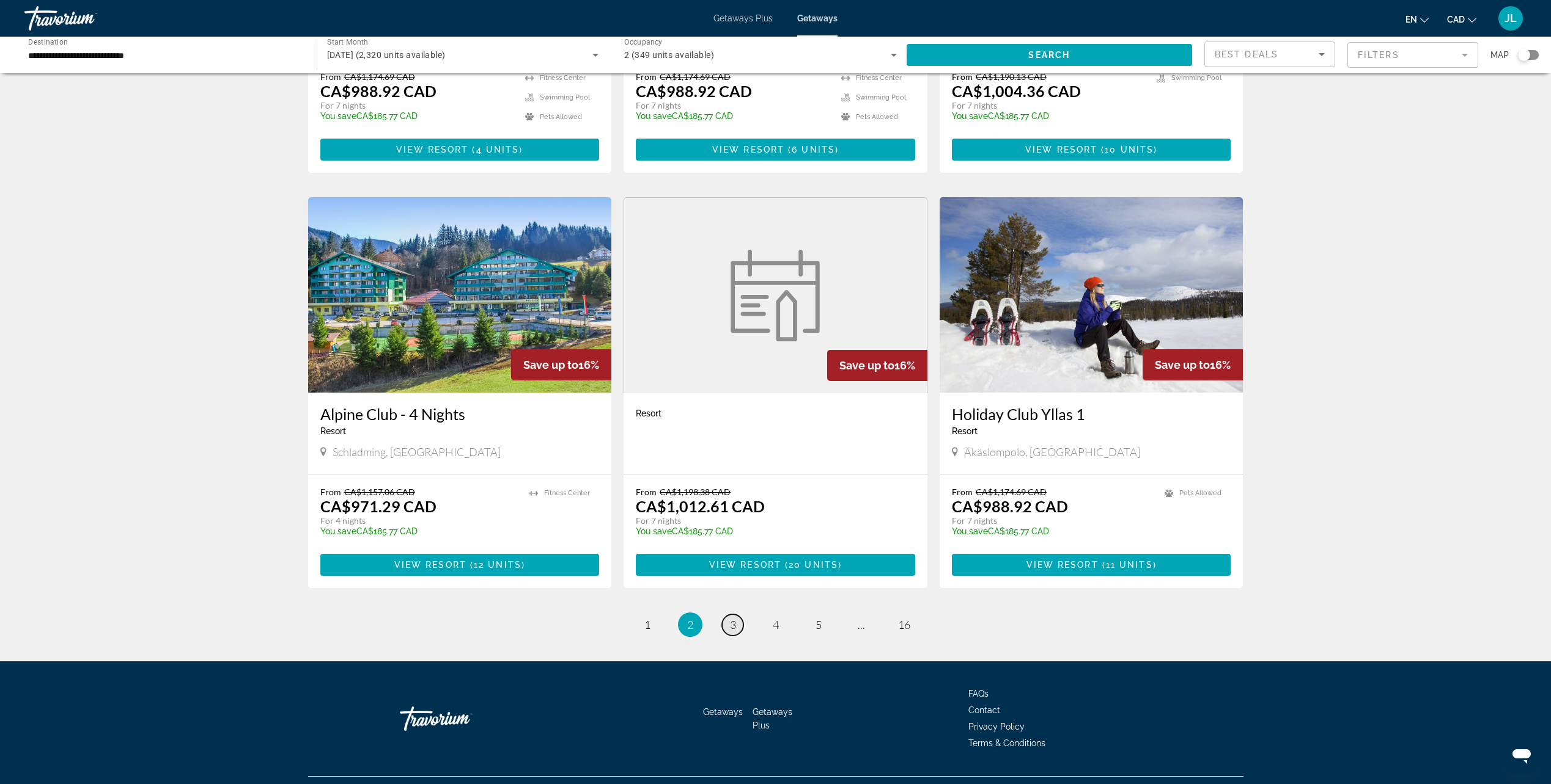
click at [735, 618] on span "3" at bounding box center [733, 625] width 6 height 14
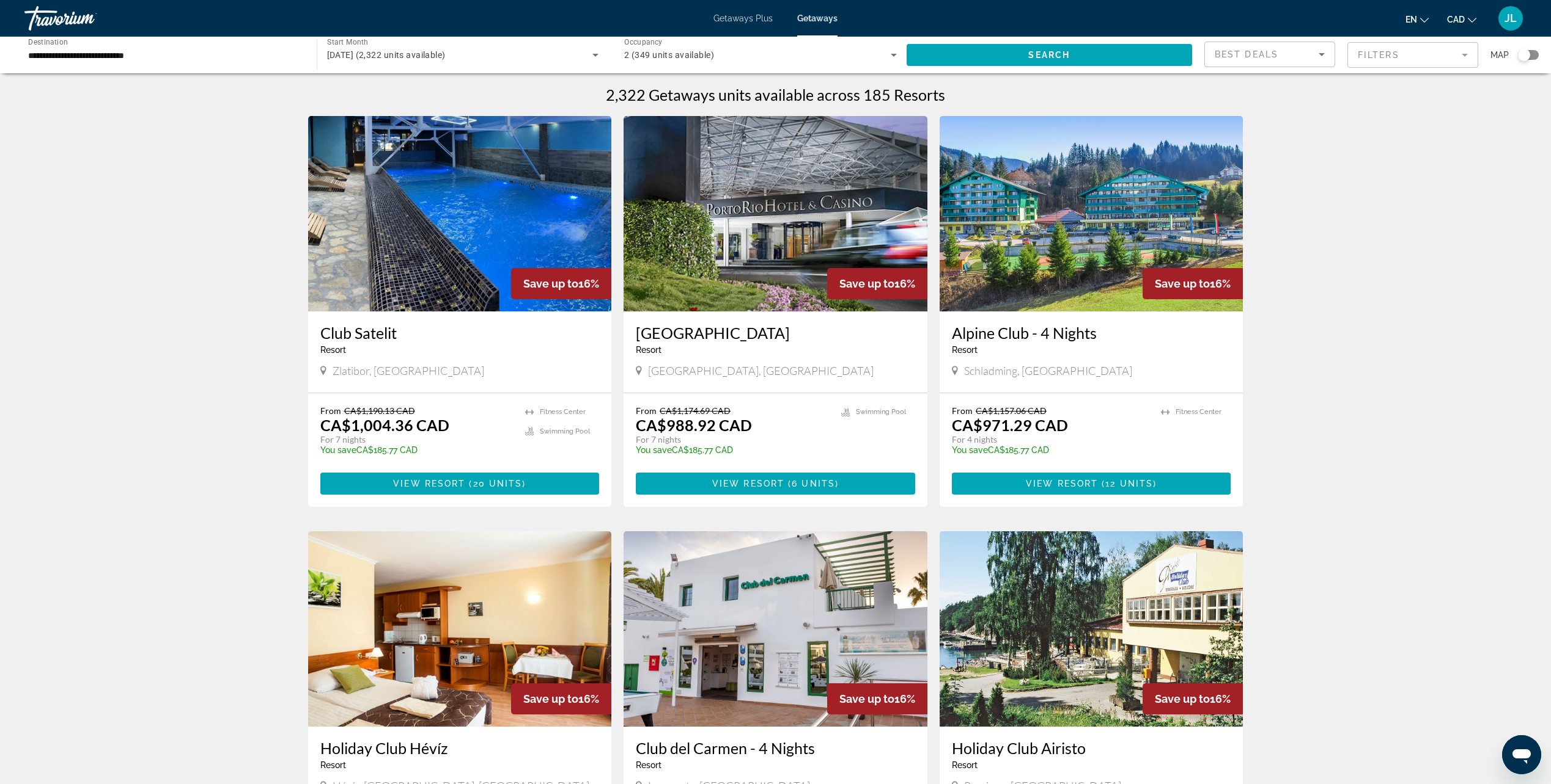
click at [1534, 54] on div "Search widget" at bounding box center [1527, 56] width 21 height 10
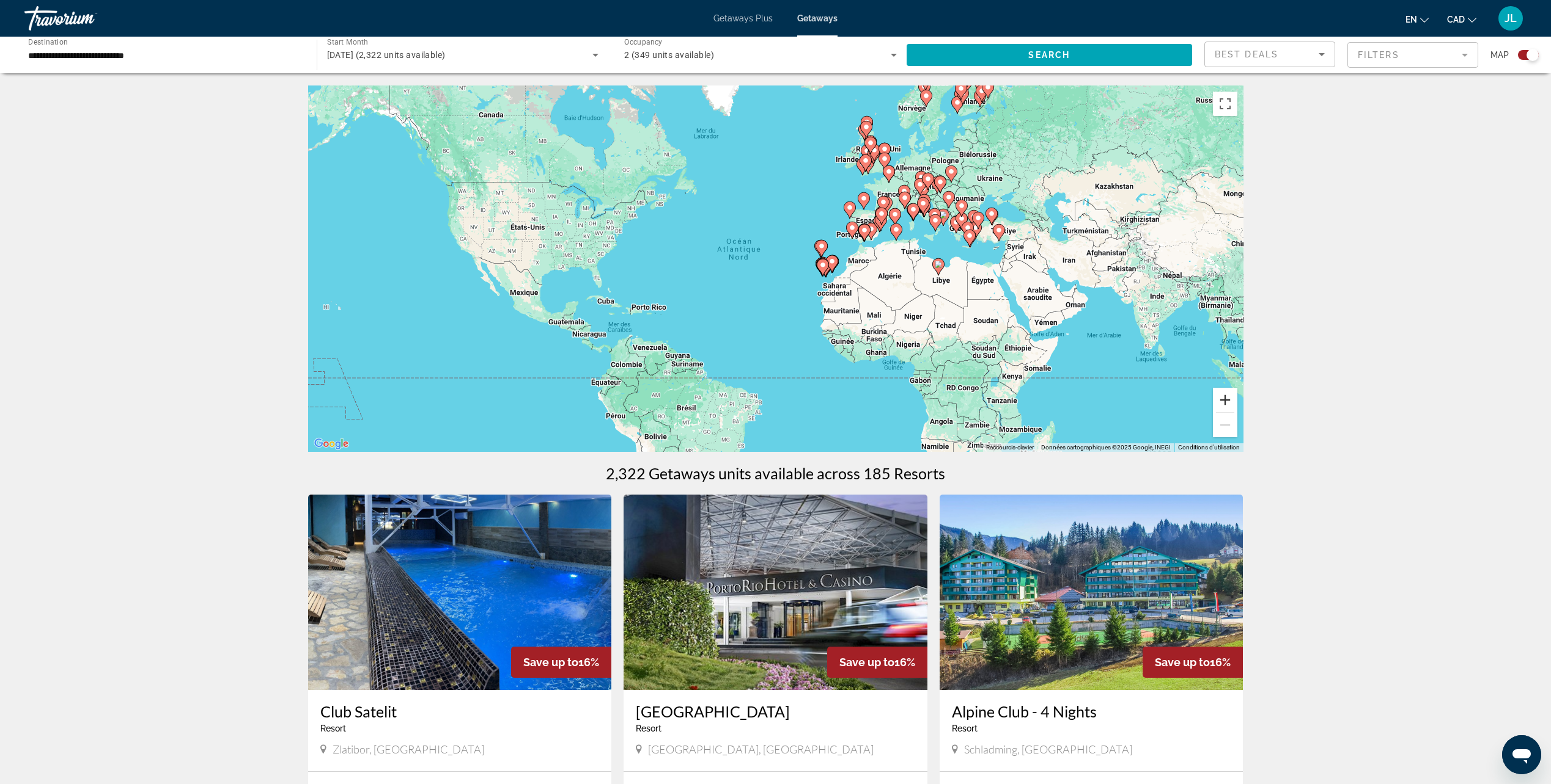
click at [1226, 400] on button "Zoom avant" at bounding box center [1225, 399] width 25 height 25
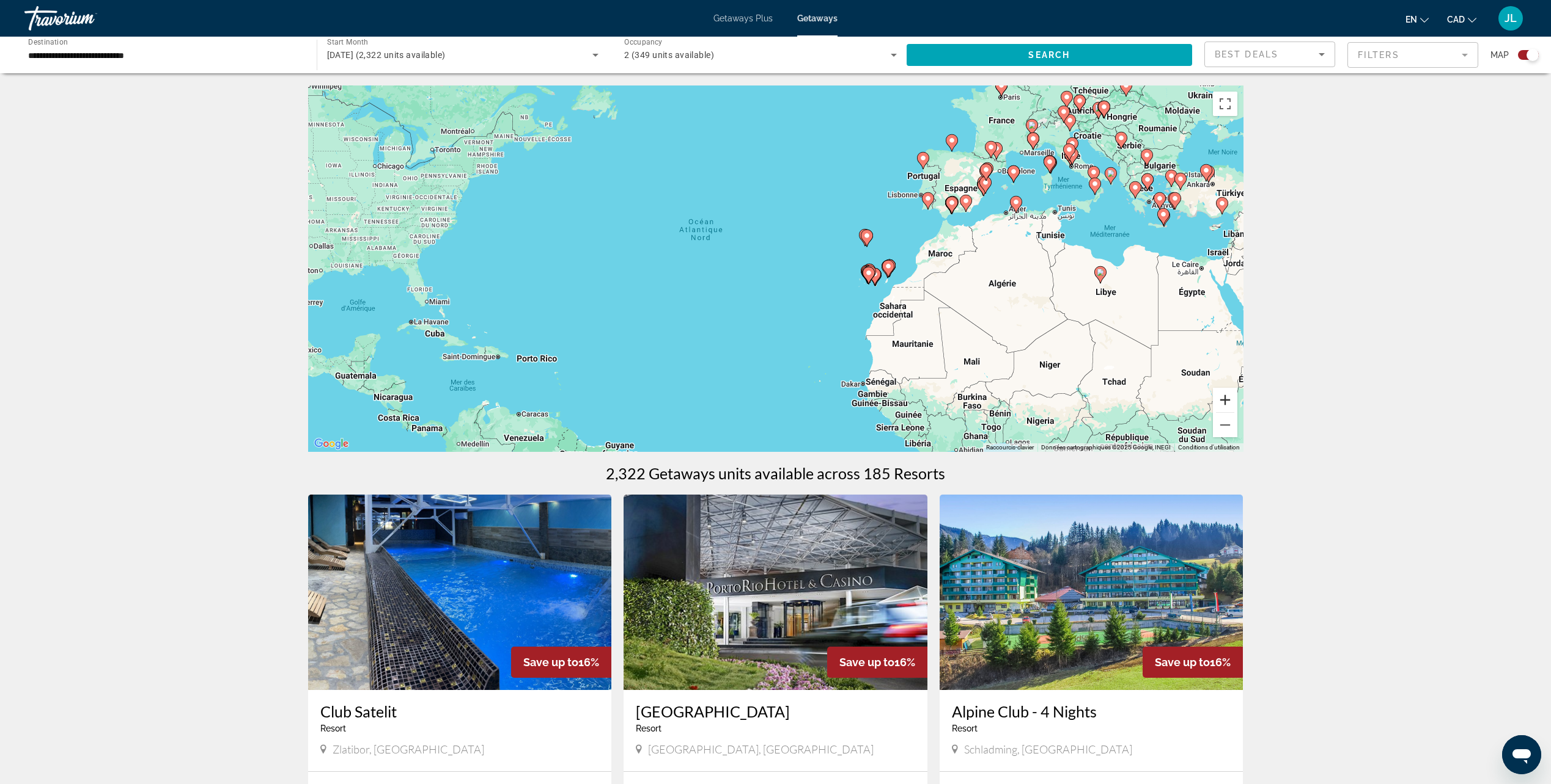
click at [1226, 397] on button "Zoom avant" at bounding box center [1225, 399] width 25 height 25
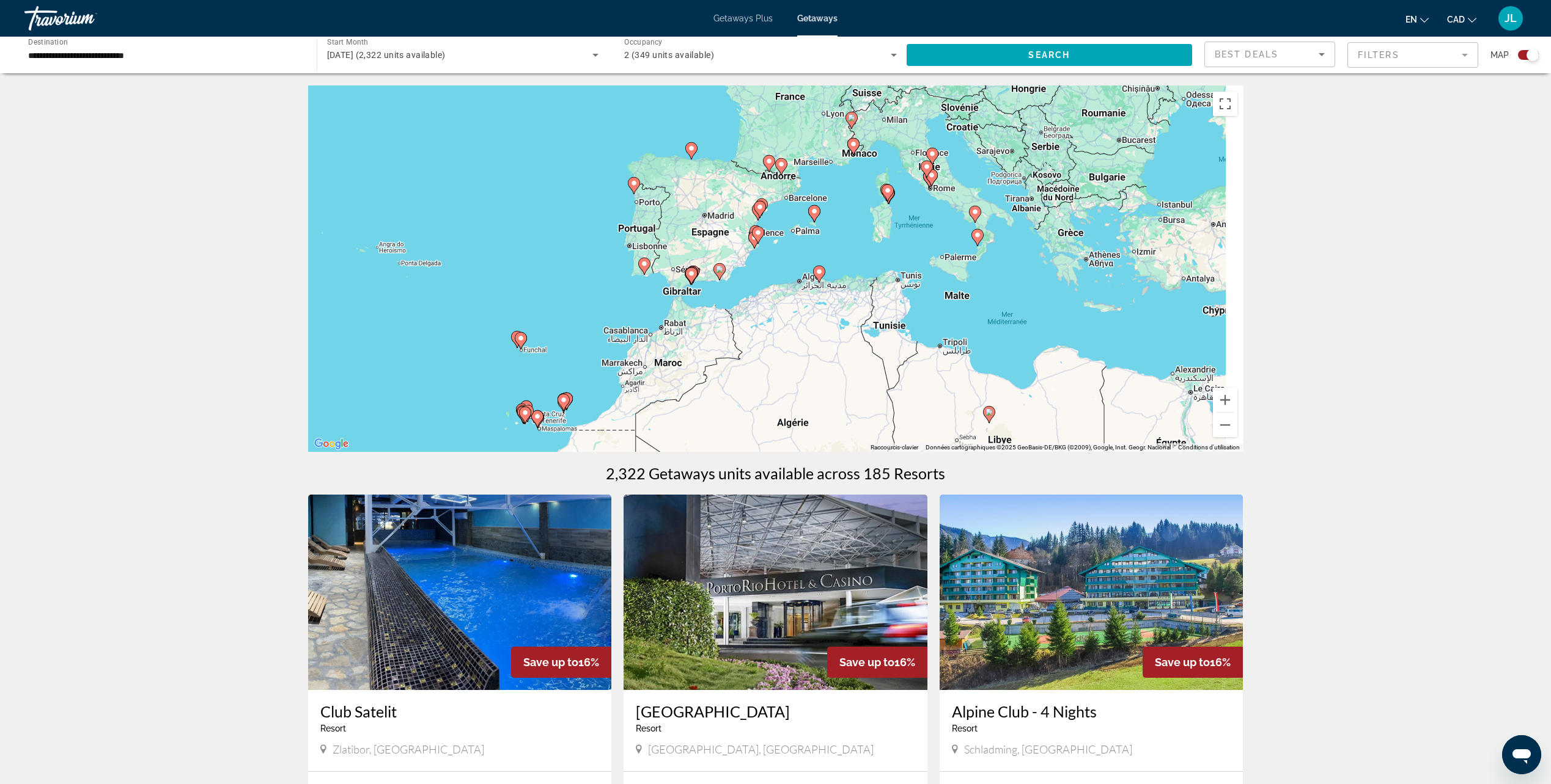
drag, startPoint x: 1130, startPoint y: 227, endPoint x: 684, endPoint y: 342, distance: 460.6
click at [684, 342] on div "Pour activer le glissement du marqueur avec le clavier, appuyez sur Alt+Entrée.…" at bounding box center [776, 269] width 935 height 367
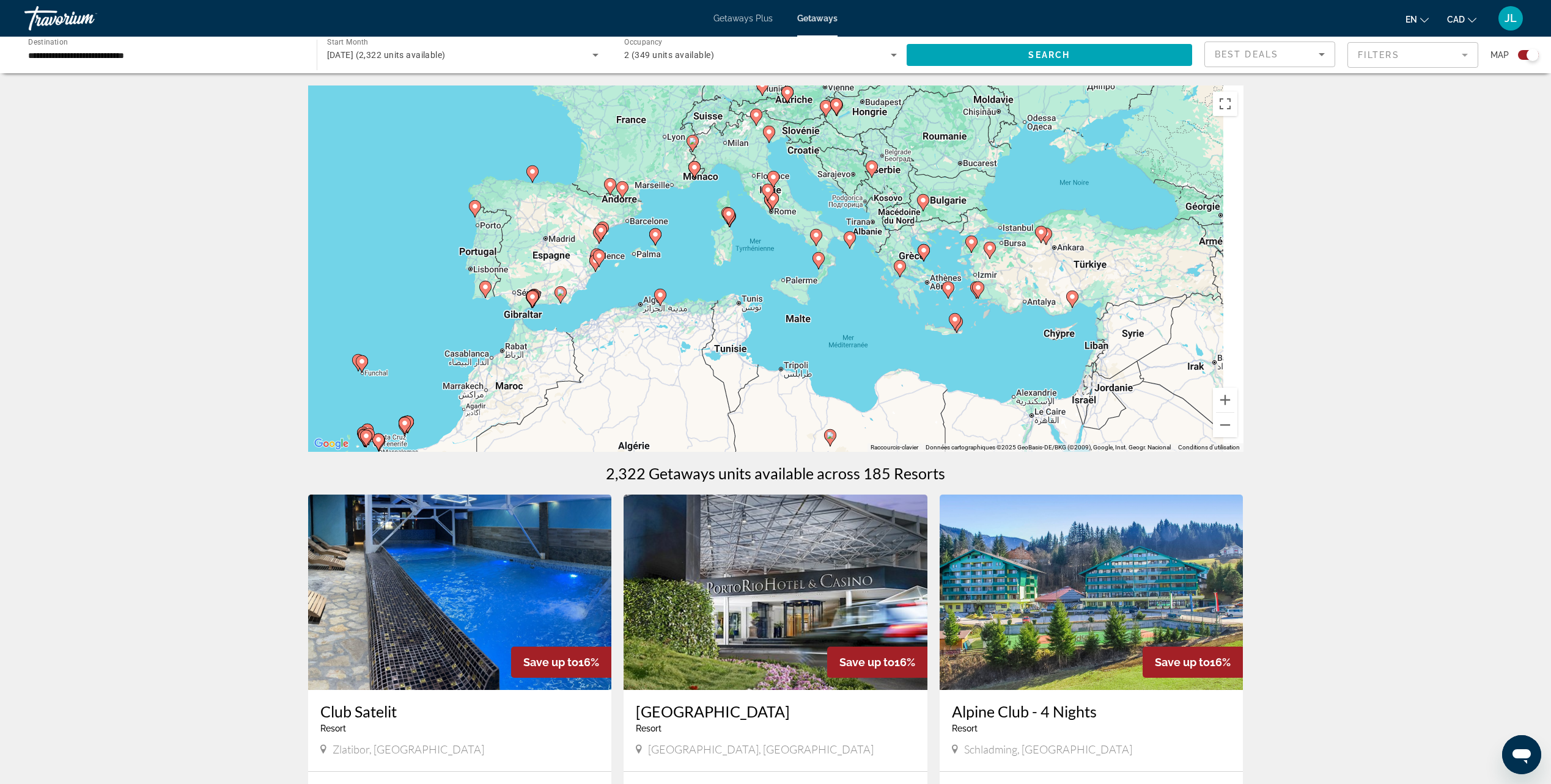
drag, startPoint x: 1018, startPoint y: 249, endPoint x: 880, endPoint y: 280, distance: 141.4
click at [879, 277] on div "Pour activer le glissement du marqueur avec le clavier, appuyez sur Alt+Entrée.…" at bounding box center [776, 269] width 935 height 367
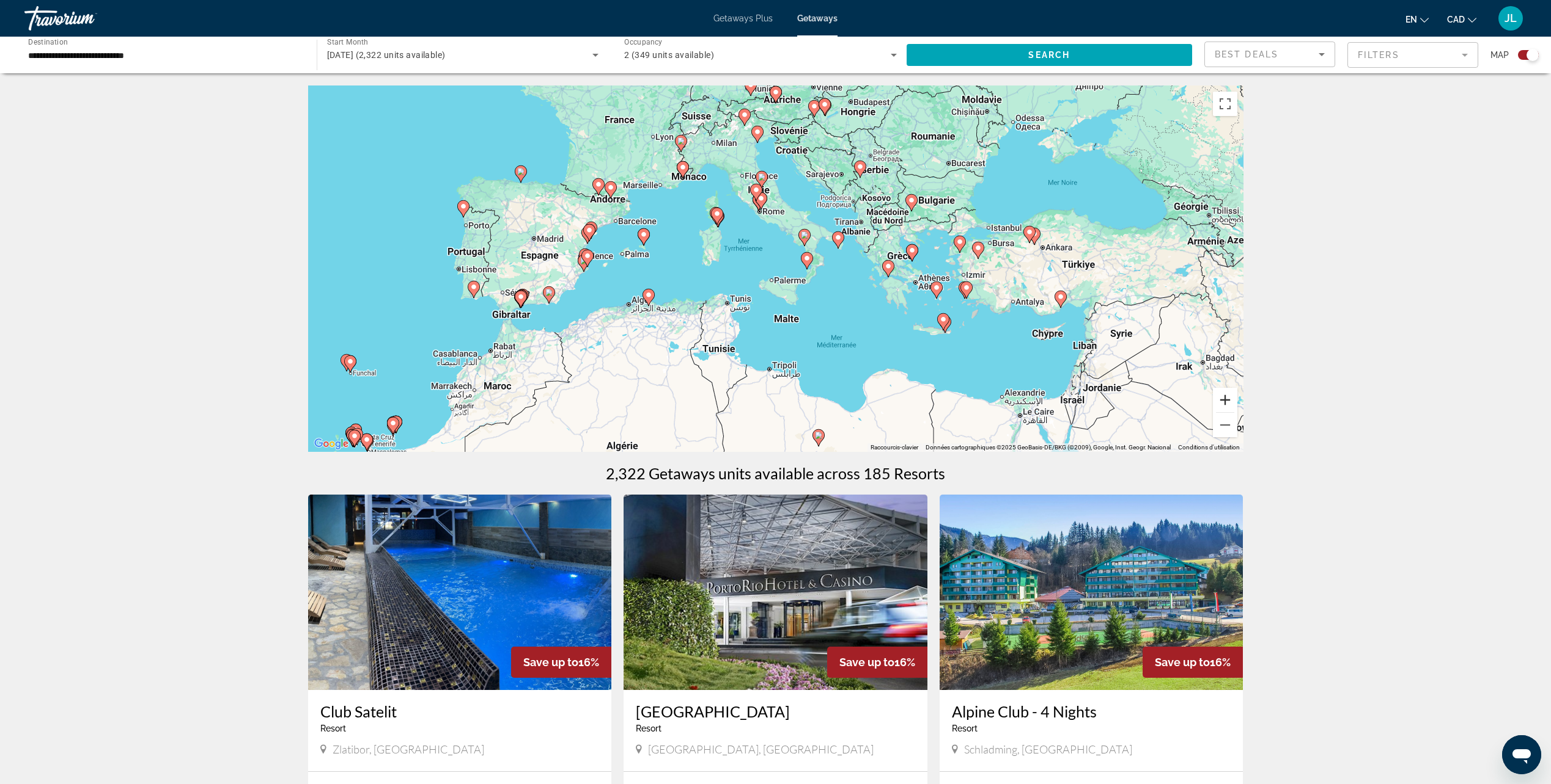
click at [1224, 402] on button "Zoom avant" at bounding box center [1225, 399] width 25 height 25
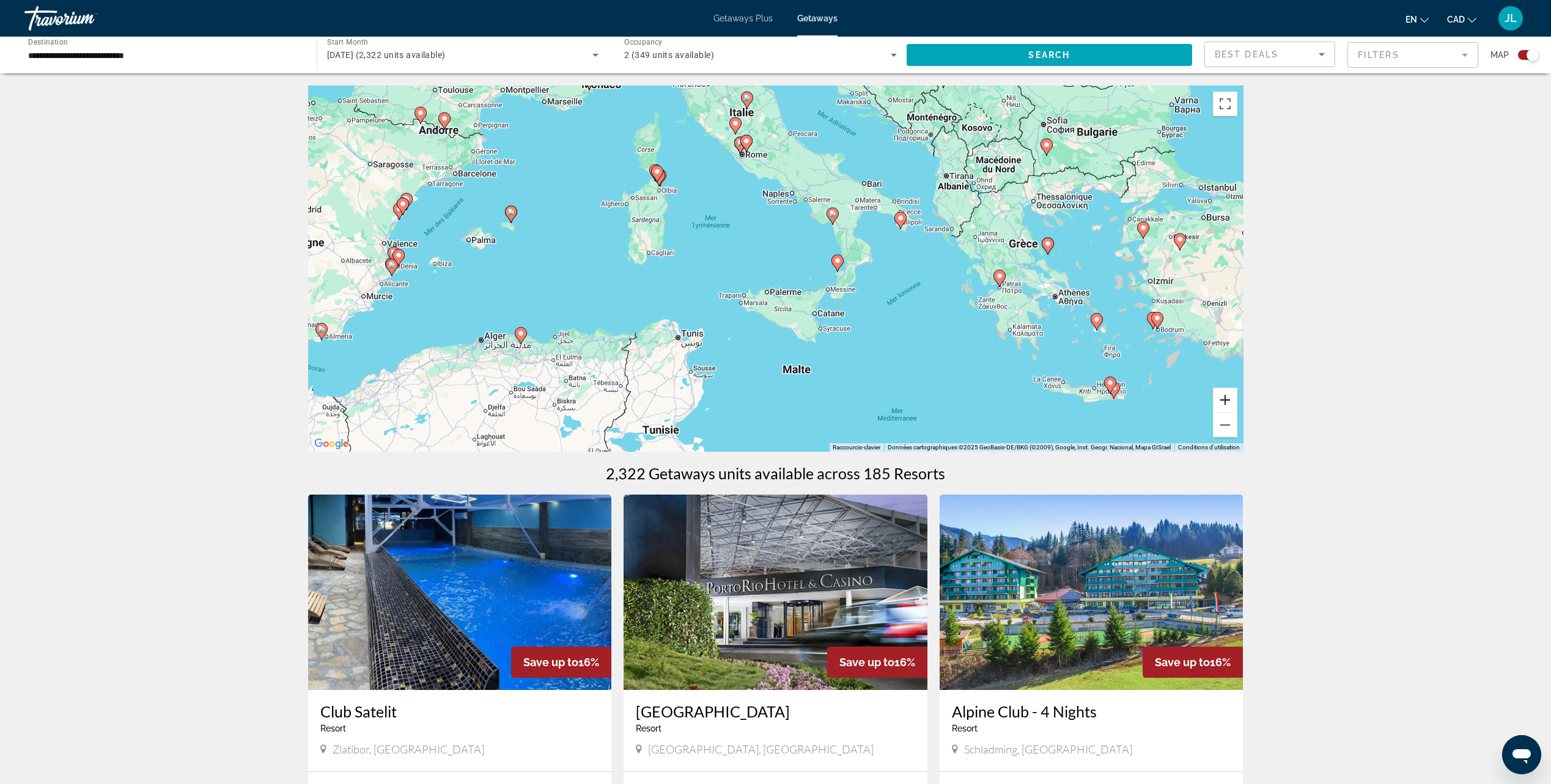
click at [1227, 401] on button "Zoom avant" at bounding box center [1225, 399] width 25 height 25
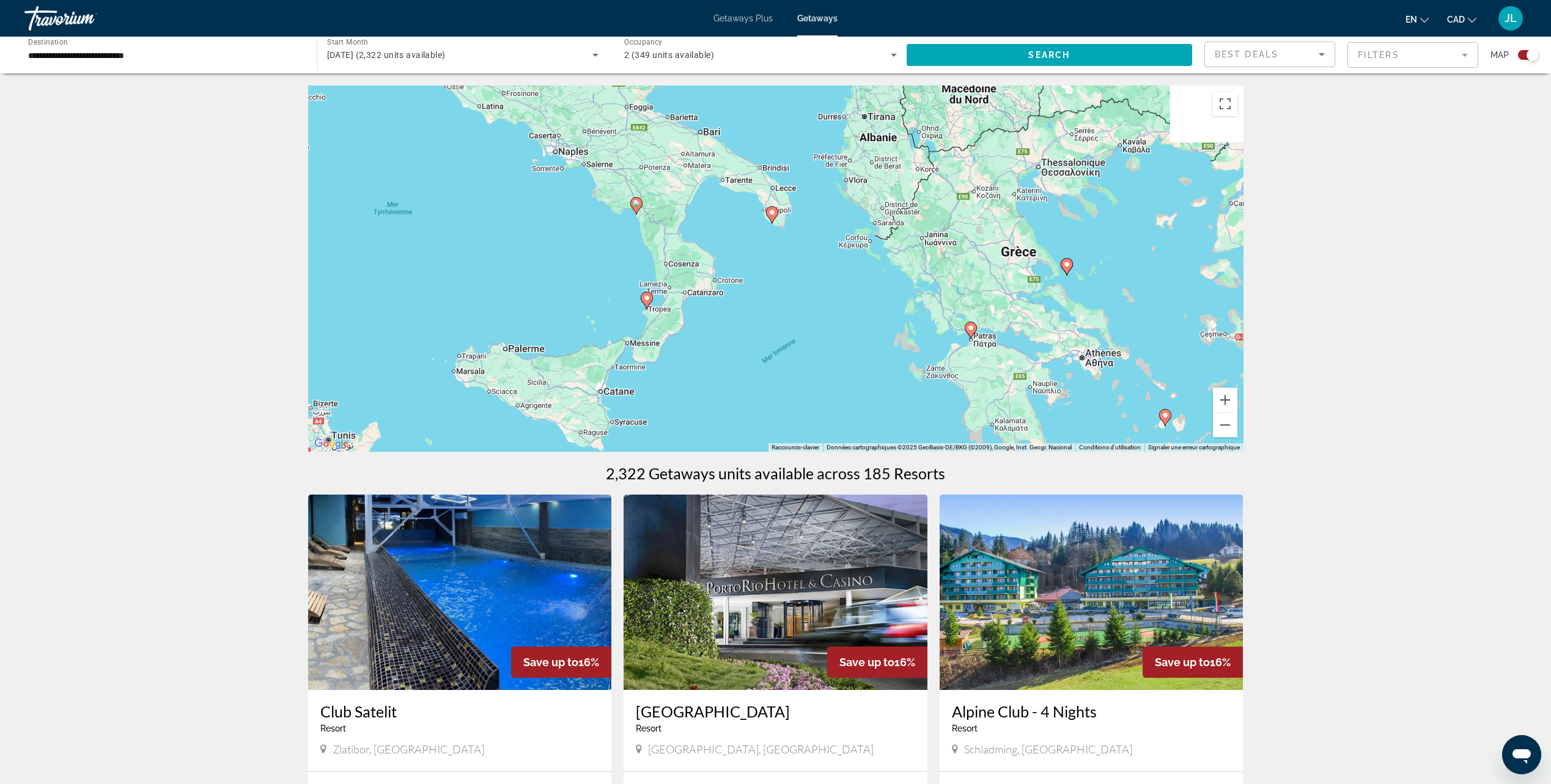
drag, startPoint x: 1160, startPoint y: 267, endPoint x: 907, endPoint y: 298, distance: 254.9
click at [904, 300] on div "Pour activer le glissement du marqueur avec le clavier, appuyez sur Alt+Entrée.…" at bounding box center [776, 269] width 935 height 367
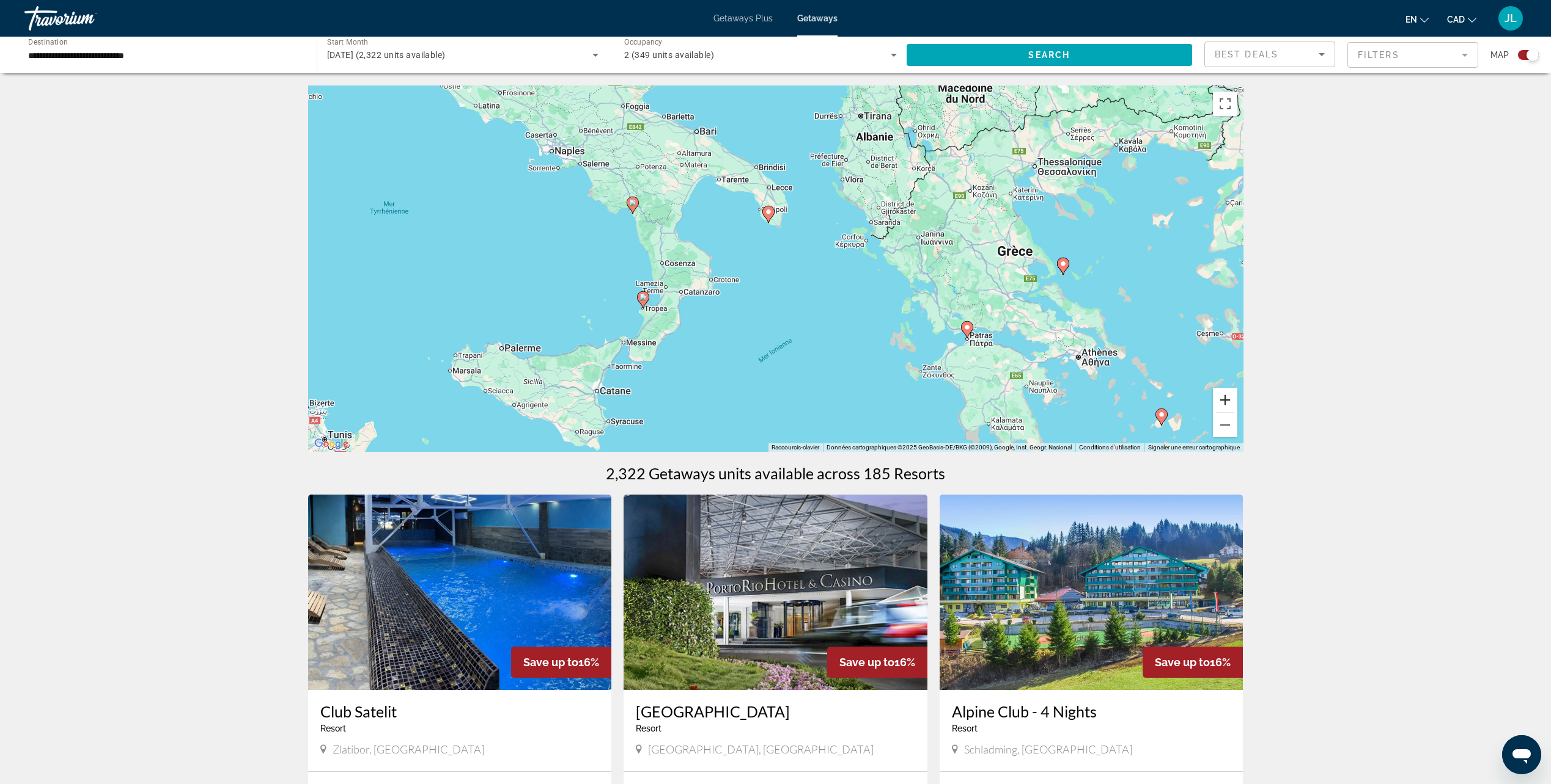
click at [1225, 395] on button "Zoom avant" at bounding box center [1225, 399] width 25 height 25
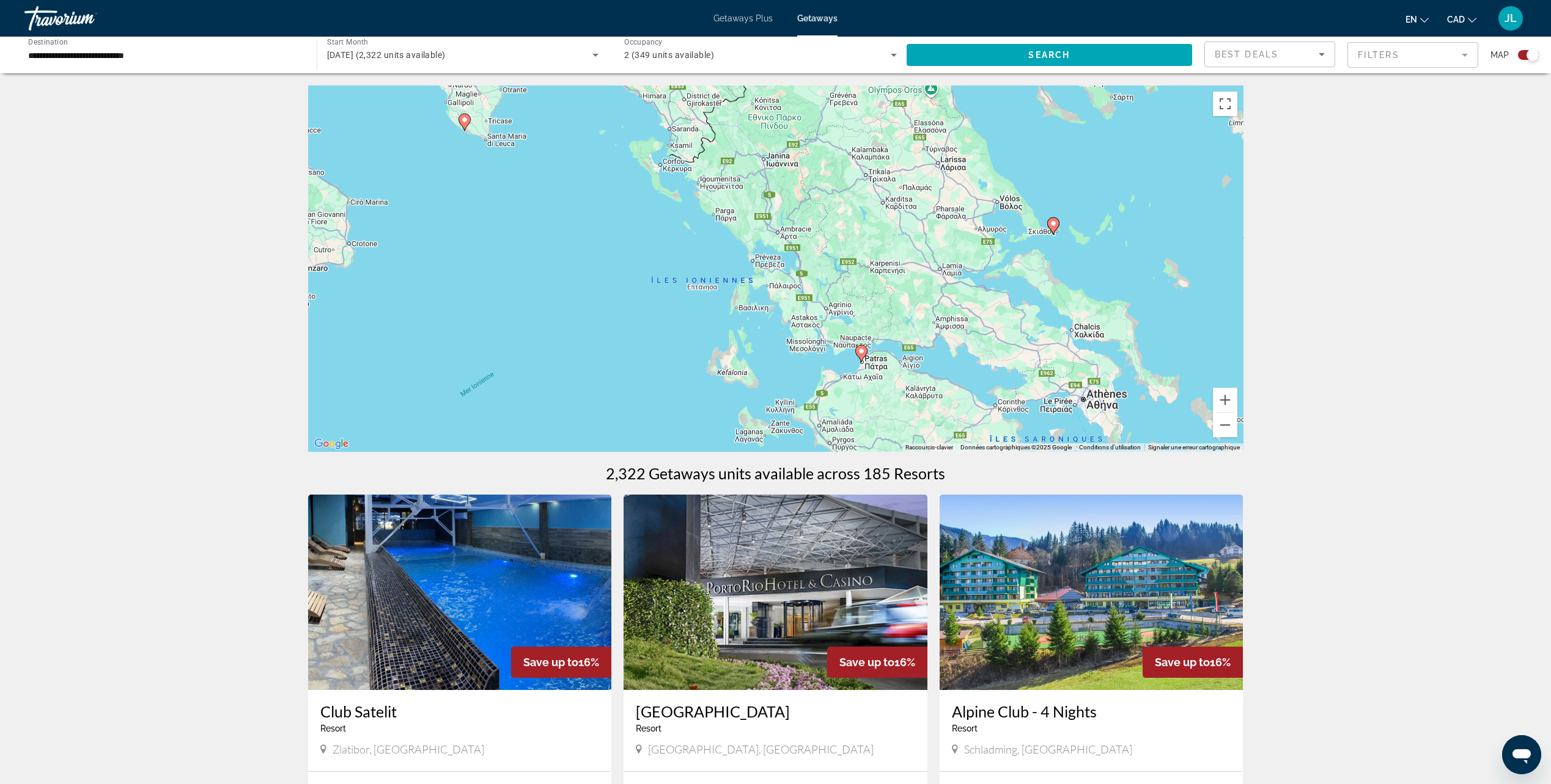
drag, startPoint x: 1159, startPoint y: 326, endPoint x: 820, endPoint y: 267, distance: 344.1
click at [820, 267] on div "Pour activer le glissement du marqueur avec le clavier, appuyez sur Alt+Entrée.…" at bounding box center [776, 269] width 935 height 367
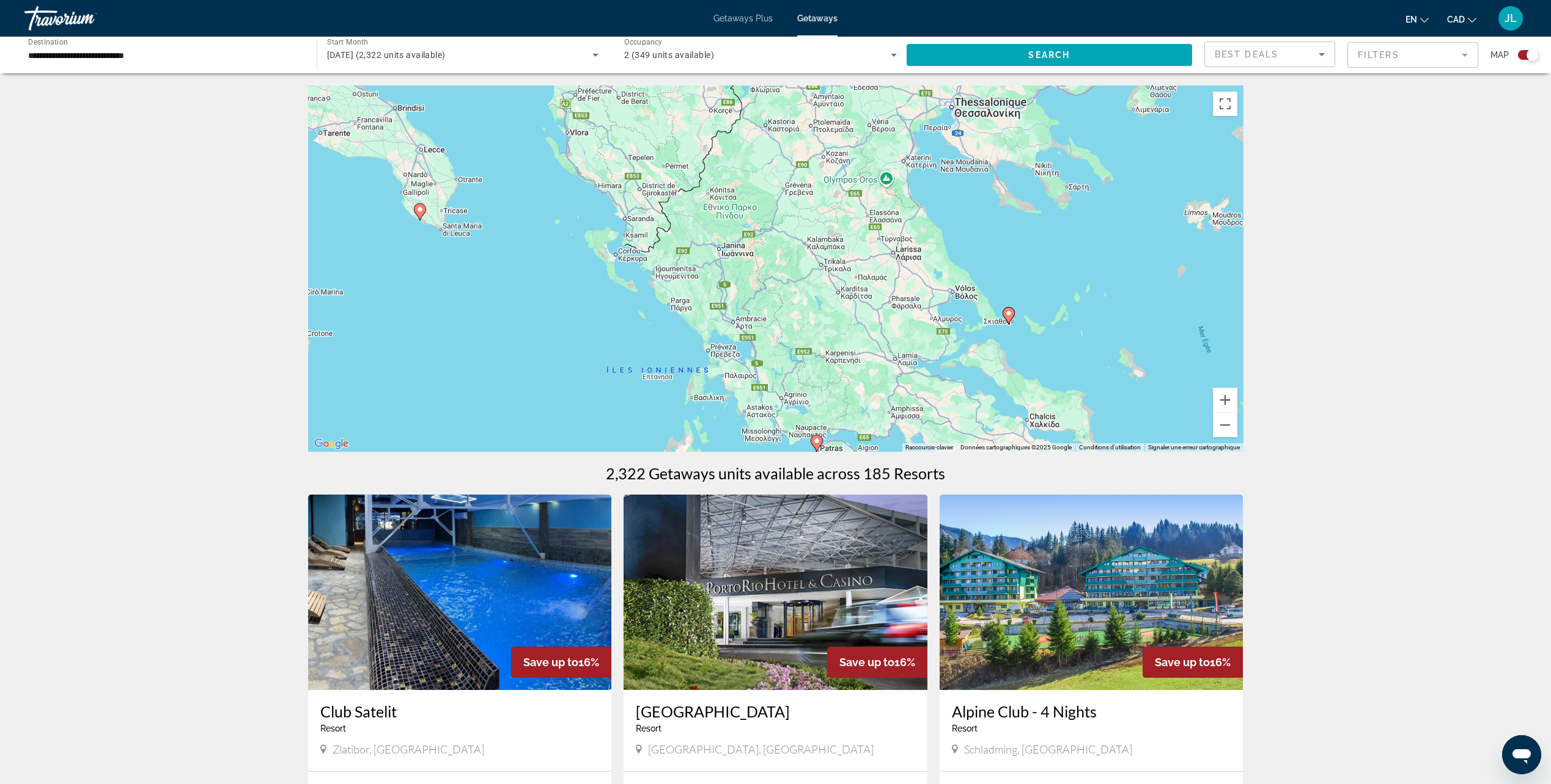
drag, startPoint x: 919, startPoint y: 222, endPoint x: 934, endPoint y: 330, distance: 109.0
click at [934, 330] on div "Pour activer le glissement du marqueur avec le clavier, appuyez sur Alt+Entrée.…" at bounding box center [776, 269] width 935 height 367
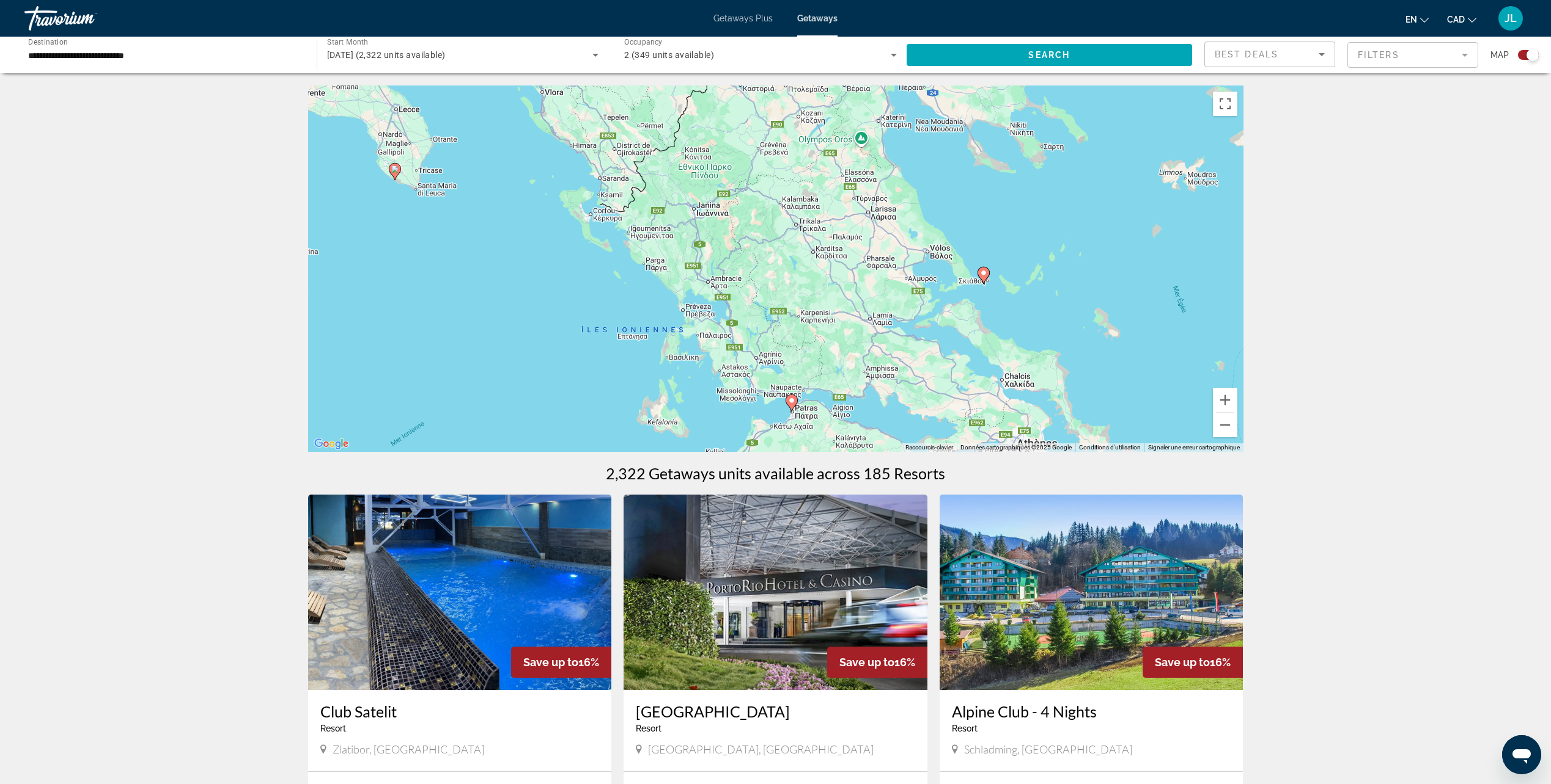
drag, startPoint x: 825, startPoint y: 235, endPoint x: 800, endPoint y: 198, distance: 44.7
click at [800, 198] on div "Pour activer le glissement du marqueur avec le clavier, appuyez sur Alt+Entrée.…" at bounding box center [776, 269] width 935 height 367
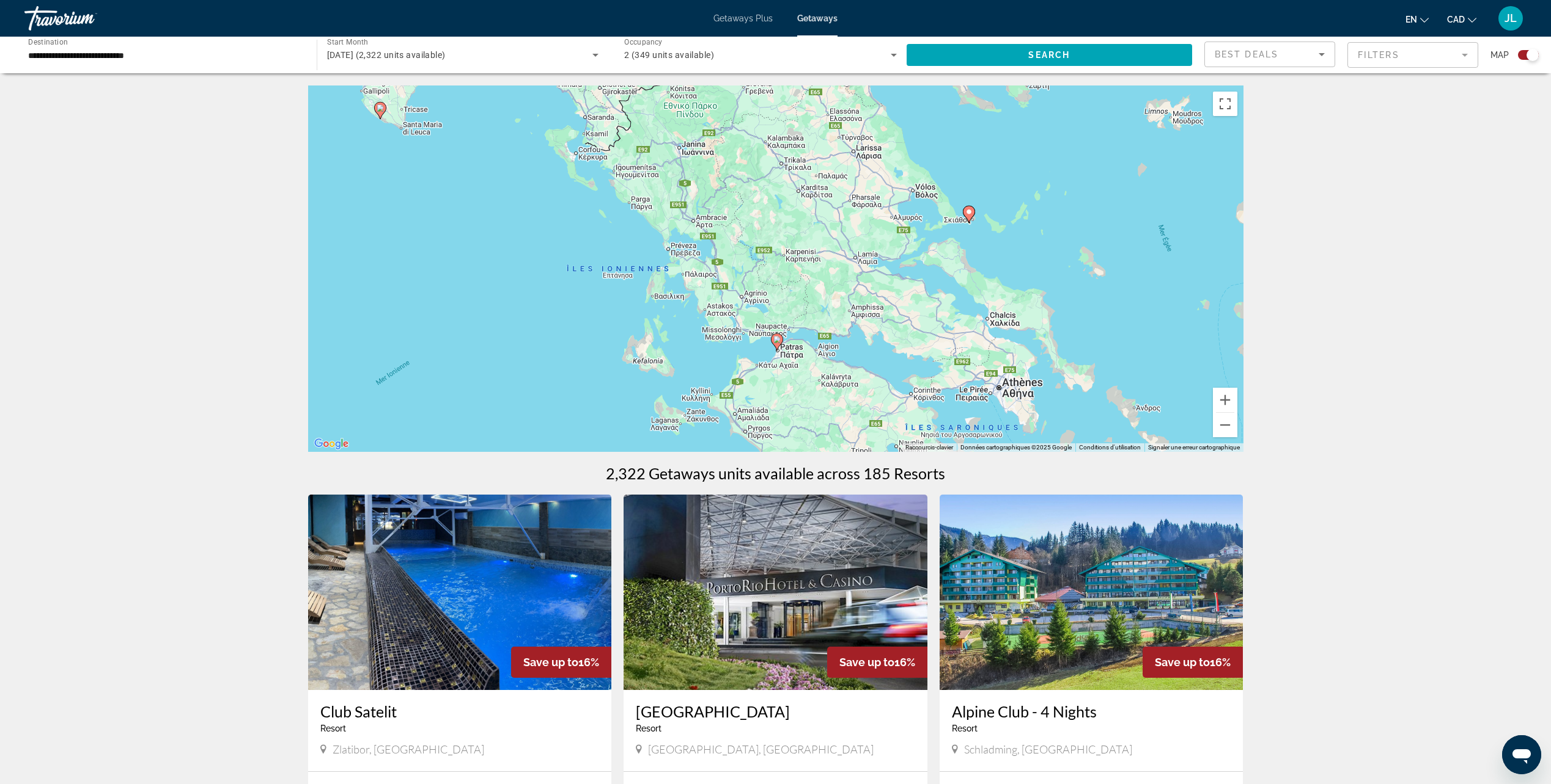
drag, startPoint x: 825, startPoint y: 272, endPoint x: 805, endPoint y: 182, distance: 92.2
click at [805, 182] on div "Pour activer le glissement du marqueur avec le clavier, appuyez sur Alt+Entrée.…" at bounding box center [776, 269] width 935 height 367
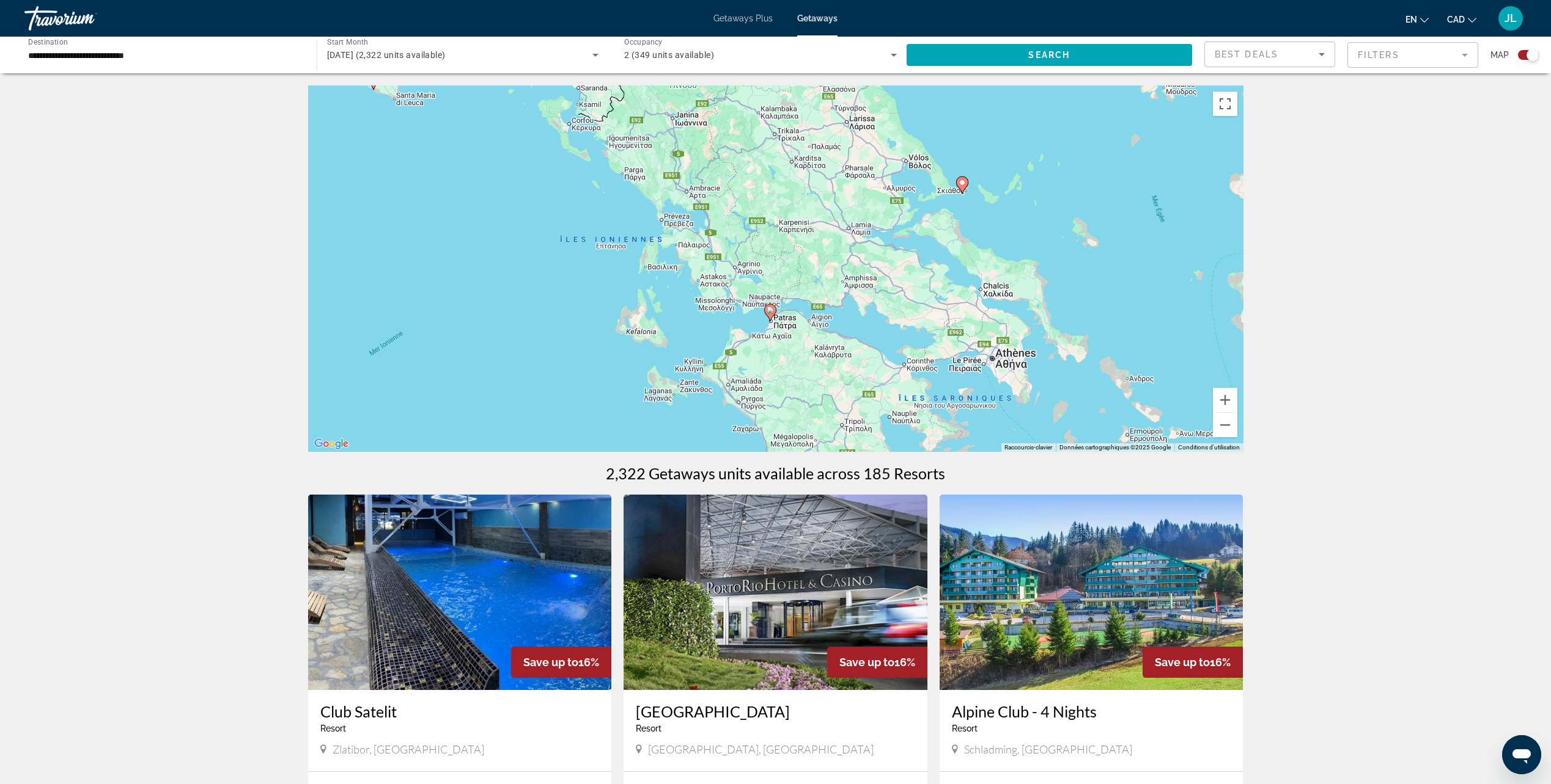
click at [962, 180] on image "Main content" at bounding box center [961, 182] width 7 height 7
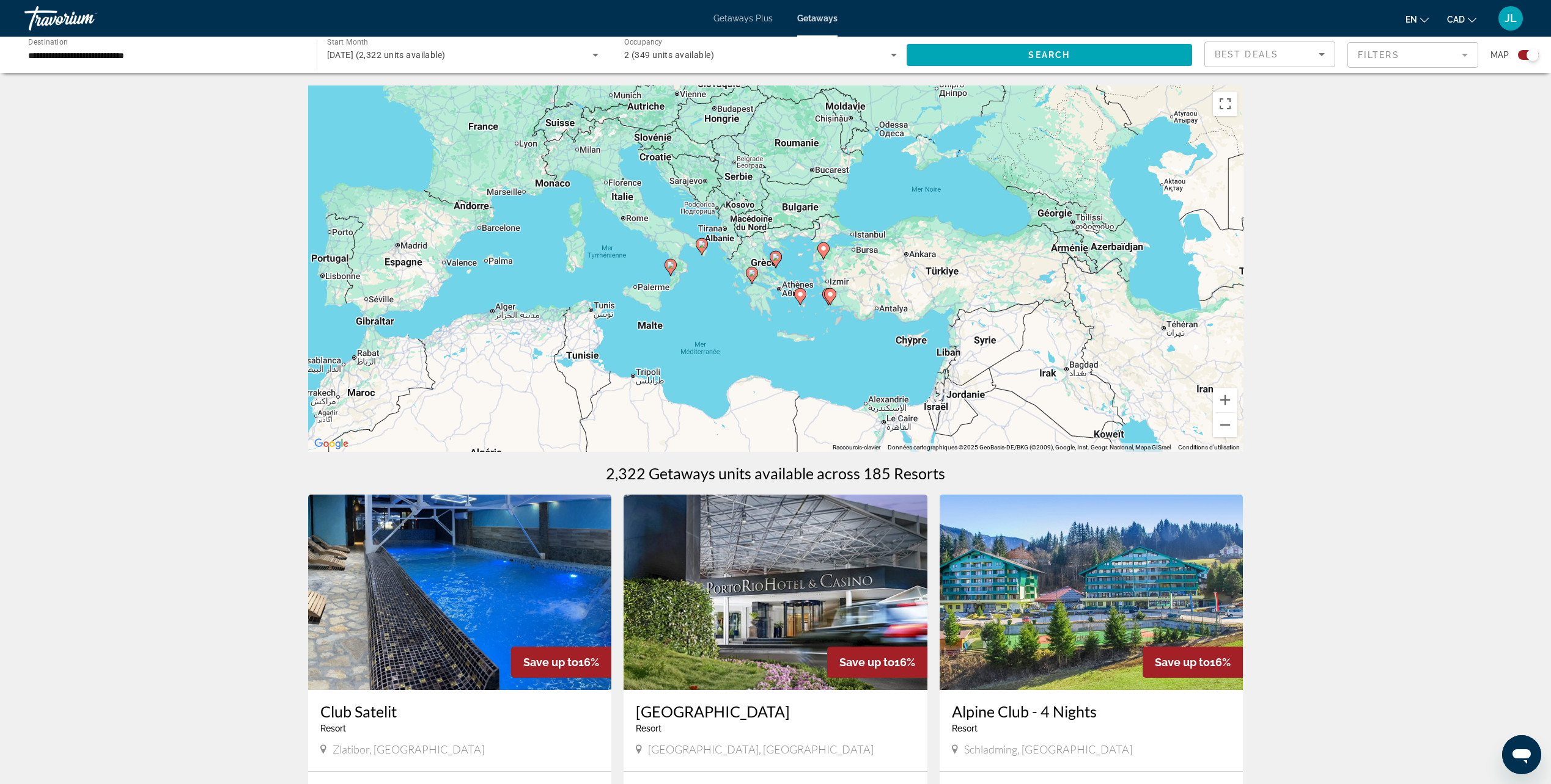
click at [776, 255] on image "Main content" at bounding box center [775, 257] width 7 height 7
type input "**********"
click at [776, 255] on image "Main content" at bounding box center [775, 257] width 7 height 7
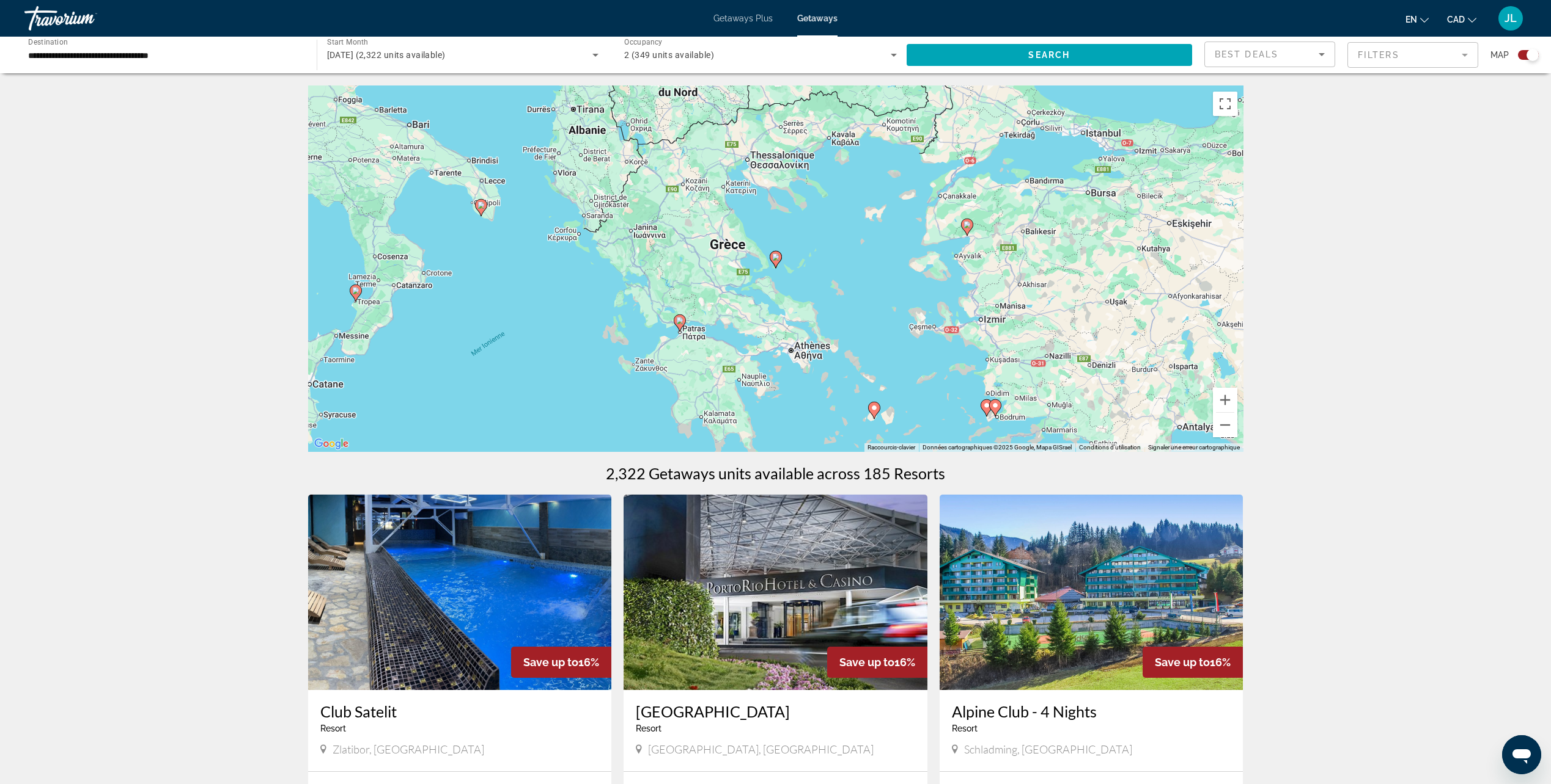
click at [776, 255] on image "Main content" at bounding box center [775, 257] width 7 height 7
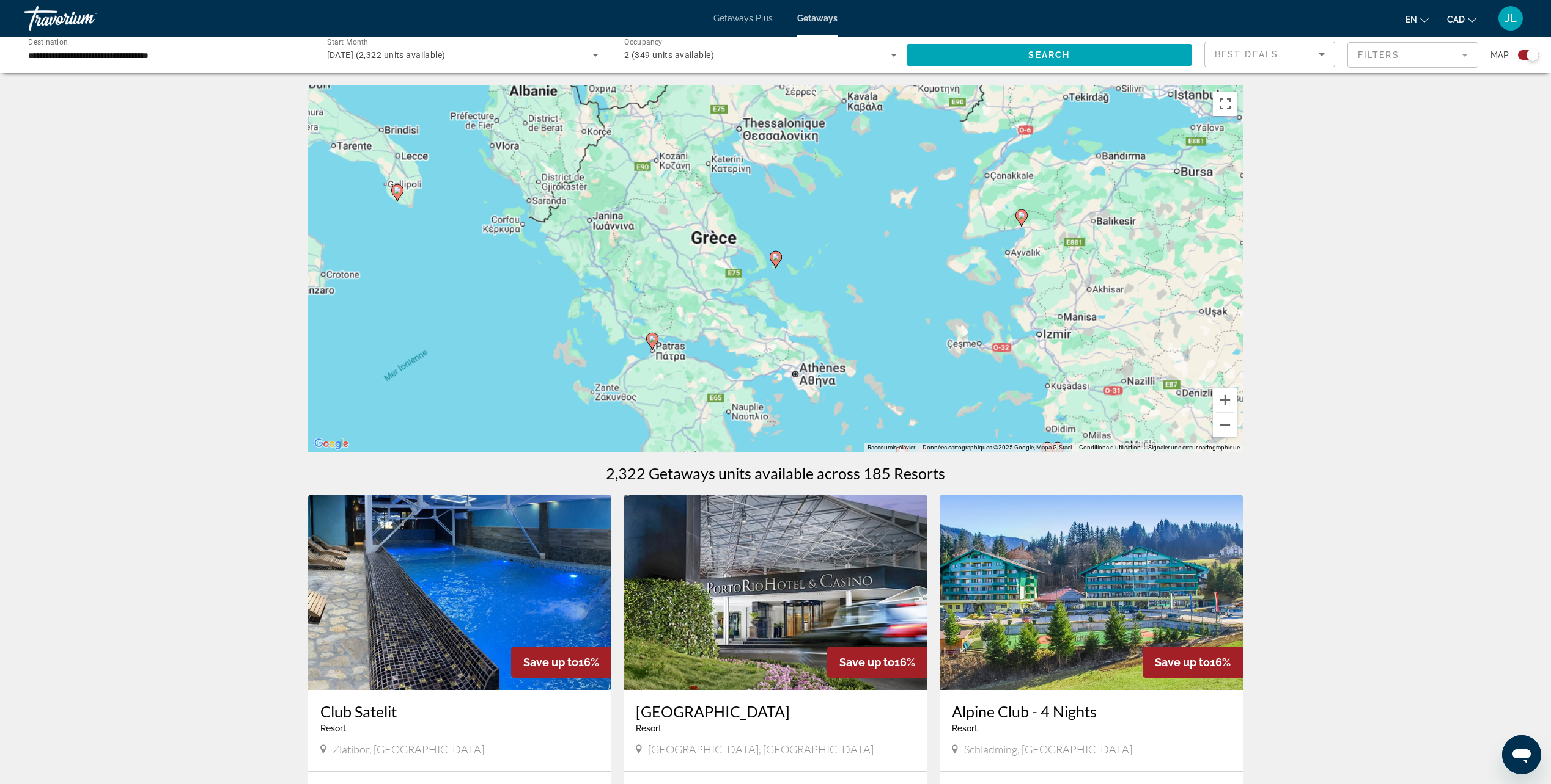
click at [776, 255] on image "Main content" at bounding box center [775, 257] width 7 height 7
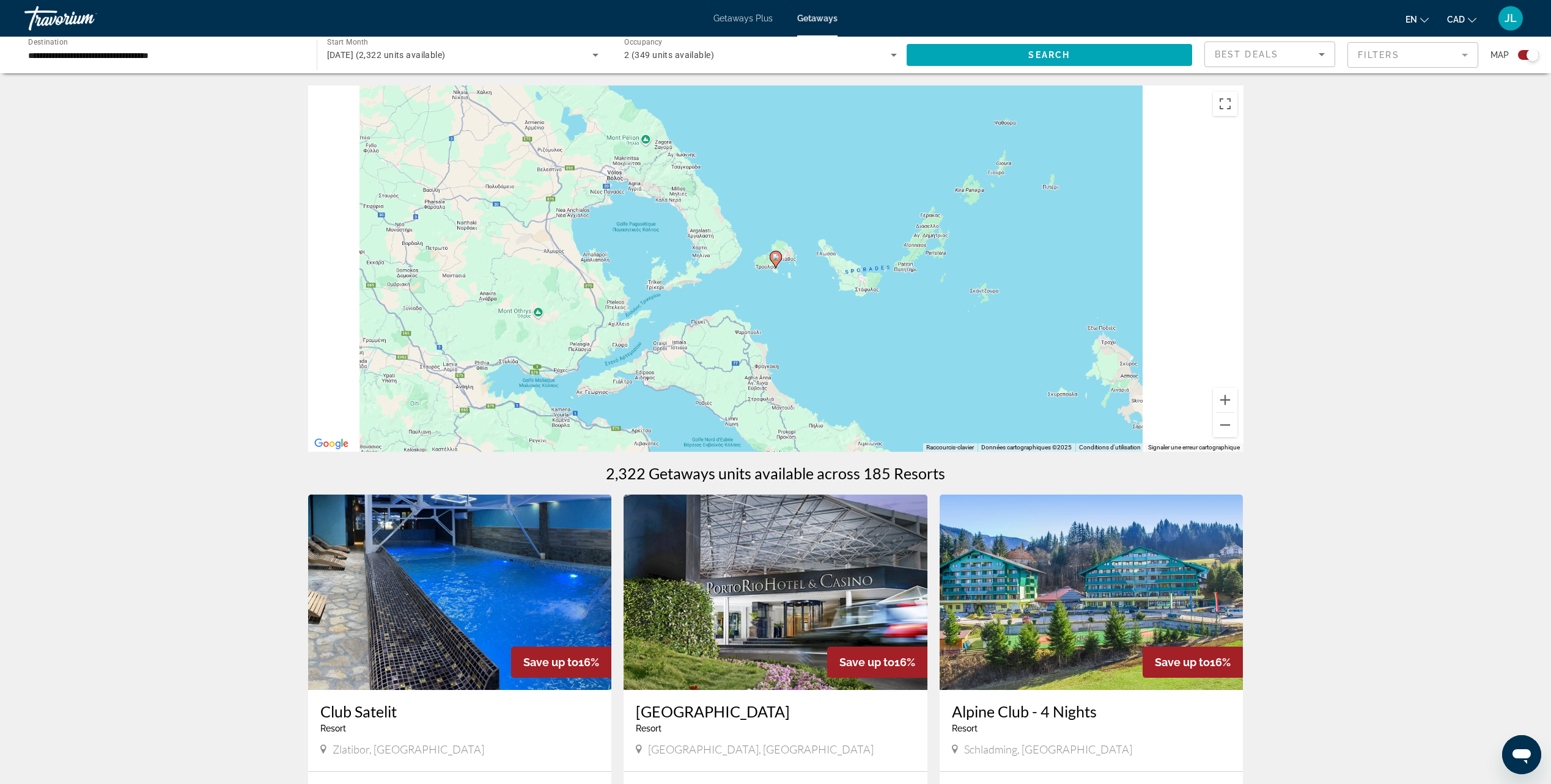
click at [776, 255] on image "Main content" at bounding box center [775, 257] width 7 height 7
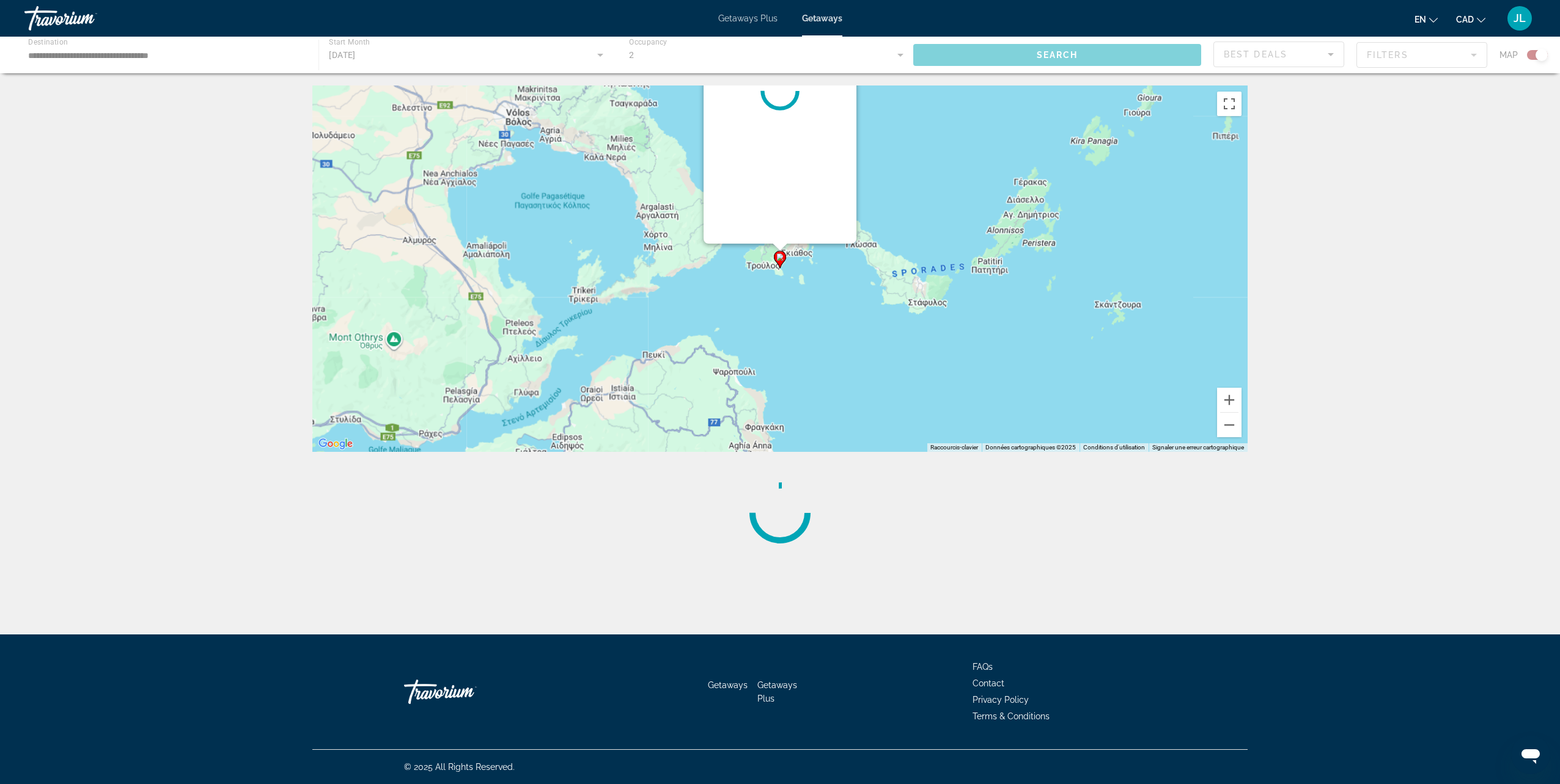
click at [776, 255] on icon "Main content" at bounding box center [780, 260] width 11 height 16
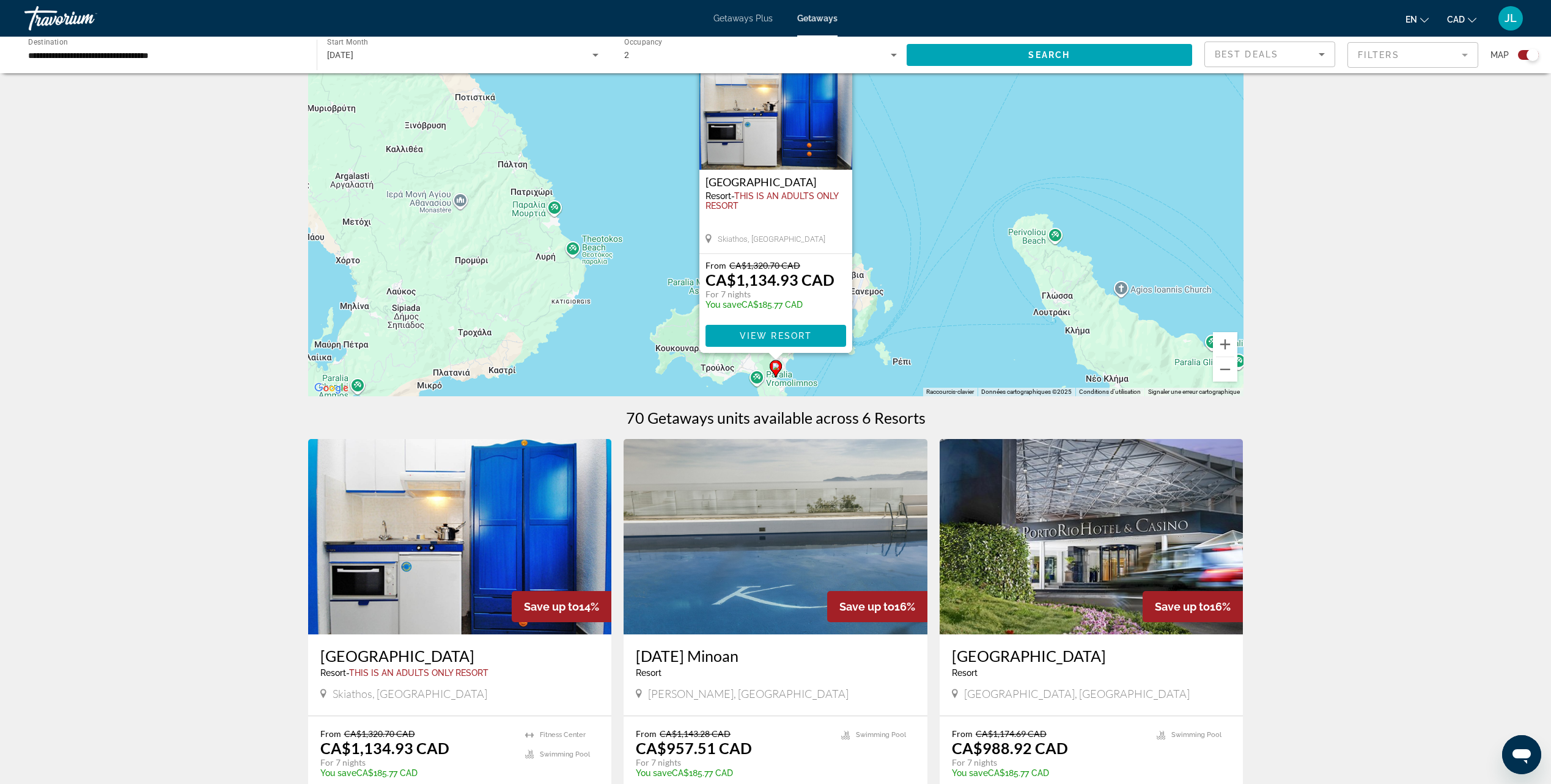
scroll to position [122, 0]
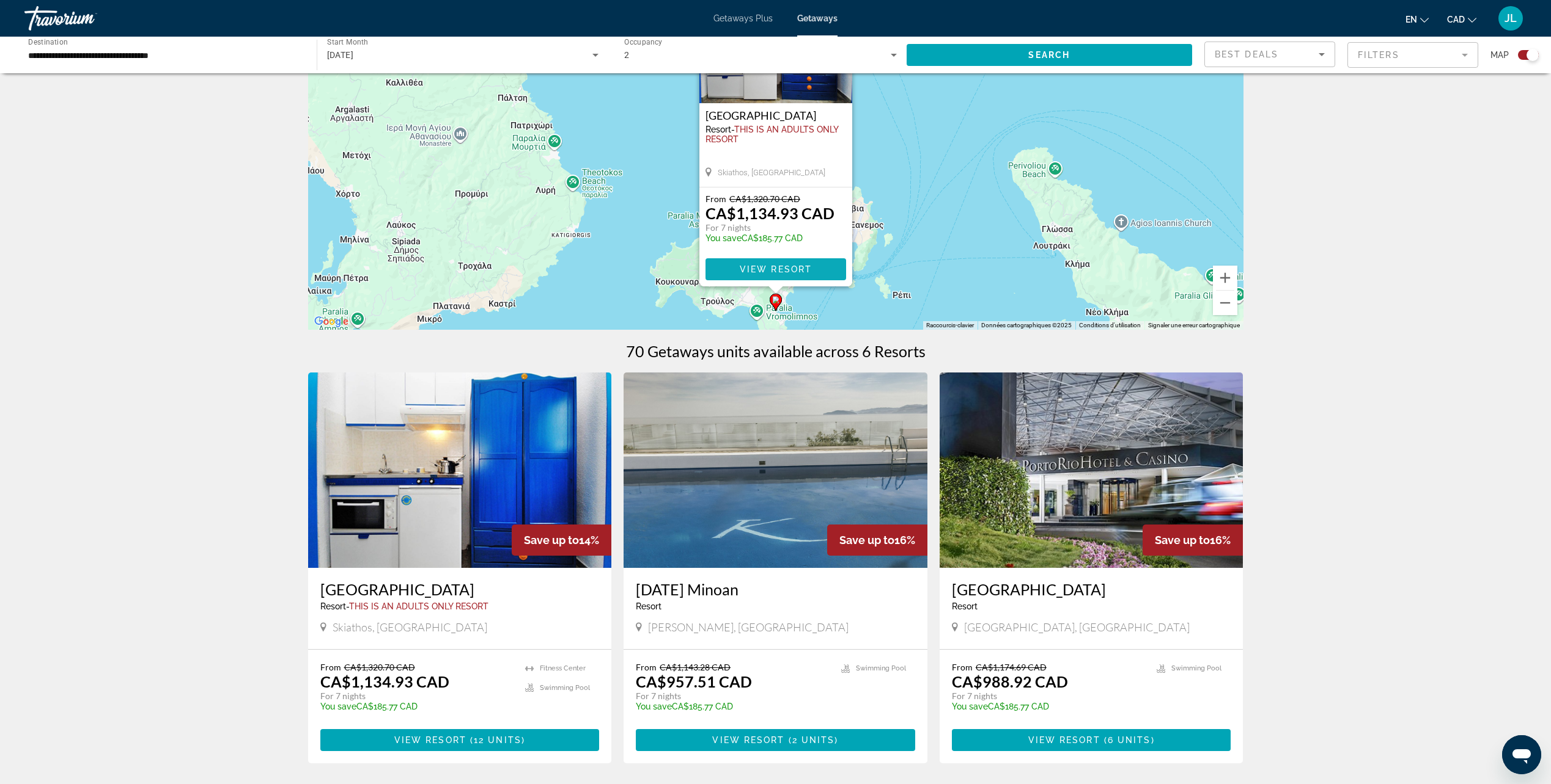
click at [781, 267] on span "View Resort" at bounding box center [775, 270] width 72 height 10
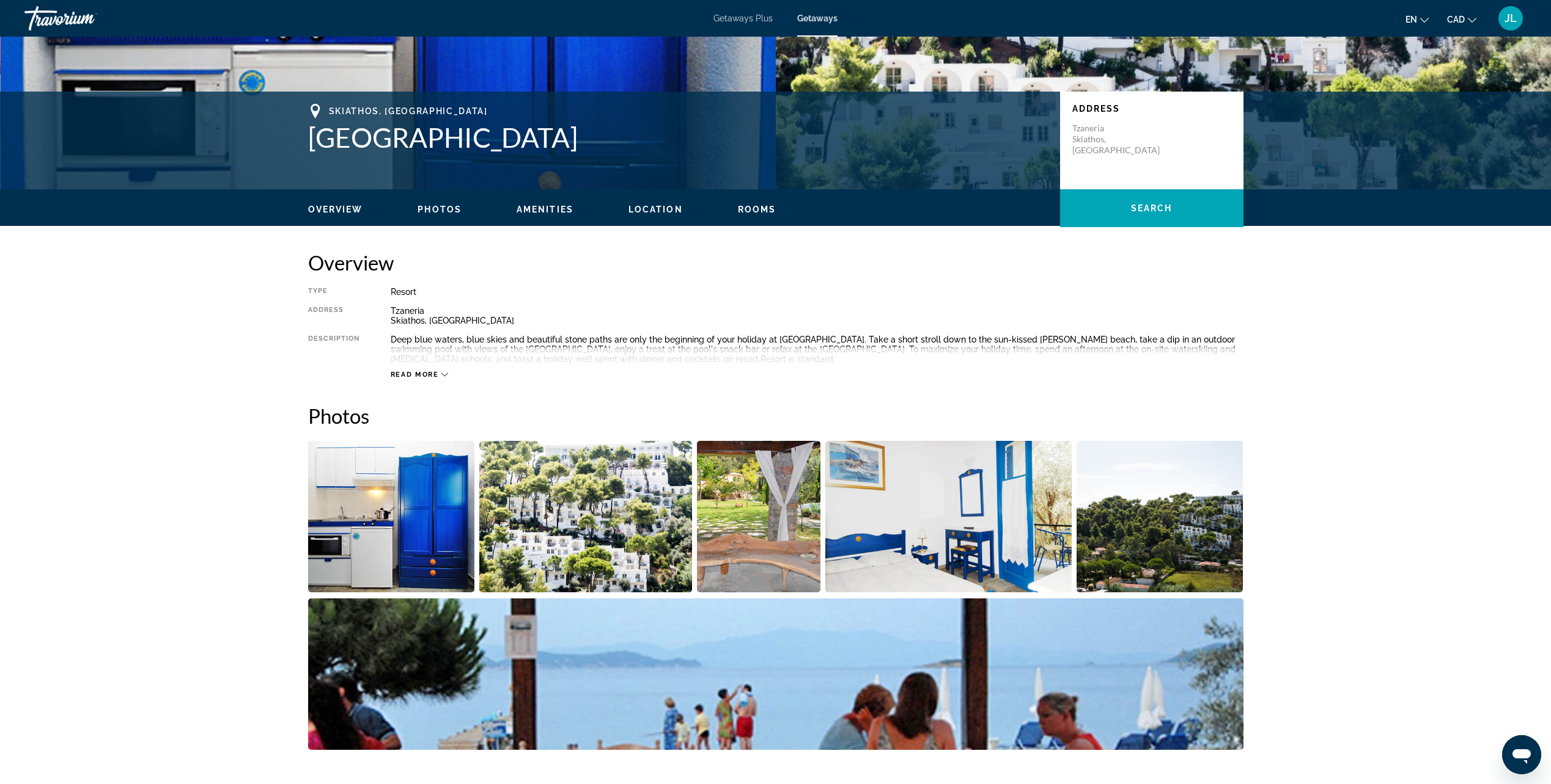
scroll to position [305, 0]
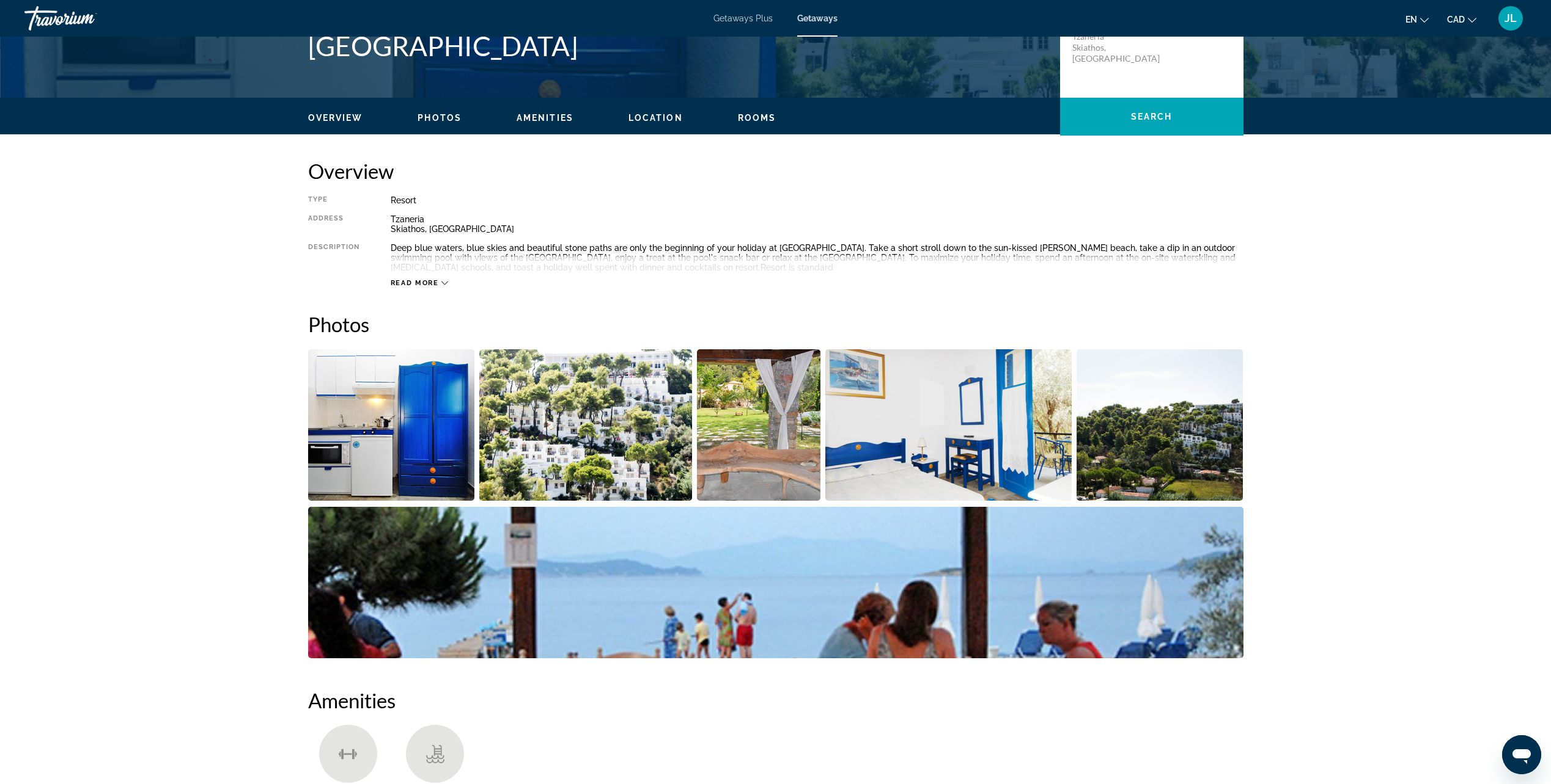
click at [434, 283] on span "Read more" at bounding box center [415, 283] width 49 height 8
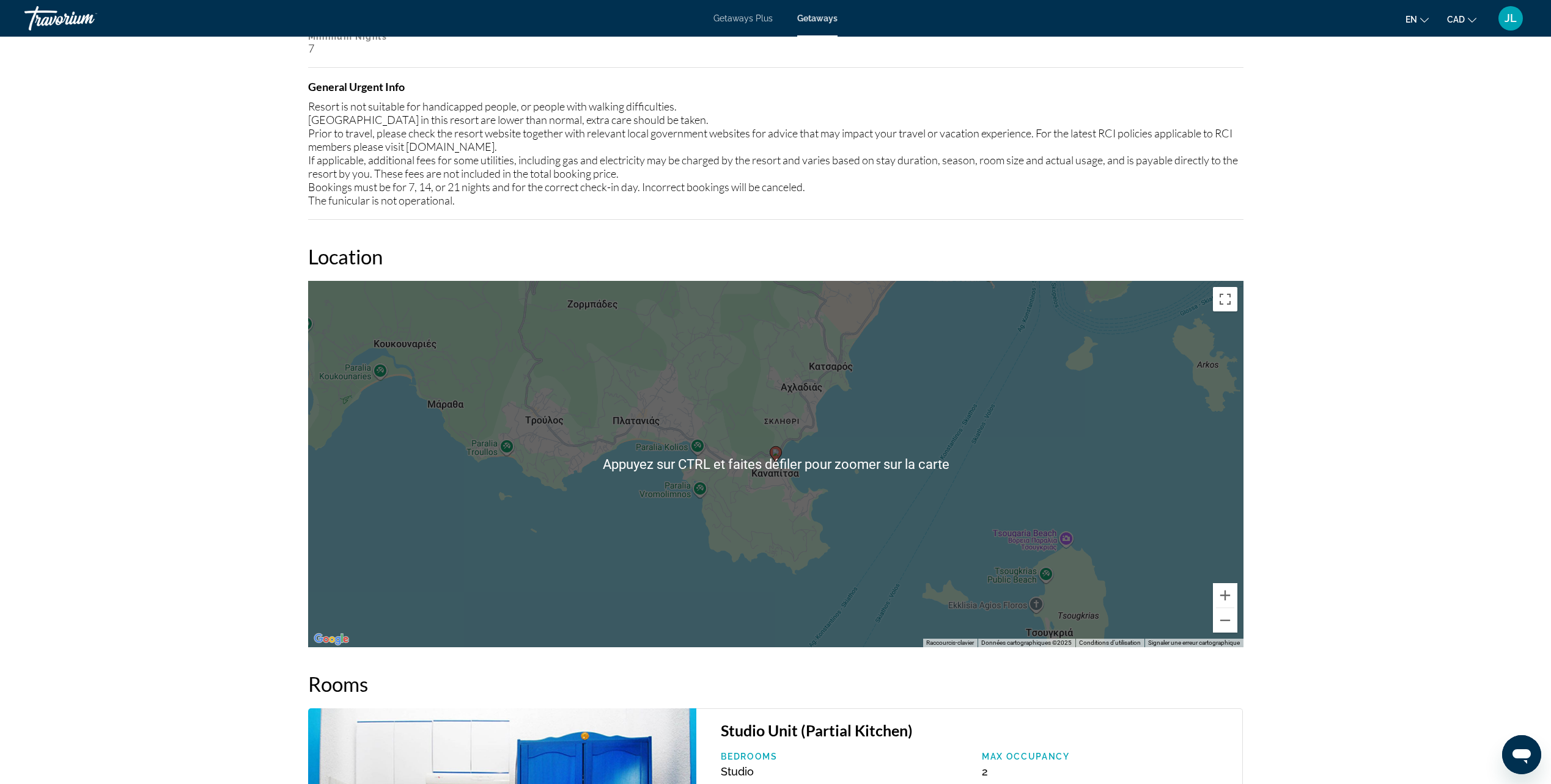
scroll to position [1405, 0]
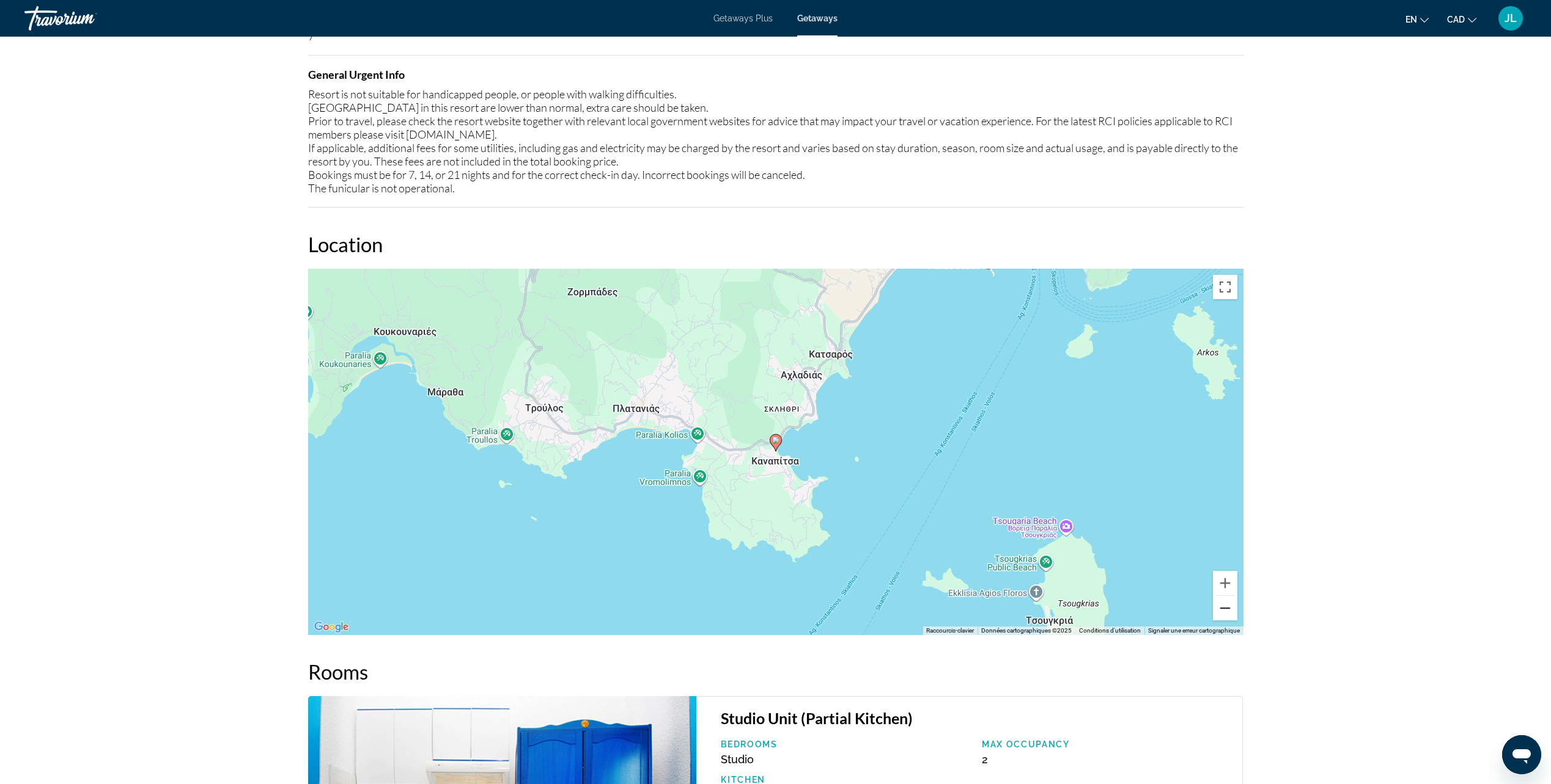
click at [1230, 616] on button "Zoom arrière" at bounding box center [1225, 609] width 25 height 25
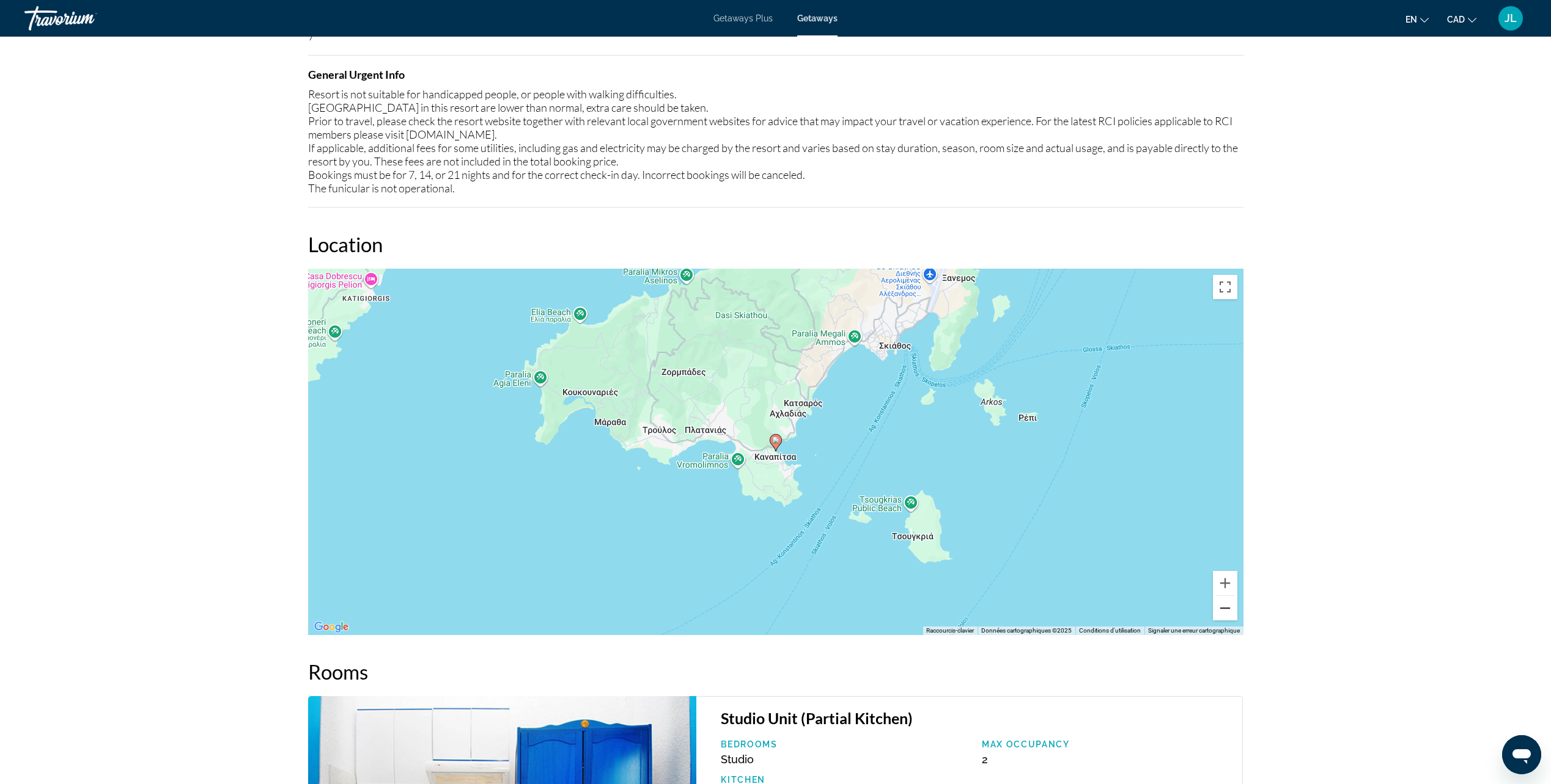
click at [1230, 616] on button "Zoom arrière" at bounding box center [1225, 609] width 25 height 25
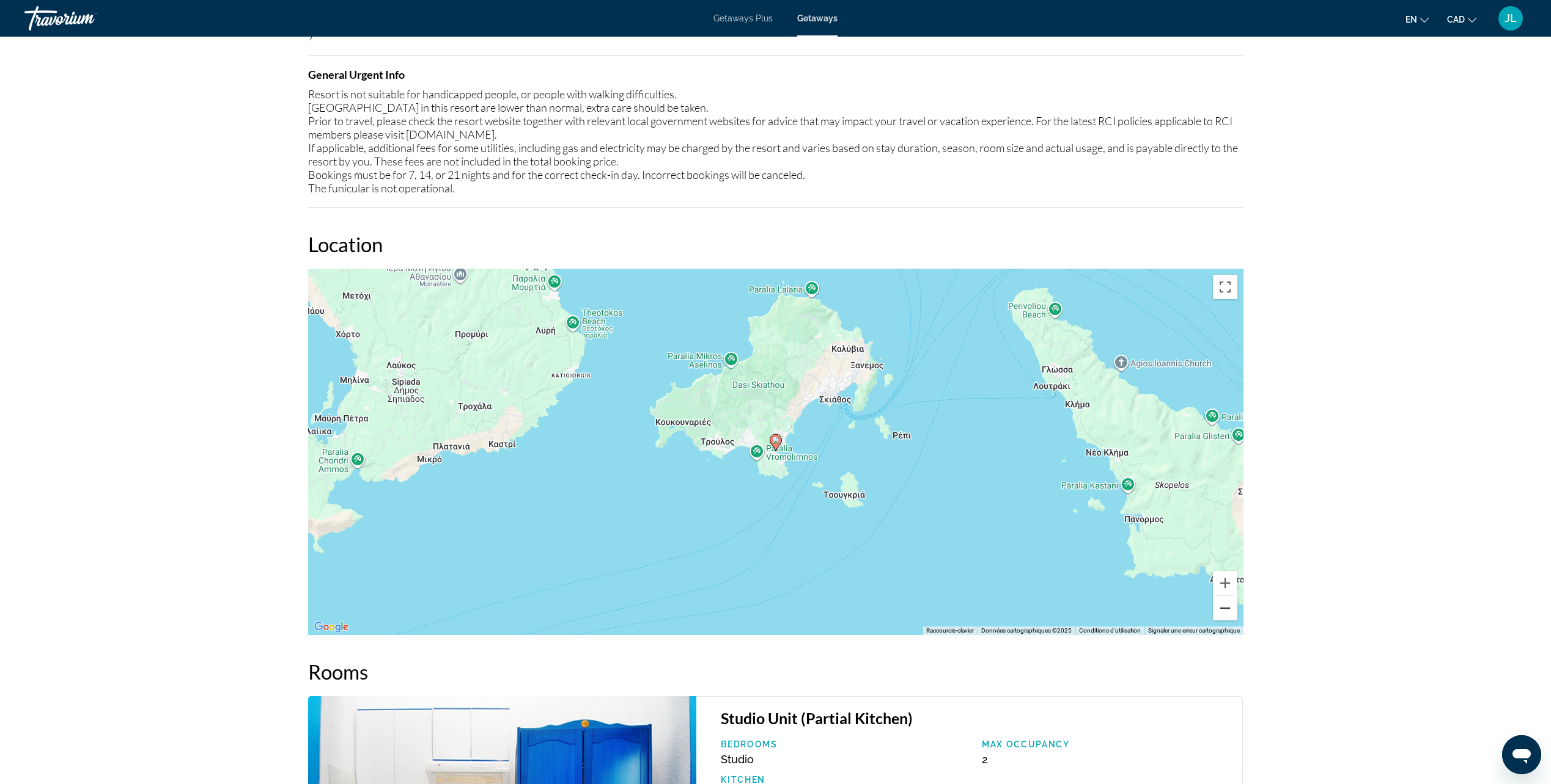
click at [1230, 616] on button "Zoom arrière" at bounding box center [1225, 609] width 25 height 25
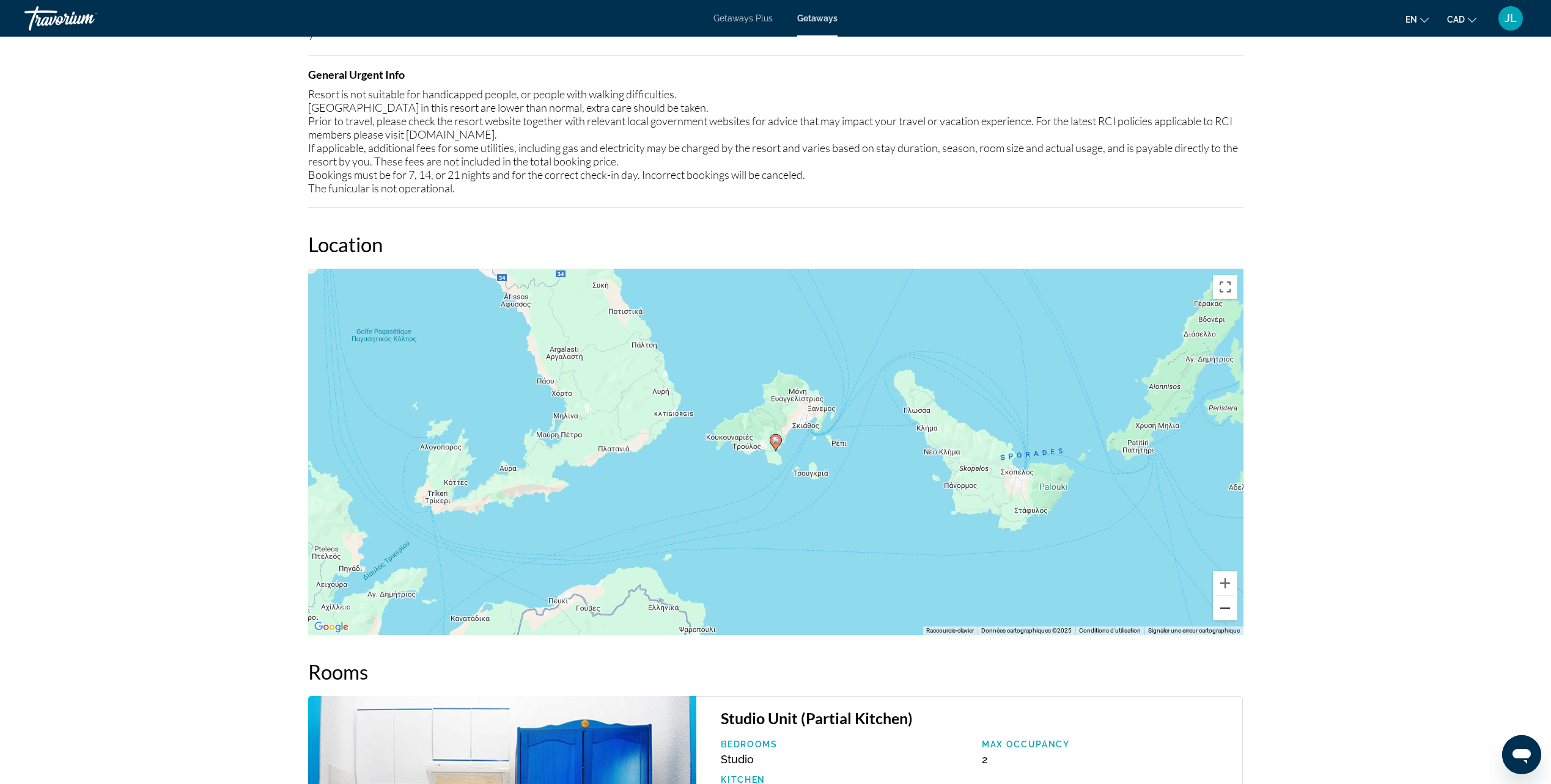
click at [1230, 616] on button "Zoom arrière" at bounding box center [1225, 609] width 25 height 25
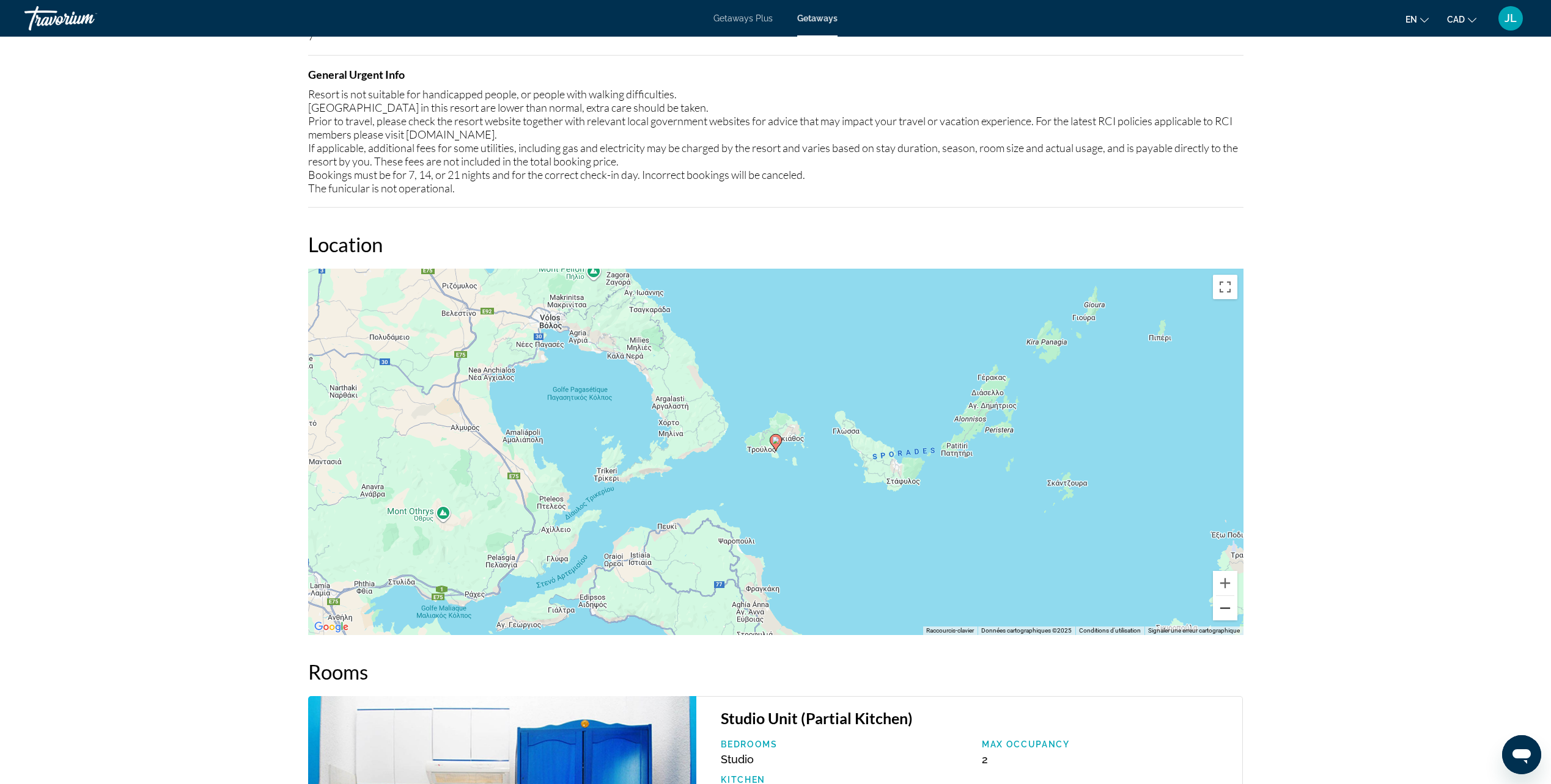
click at [1230, 616] on button "Zoom arrière" at bounding box center [1225, 609] width 25 height 25
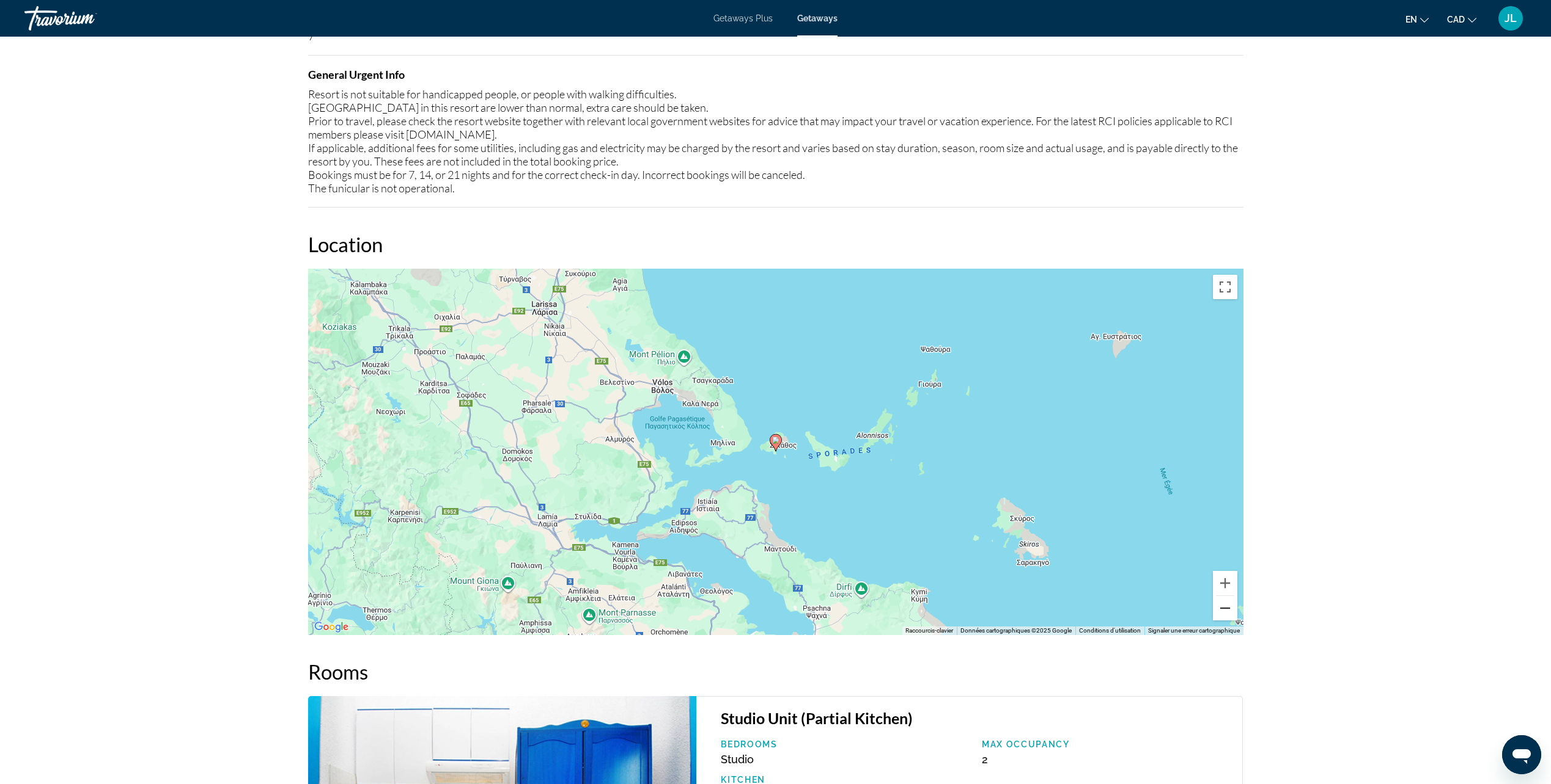
click at [1230, 616] on button "Zoom arrière" at bounding box center [1225, 609] width 25 height 25
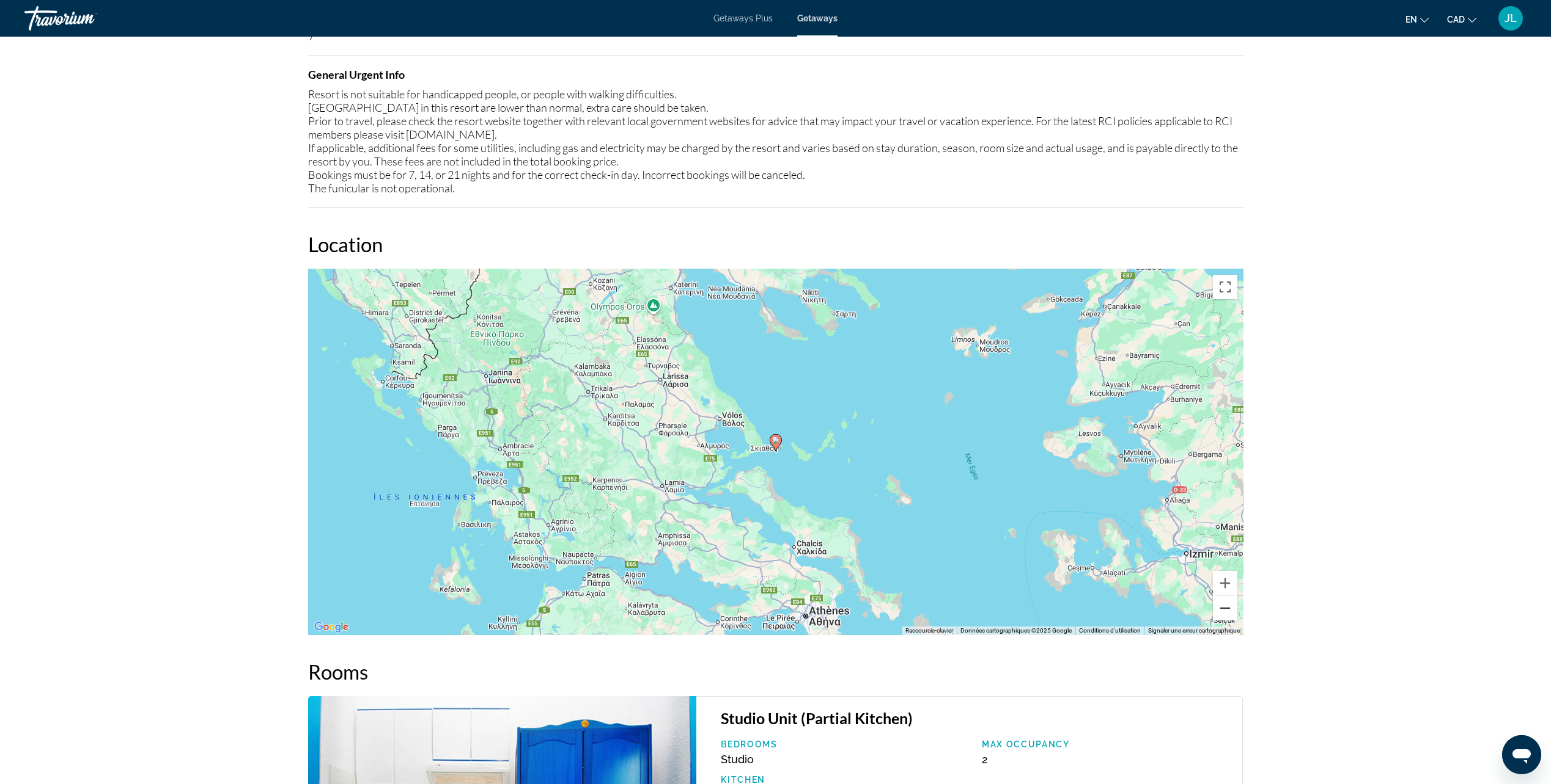
click at [1230, 616] on button "Zoom arrière" at bounding box center [1225, 609] width 25 height 25
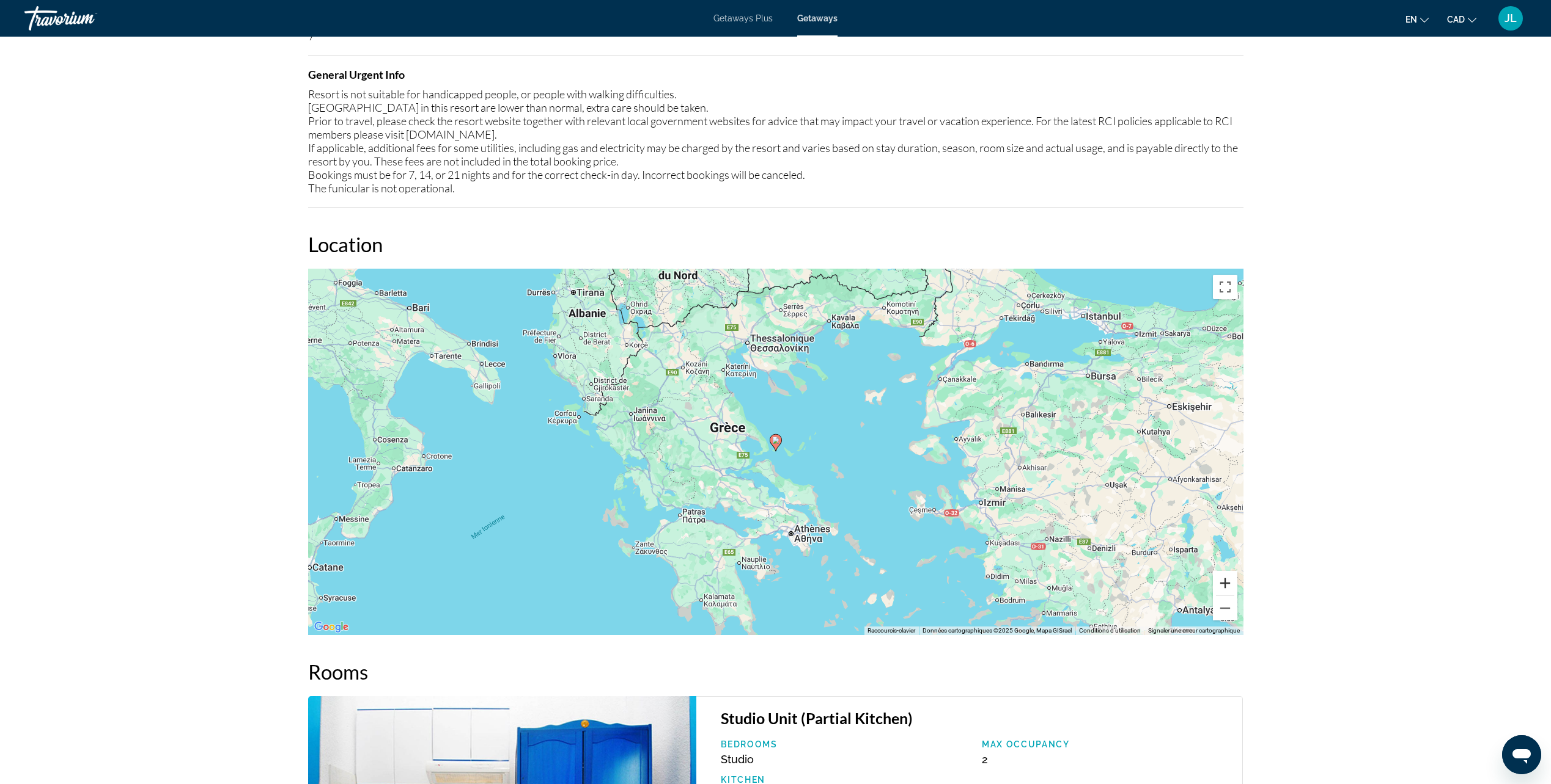
click at [1226, 581] on button "Zoom avant" at bounding box center [1225, 583] width 25 height 25
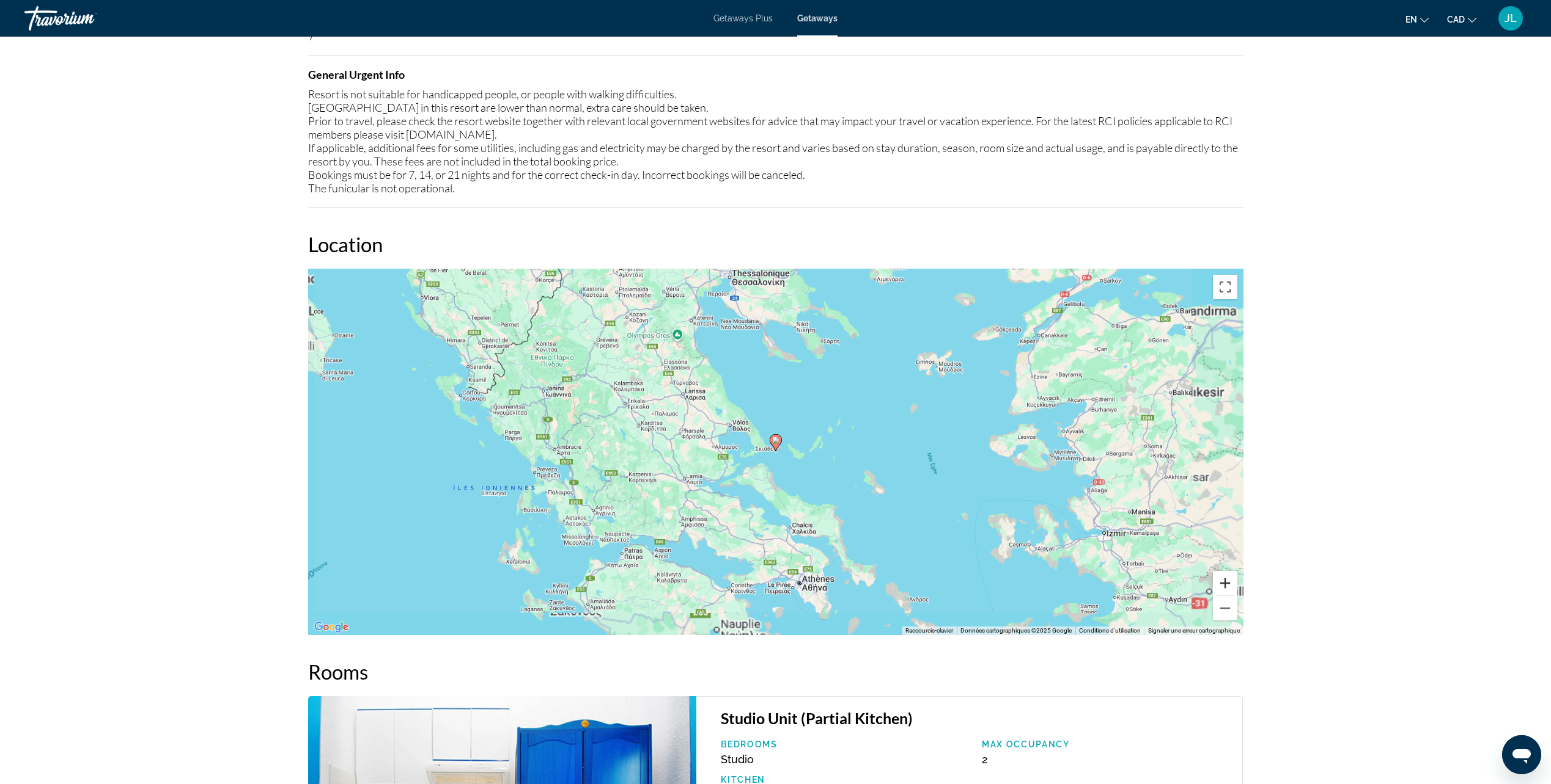
click at [1226, 581] on button "Zoom avant" at bounding box center [1225, 583] width 25 height 25
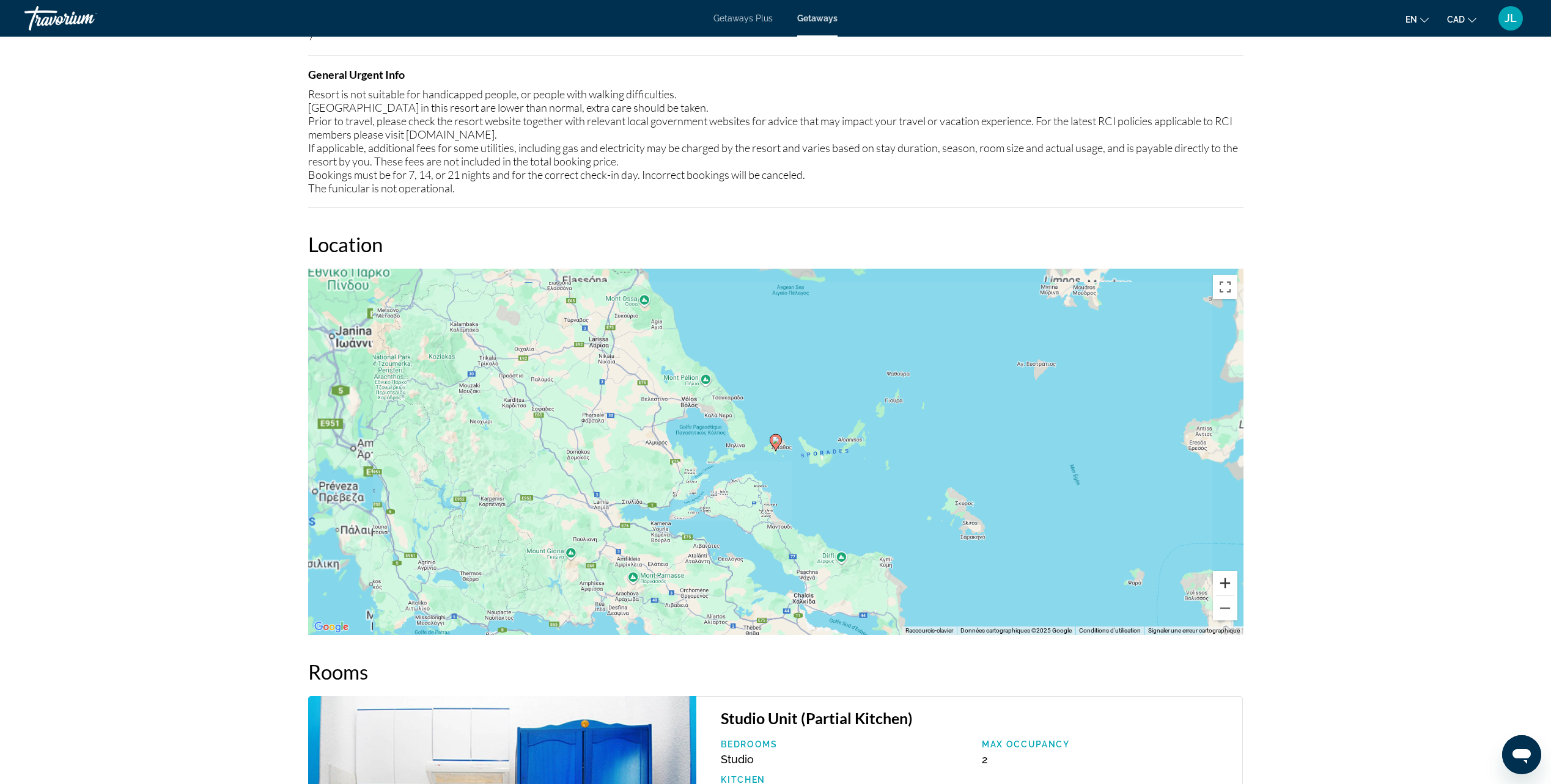
click at [1226, 581] on button "Zoom avant" at bounding box center [1225, 583] width 25 height 25
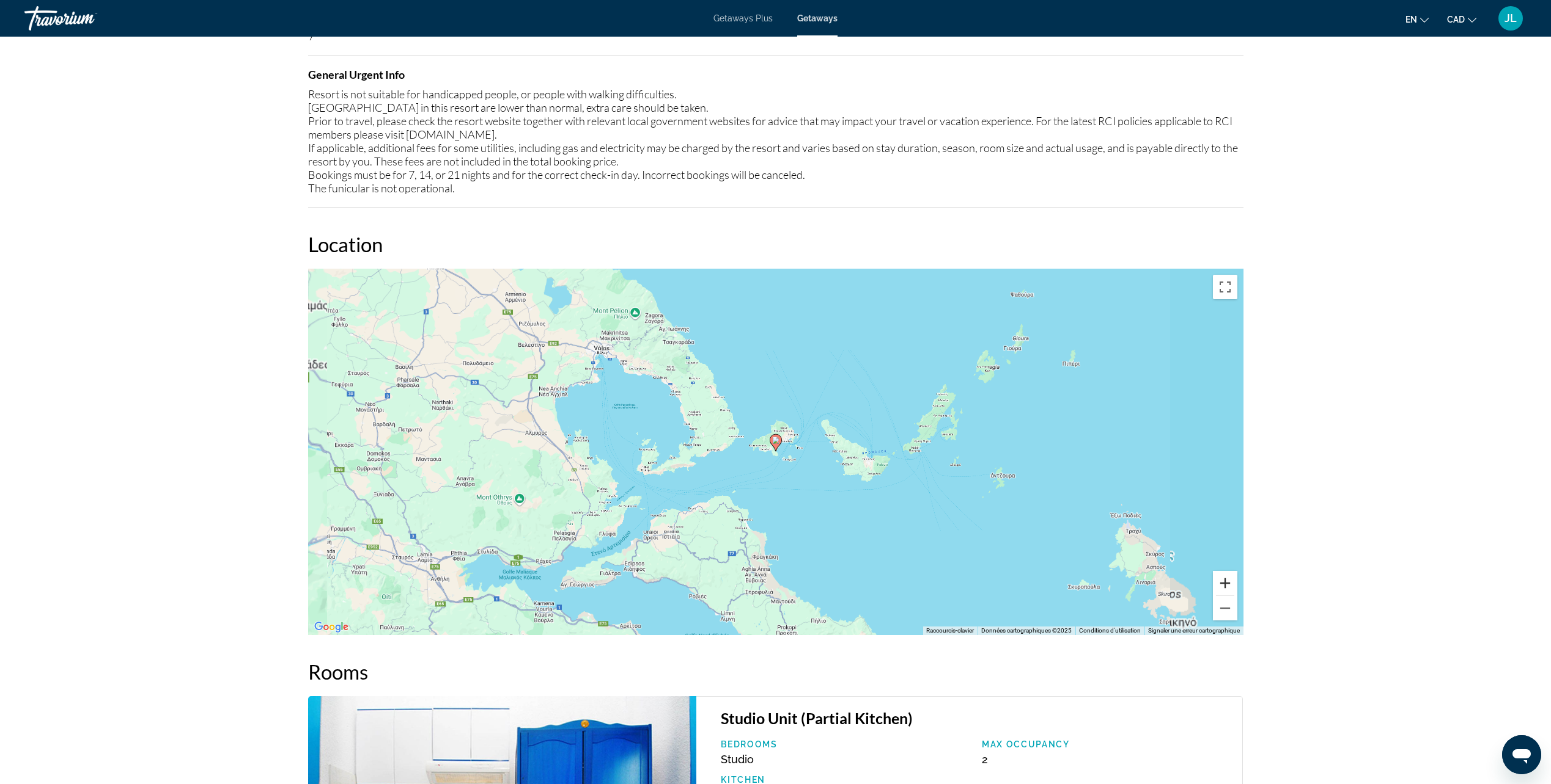
click at [1226, 581] on button "Zoom avant" at bounding box center [1225, 583] width 25 height 25
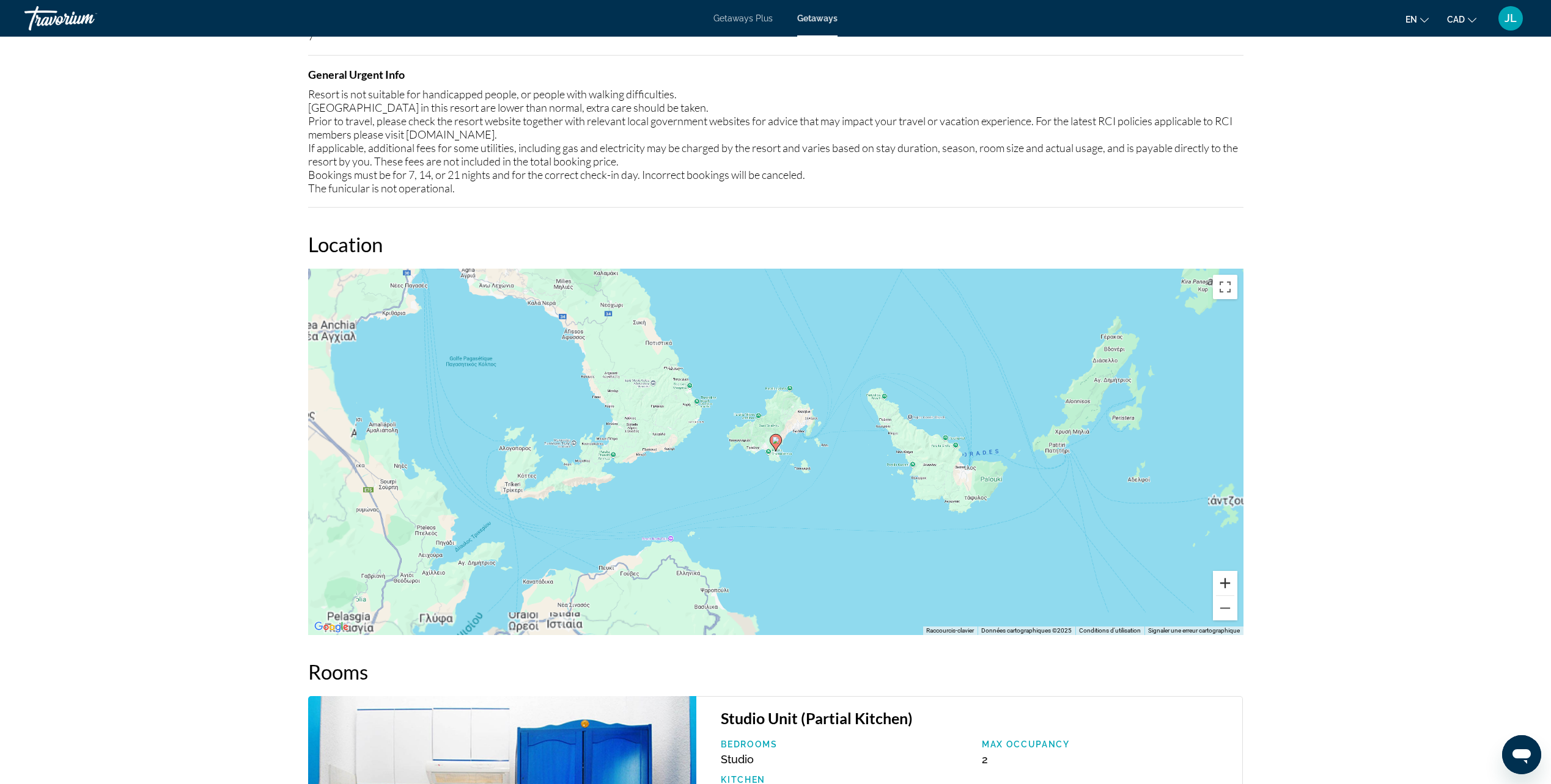
click at [1226, 581] on button "Zoom avant" at bounding box center [1225, 583] width 25 height 25
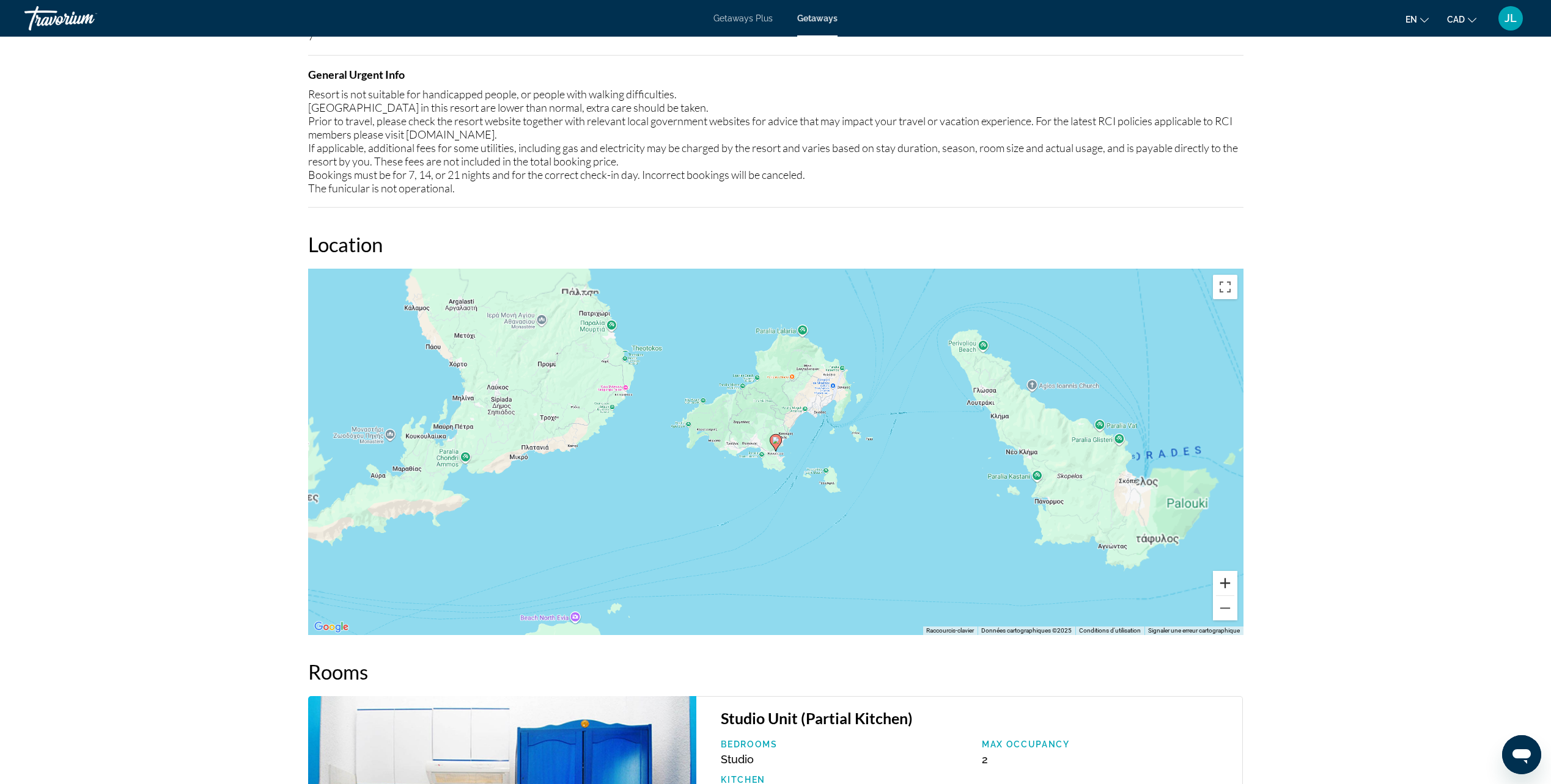
click at [1226, 581] on button "Zoom avant" at bounding box center [1225, 583] width 25 height 25
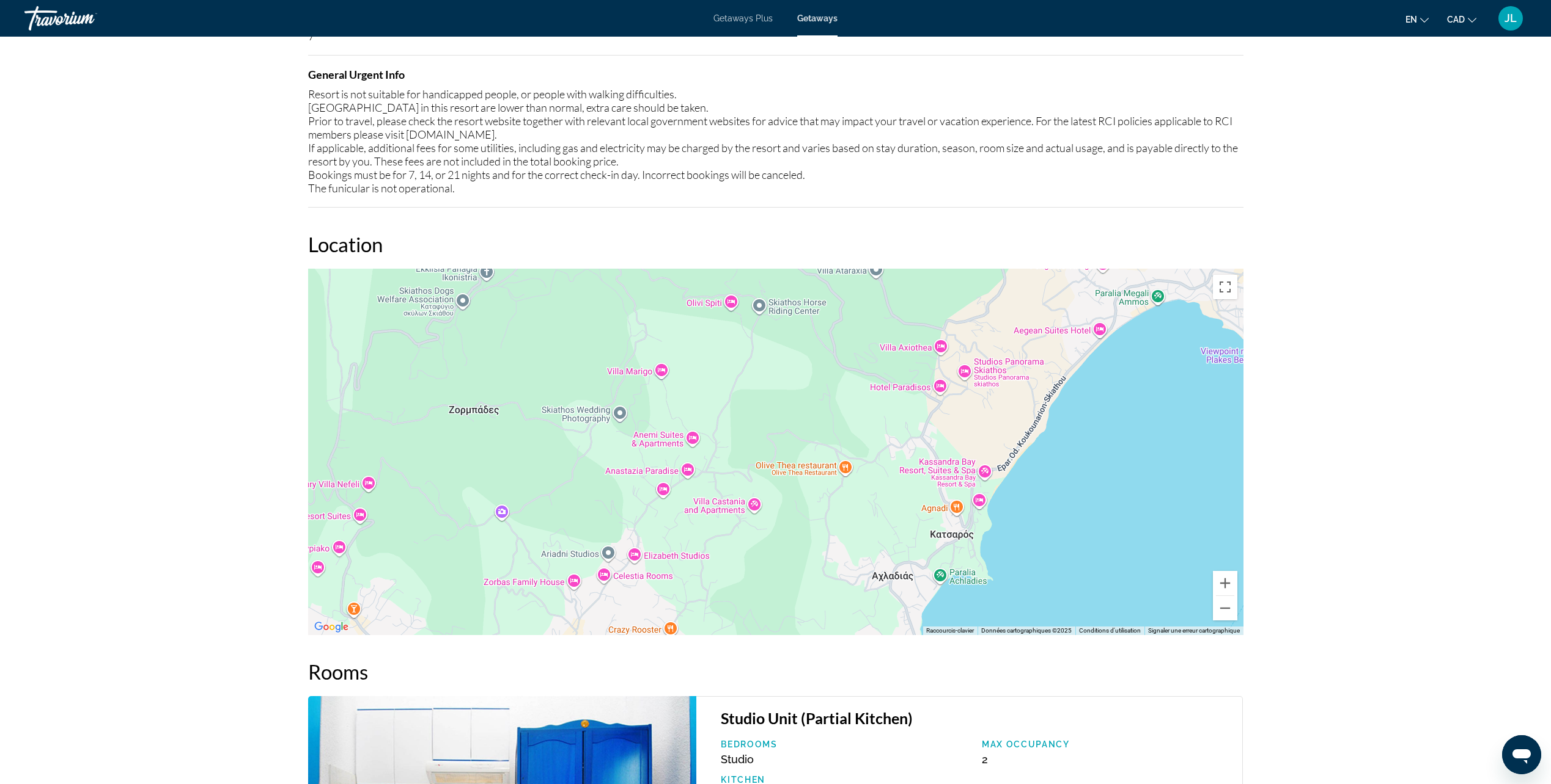
drag, startPoint x: 880, startPoint y: 351, endPoint x: 945, endPoint y: 635, distance: 291.3
click at [945, 635] on div "Overview Type Resort All-Inclusive No All-Inclusive Address Tzaneria Skiathos, …" at bounding box center [775, 459] width 947 height 2800
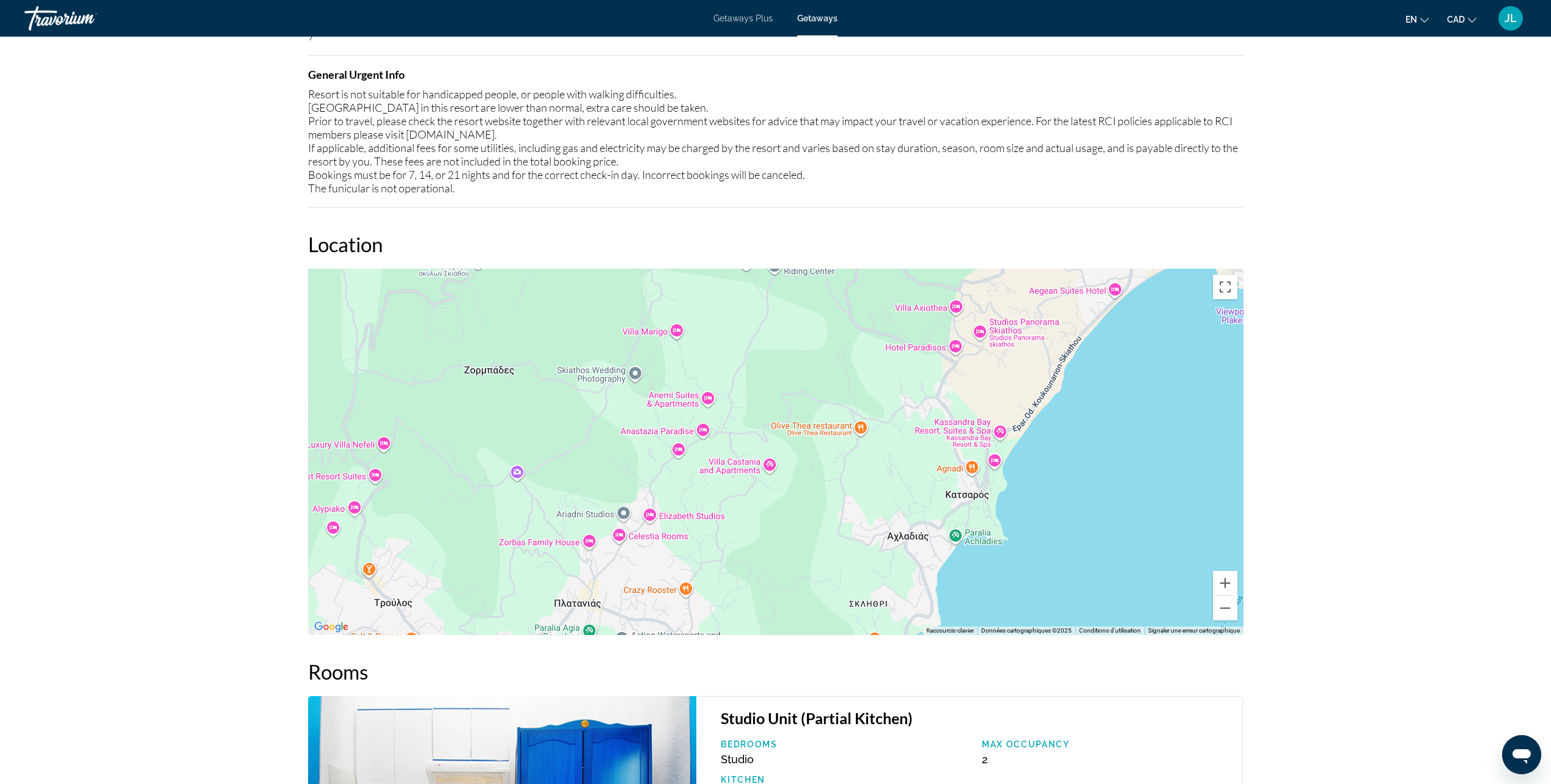
drag, startPoint x: 803, startPoint y: 458, endPoint x: 829, endPoint y: 295, distance: 165.1
click at [829, 308] on div "Pour activer le glissement du marqueur avec le clavier, appuyez sur Alt+Entrée.…" at bounding box center [776, 452] width 935 height 367
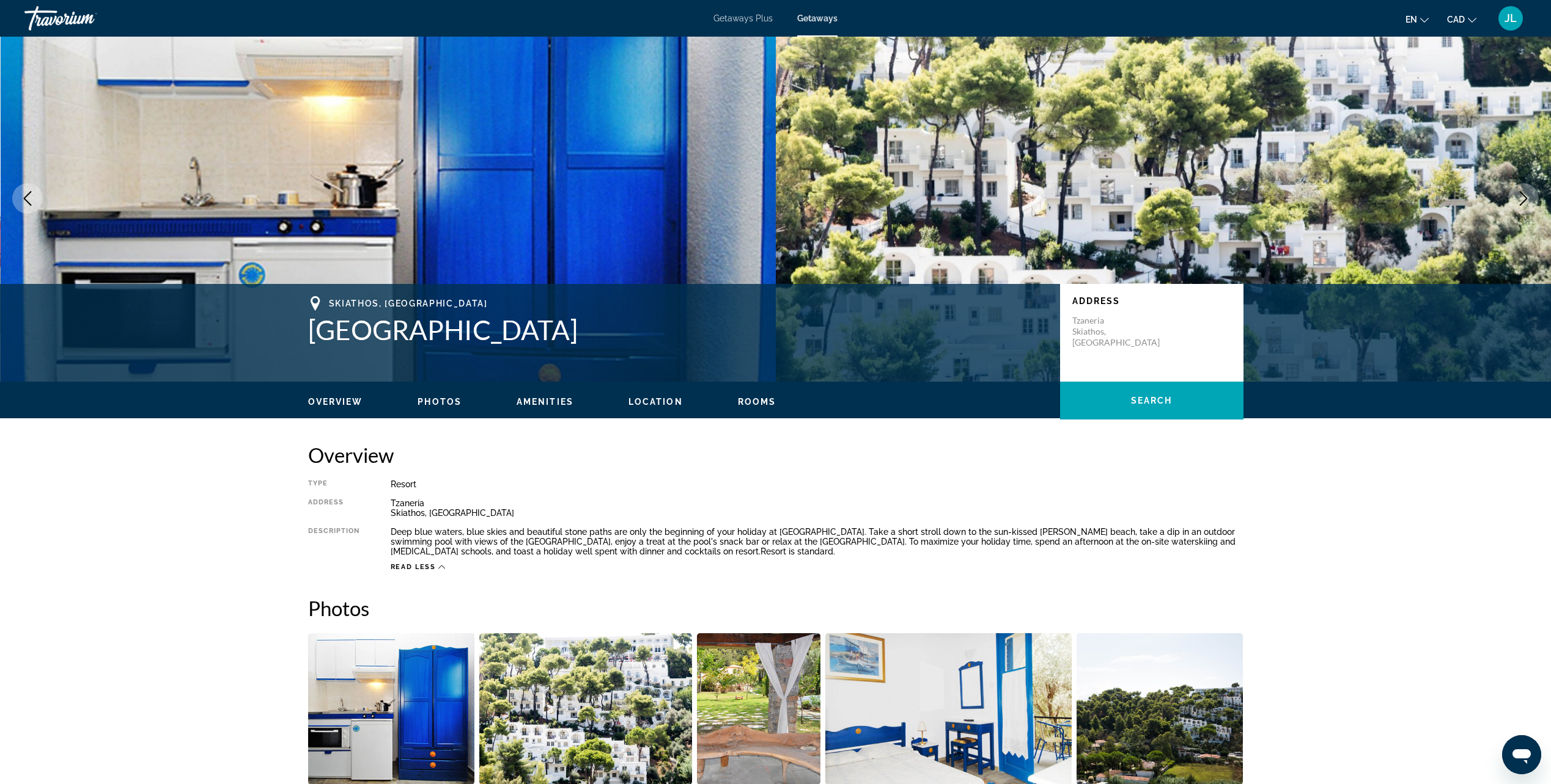
scroll to position [16, 0]
